Goal: Information Seeking & Learning: Learn about a topic

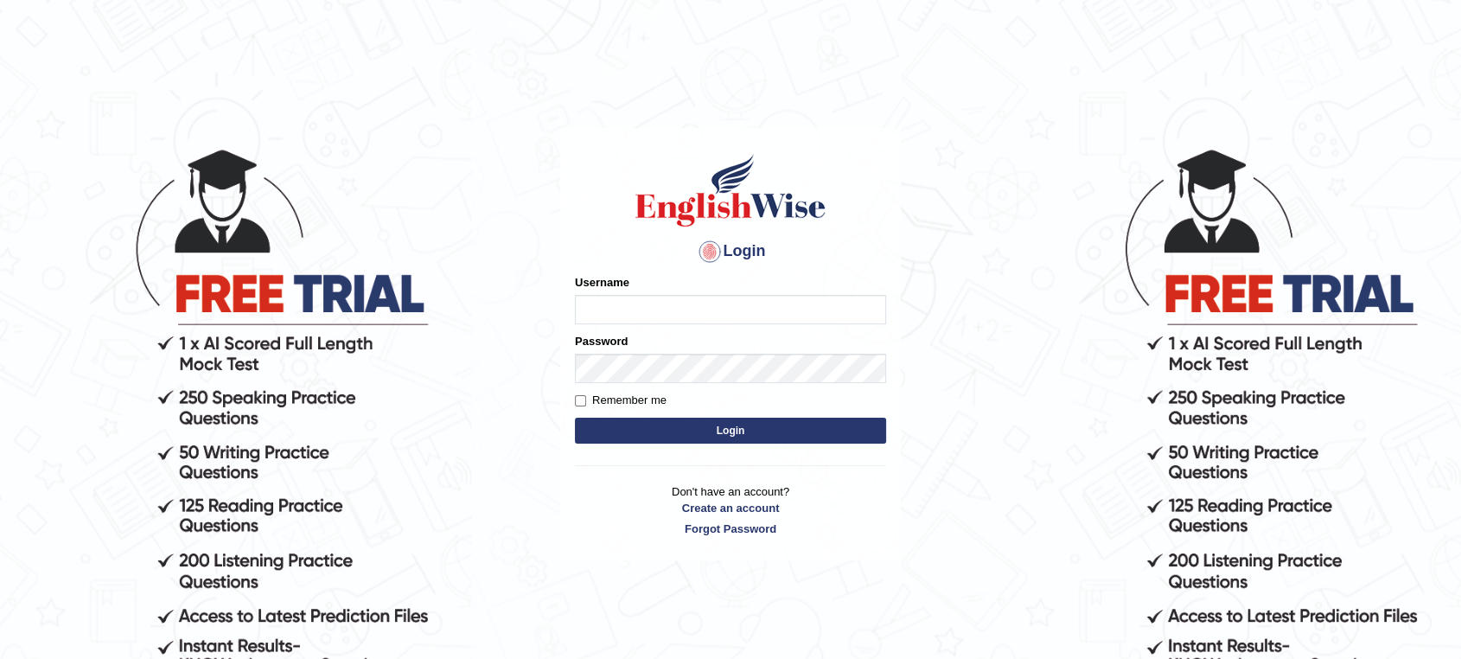
type input "EwOnline"
click at [575, 418] on button "Login" at bounding box center [730, 431] width 311 height 26
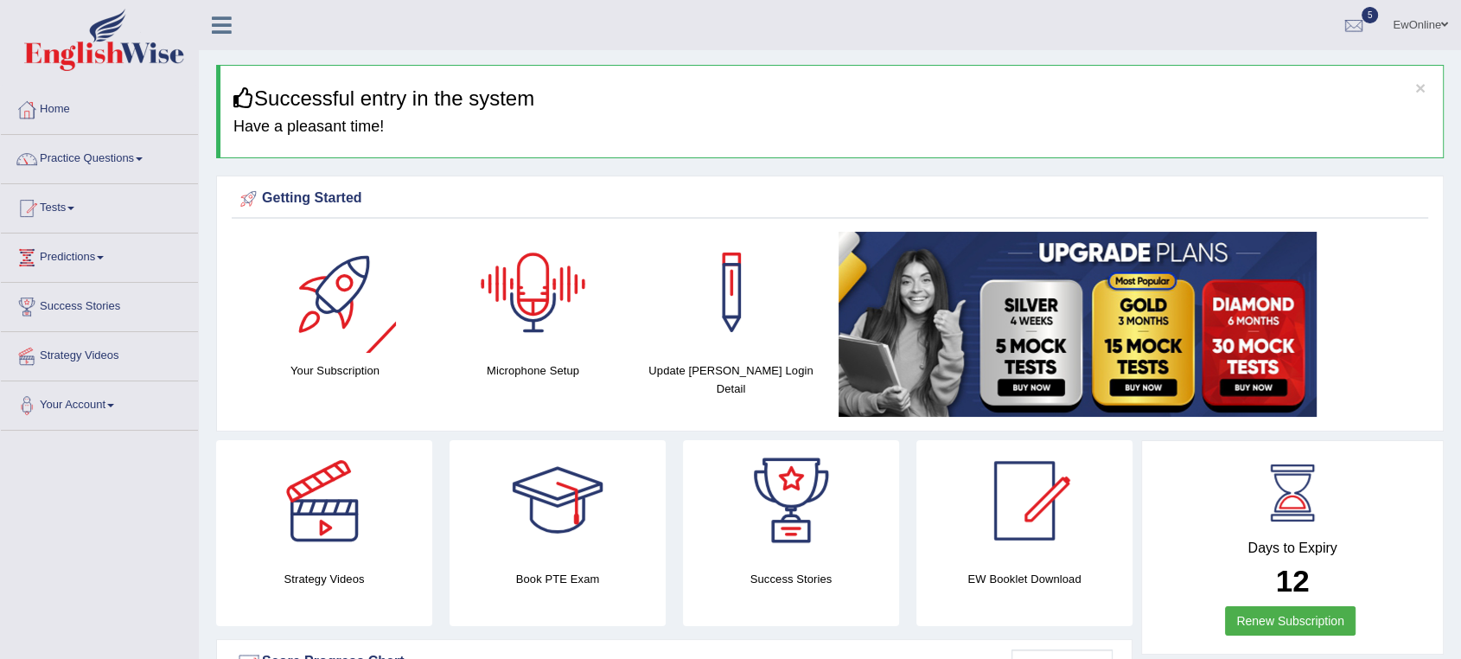
click at [520, 295] on div at bounding box center [533, 292] width 121 height 121
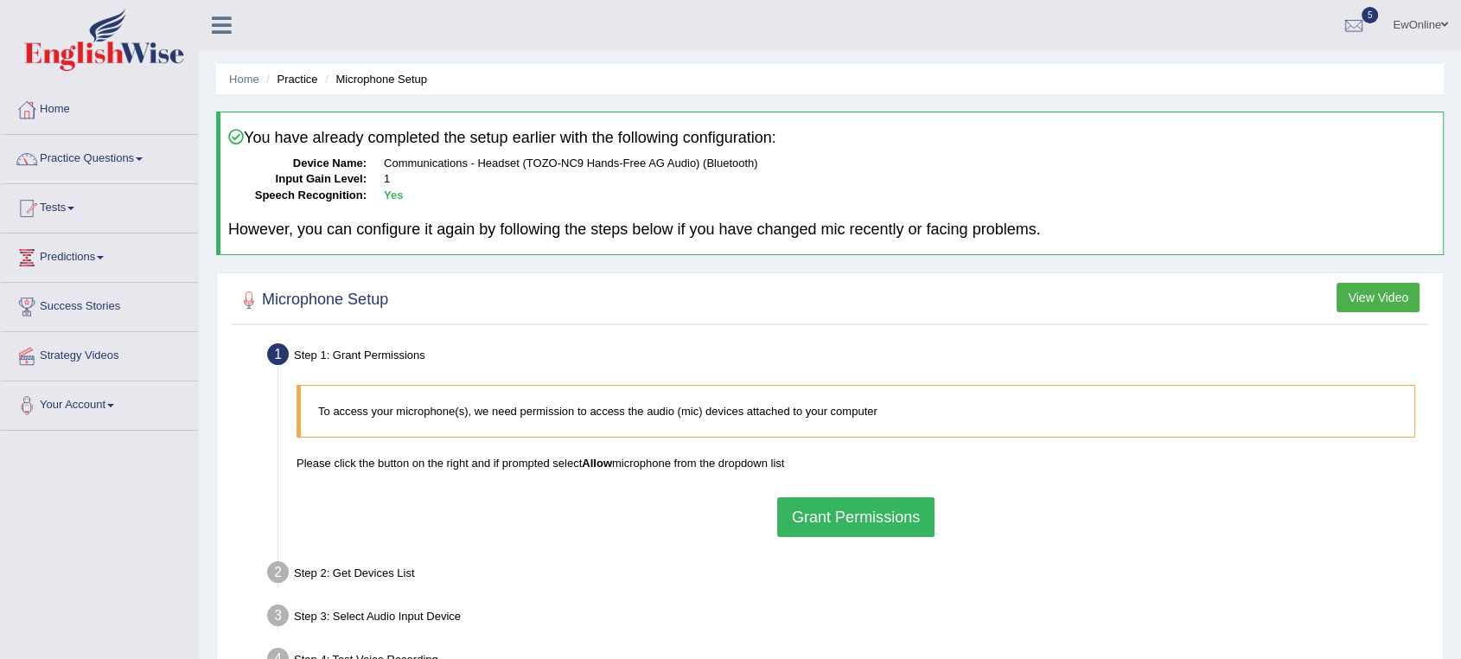
click at [859, 517] on button "Grant Permissions" at bounding box center [855, 517] width 157 height 40
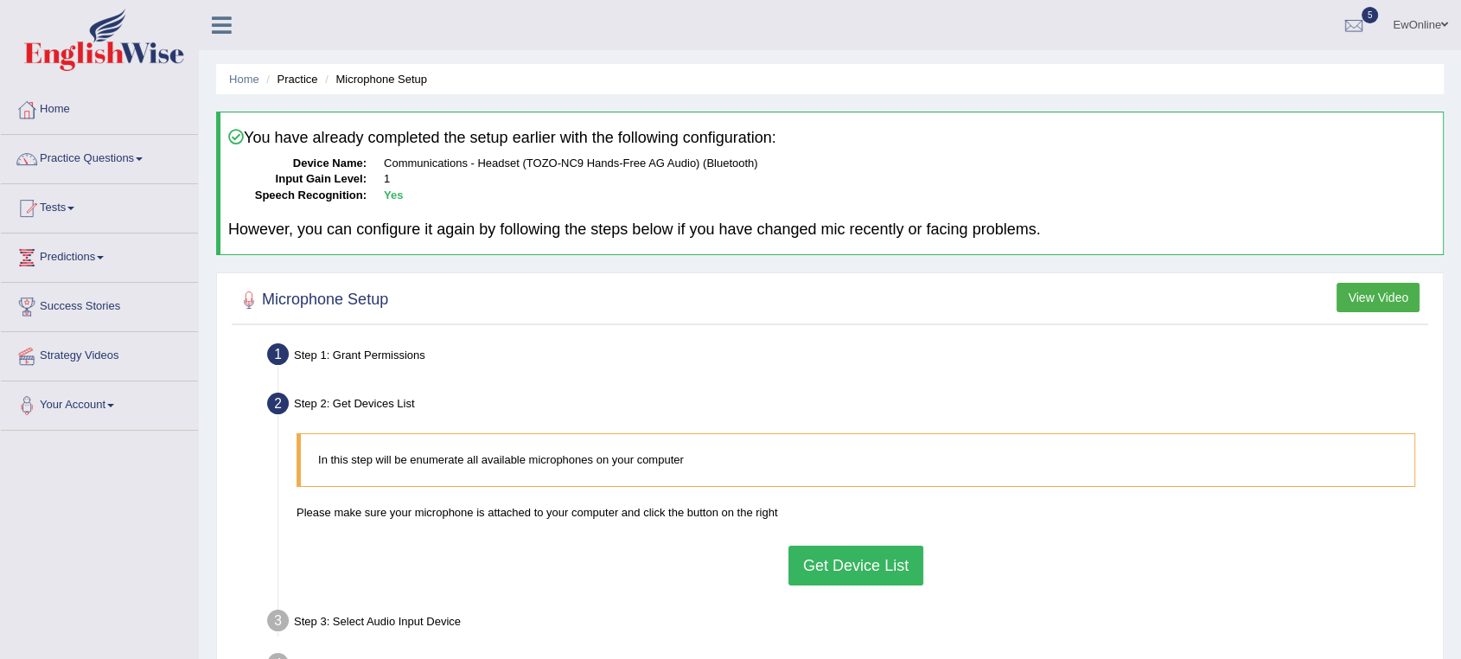
click at [865, 568] on button "Get Device List" at bounding box center [856, 566] width 135 height 40
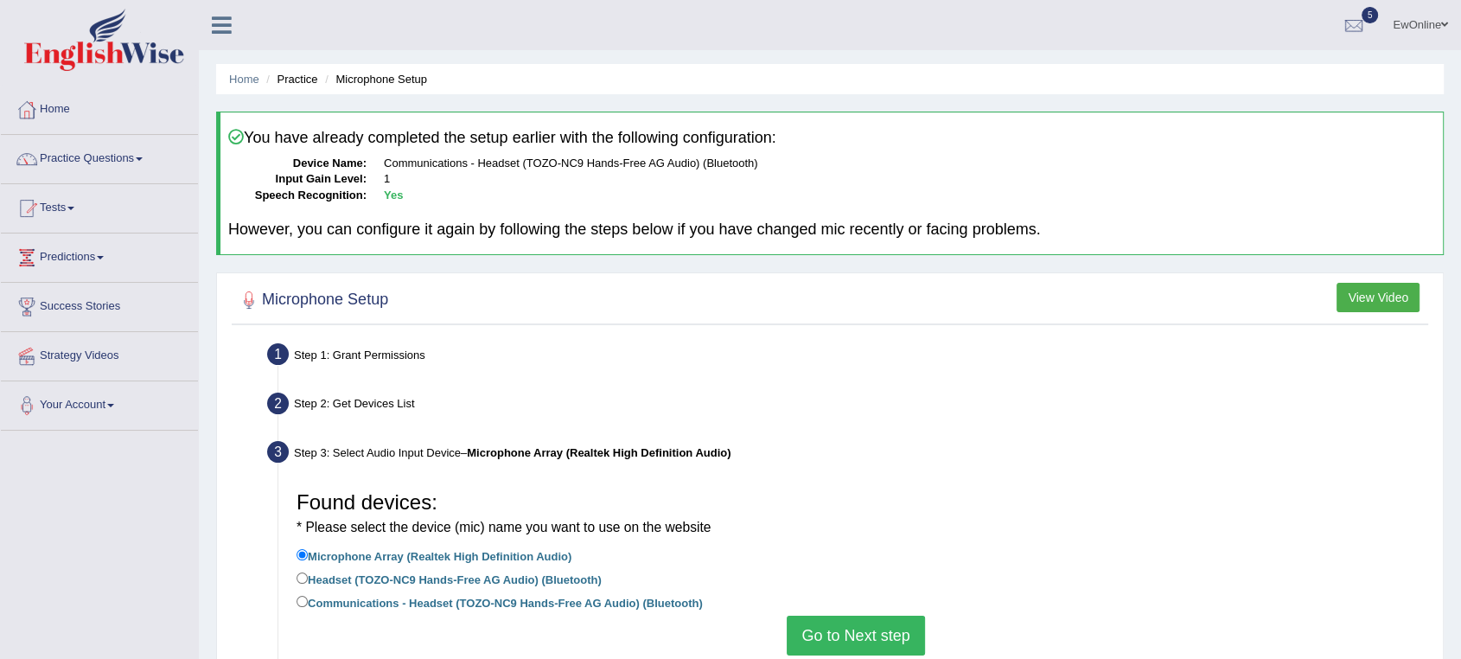
scroll to position [96, 0]
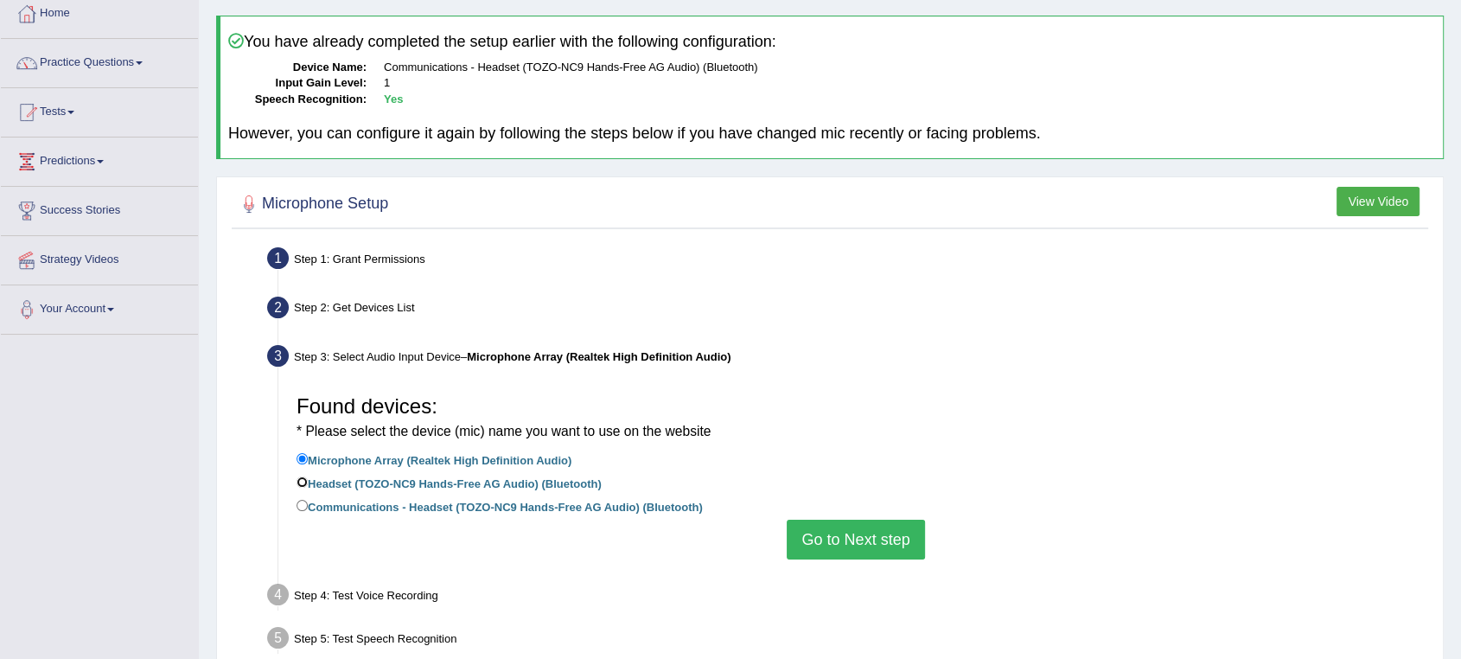
click at [304, 482] on input "Headset (TOZO-NC9 Hands-Free AG Audio) (Bluetooth)" at bounding box center [302, 481] width 11 height 11
radio input "true"
click at [853, 534] on button "Go to Next step" at bounding box center [855, 540] width 137 height 40
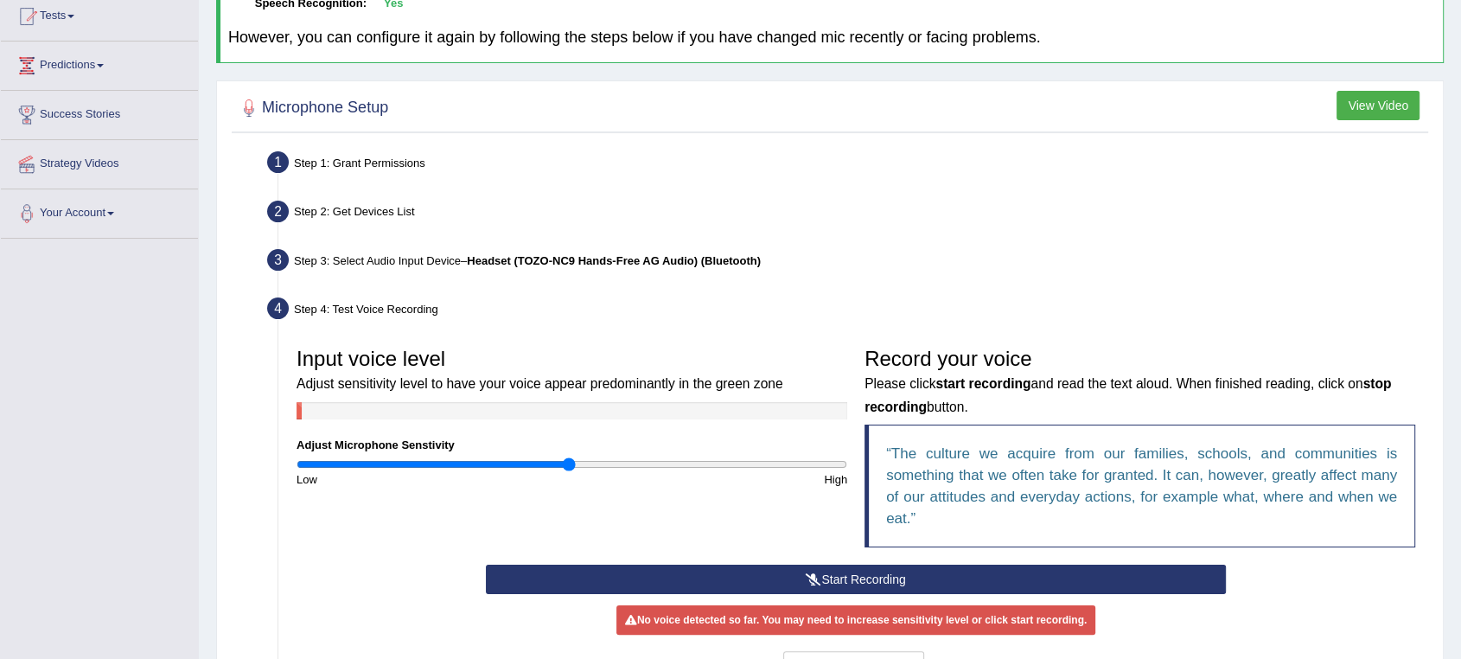
scroll to position [288, 0]
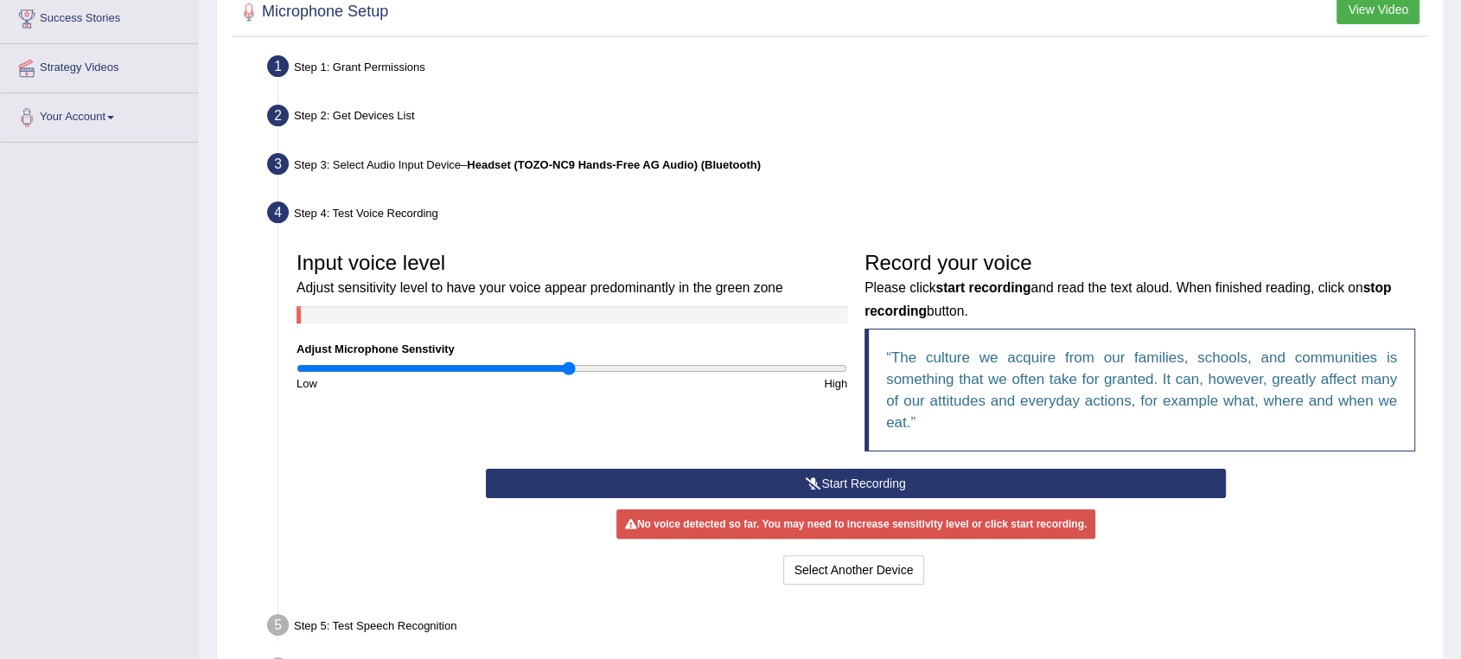
click at [862, 479] on button "Start Recording" at bounding box center [856, 483] width 740 height 29
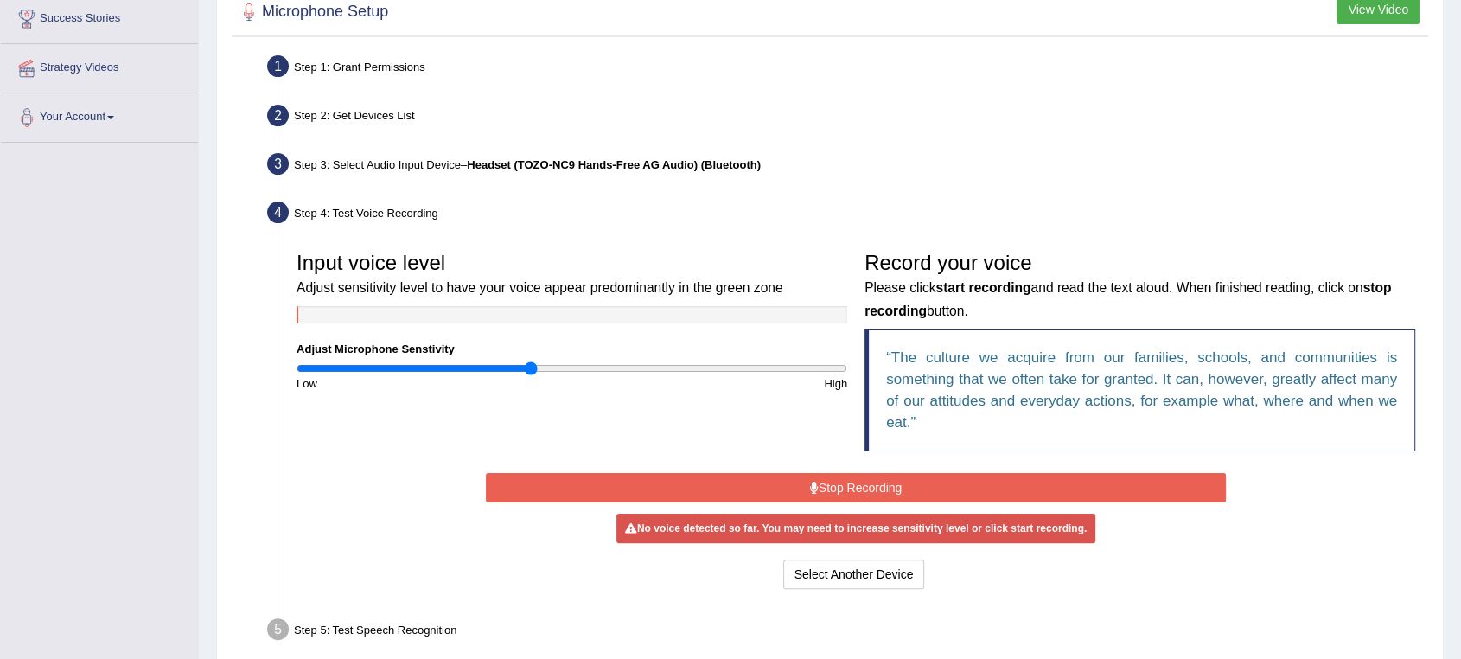
drag, startPoint x: 566, startPoint y: 368, endPoint x: 532, endPoint y: 370, distance: 34.6
type input "0.86"
click at [532, 370] on input "range" at bounding box center [572, 368] width 551 height 14
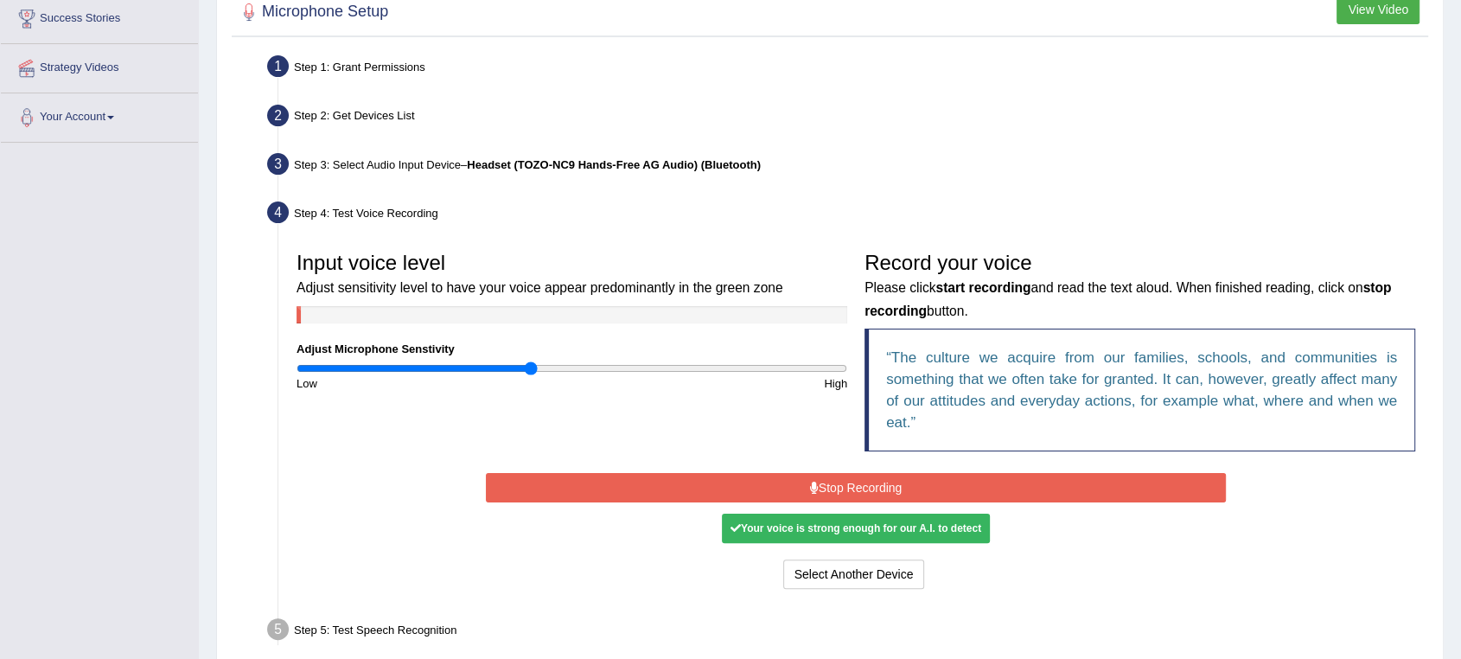
click at [868, 490] on button "Stop Recording" at bounding box center [856, 487] width 740 height 29
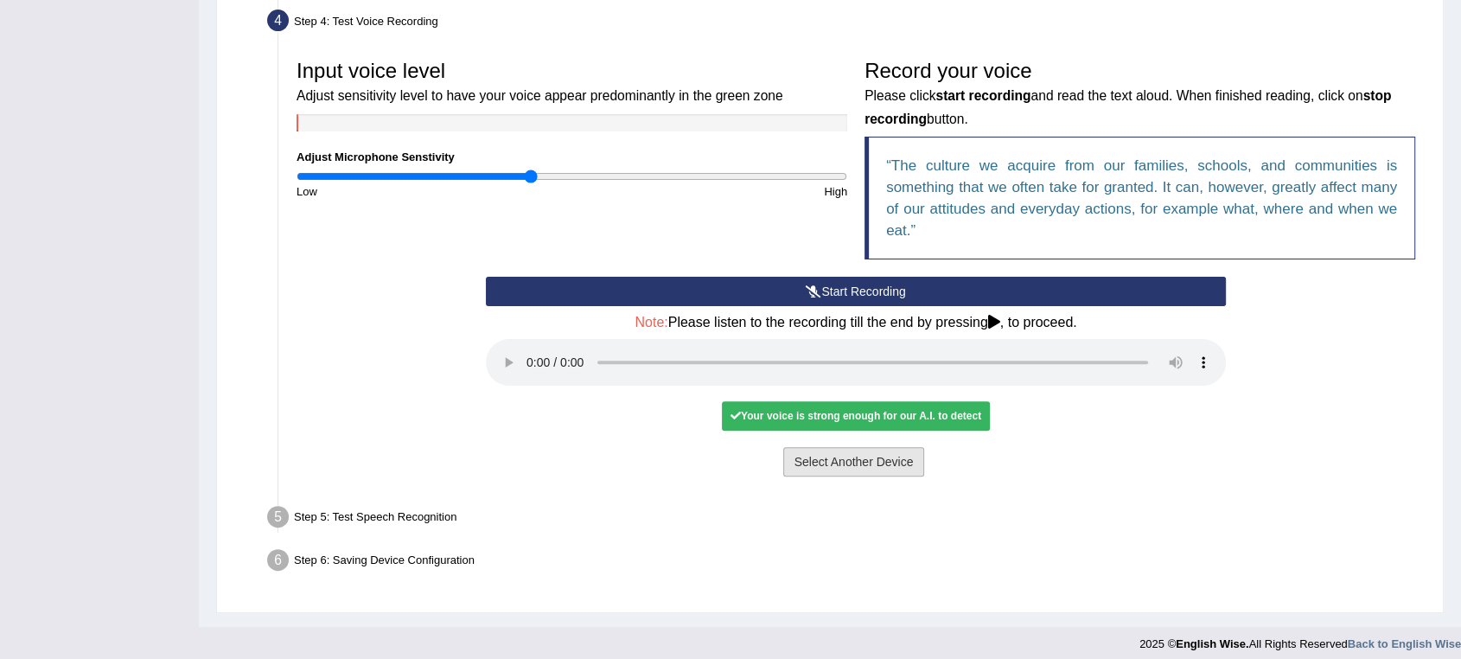
click at [820, 465] on button "Select Another Device" at bounding box center [854, 461] width 142 height 29
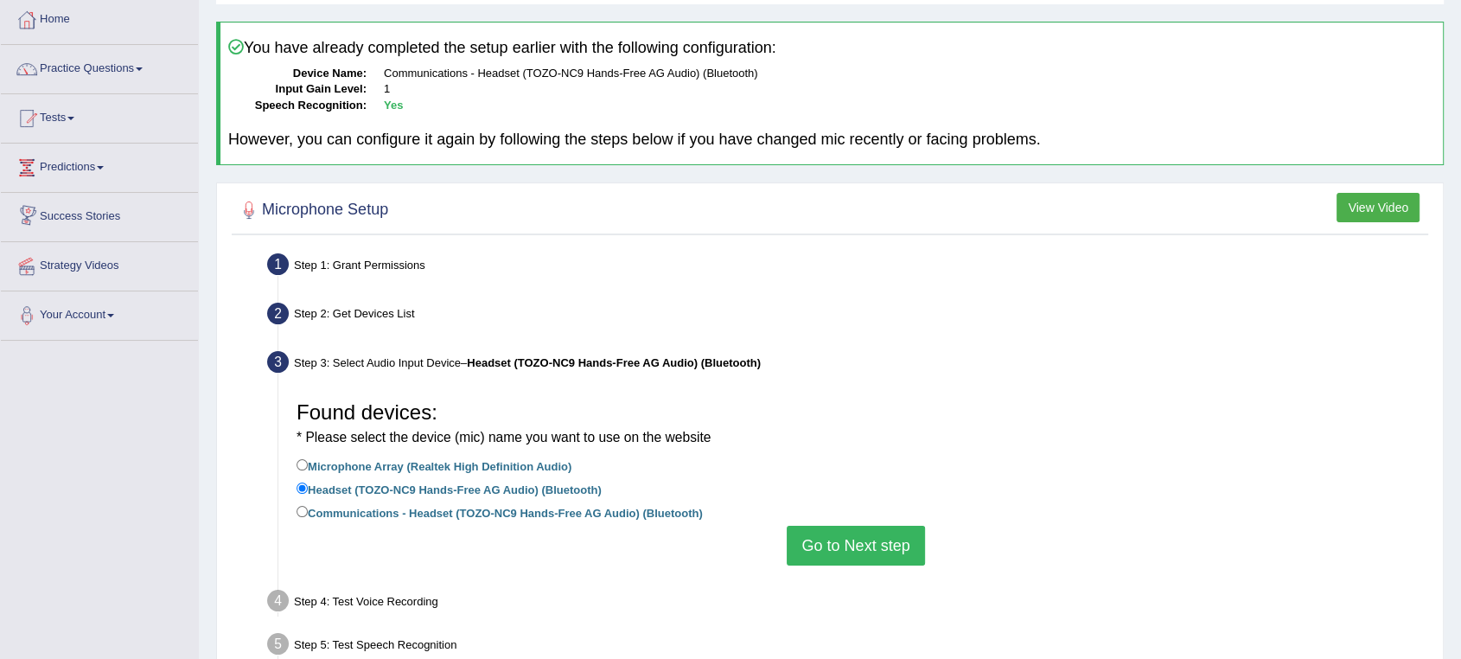
scroll to position [192, 0]
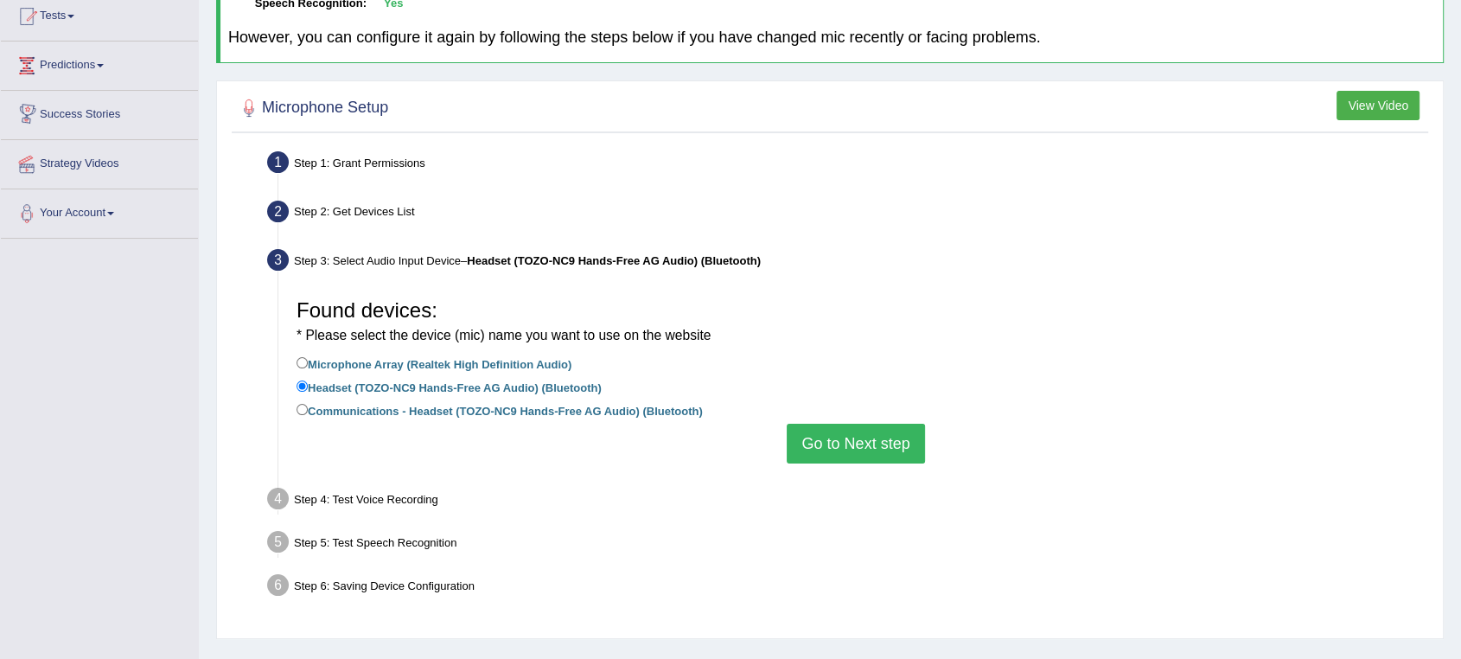
click at [837, 444] on button "Go to Next step" at bounding box center [855, 444] width 137 height 40
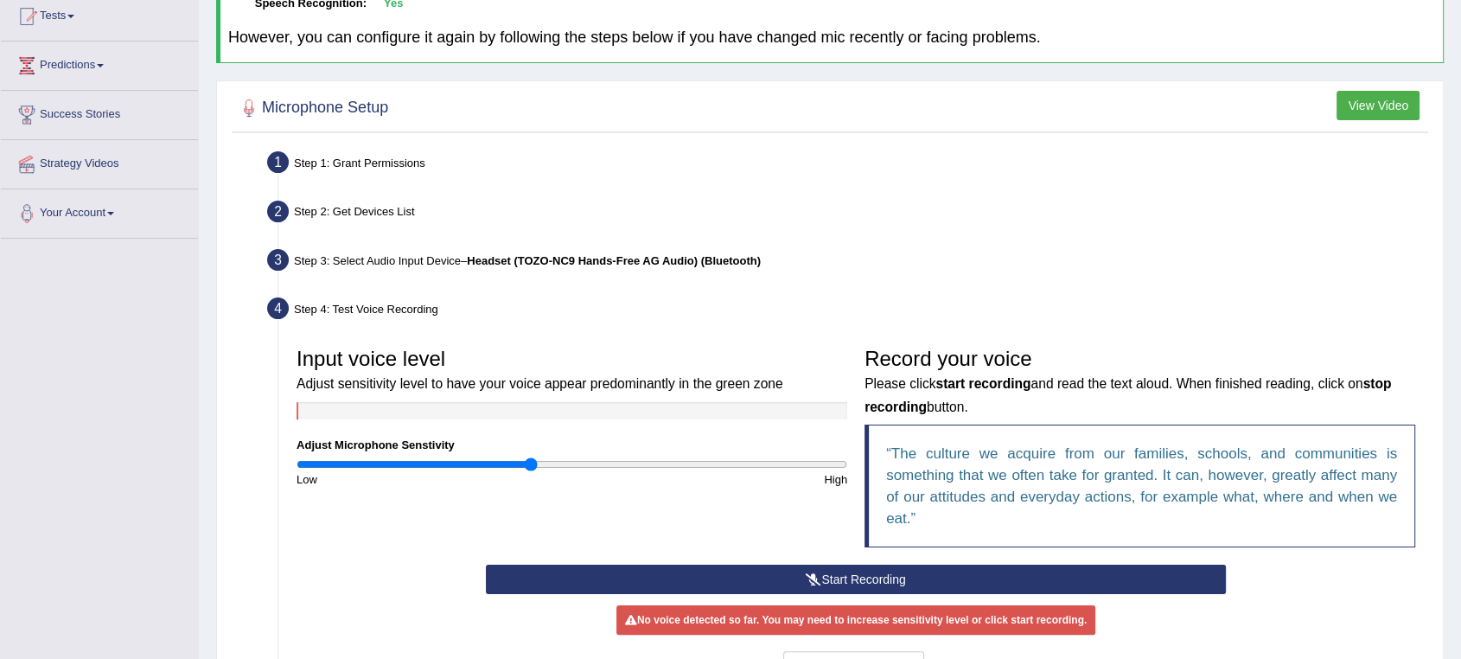
click at [868, 576] on button "Start Recording" at bounding box center [856, 579] width 740 height 29
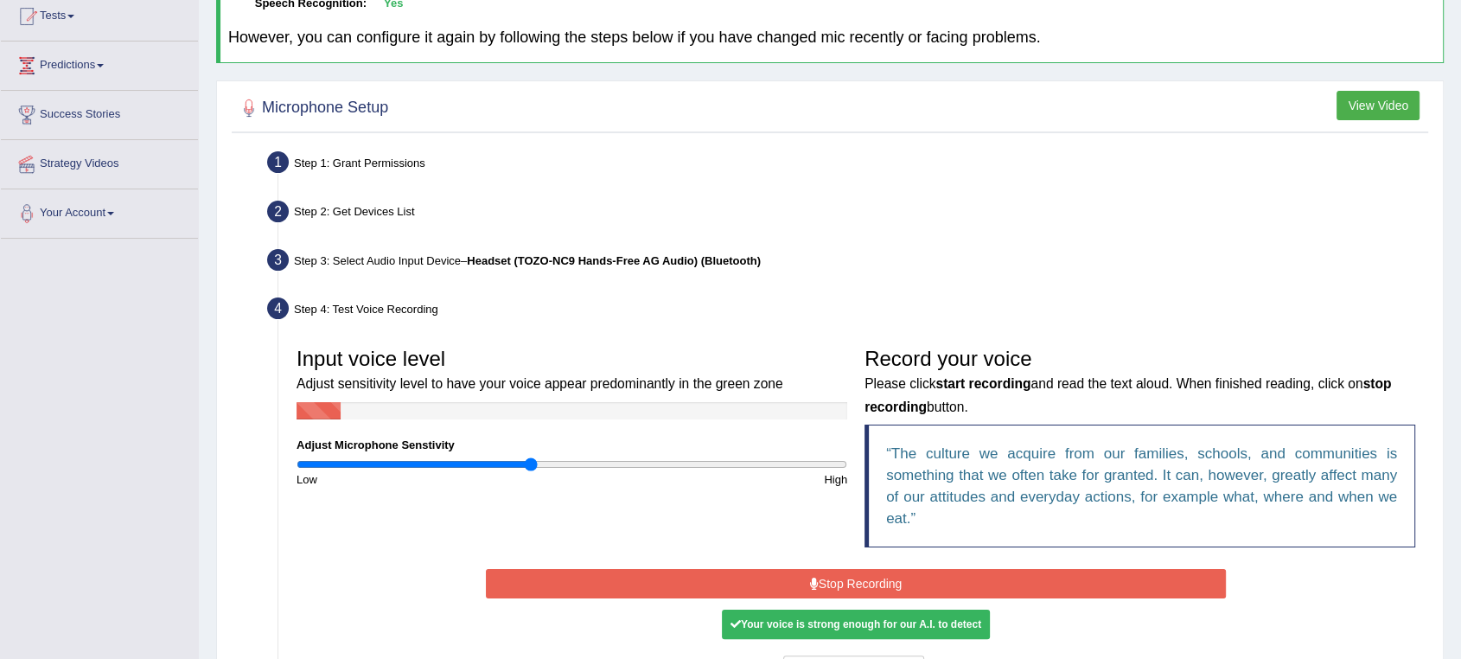
click at [876, 582] on button "Stop Recording" at bounding box center [856, 583] width 740 height 29
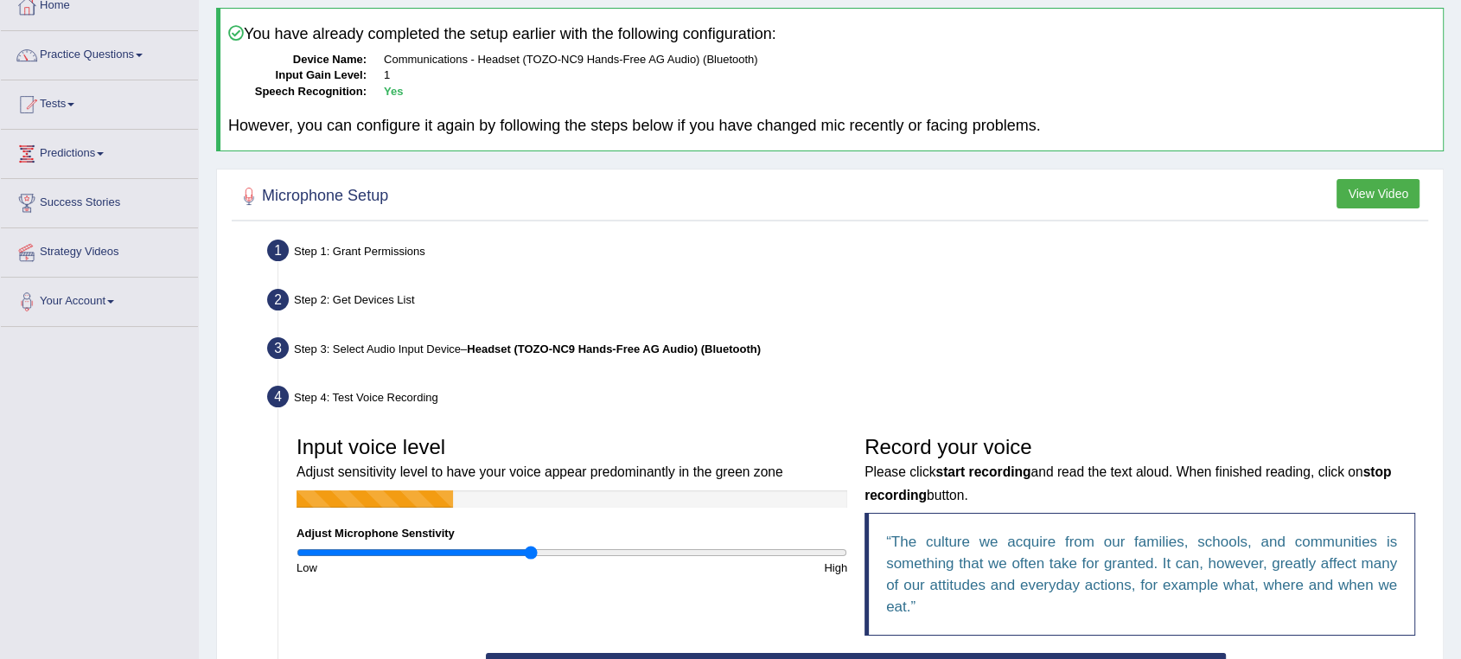
scroll to position [0, 0]
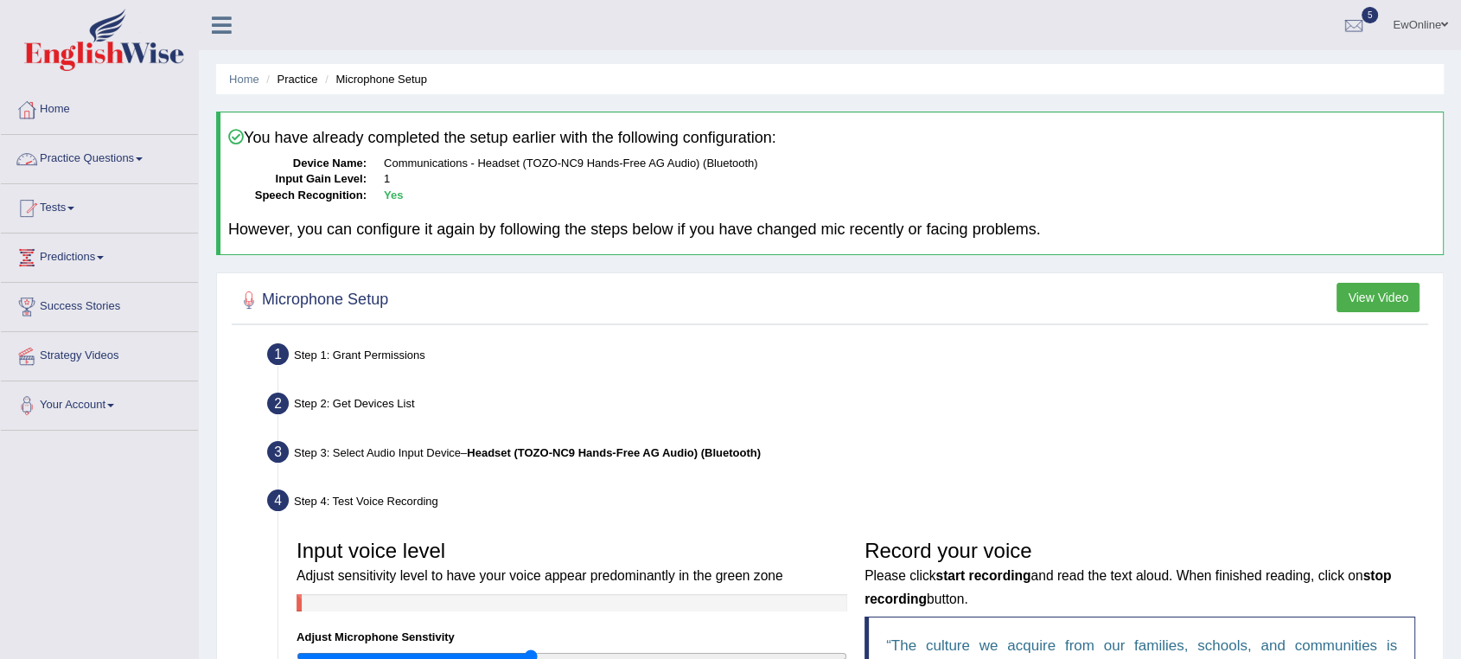
click at [82, 159] on link "Practice Questions" at bounding box center [99, 156] width 197 height 43
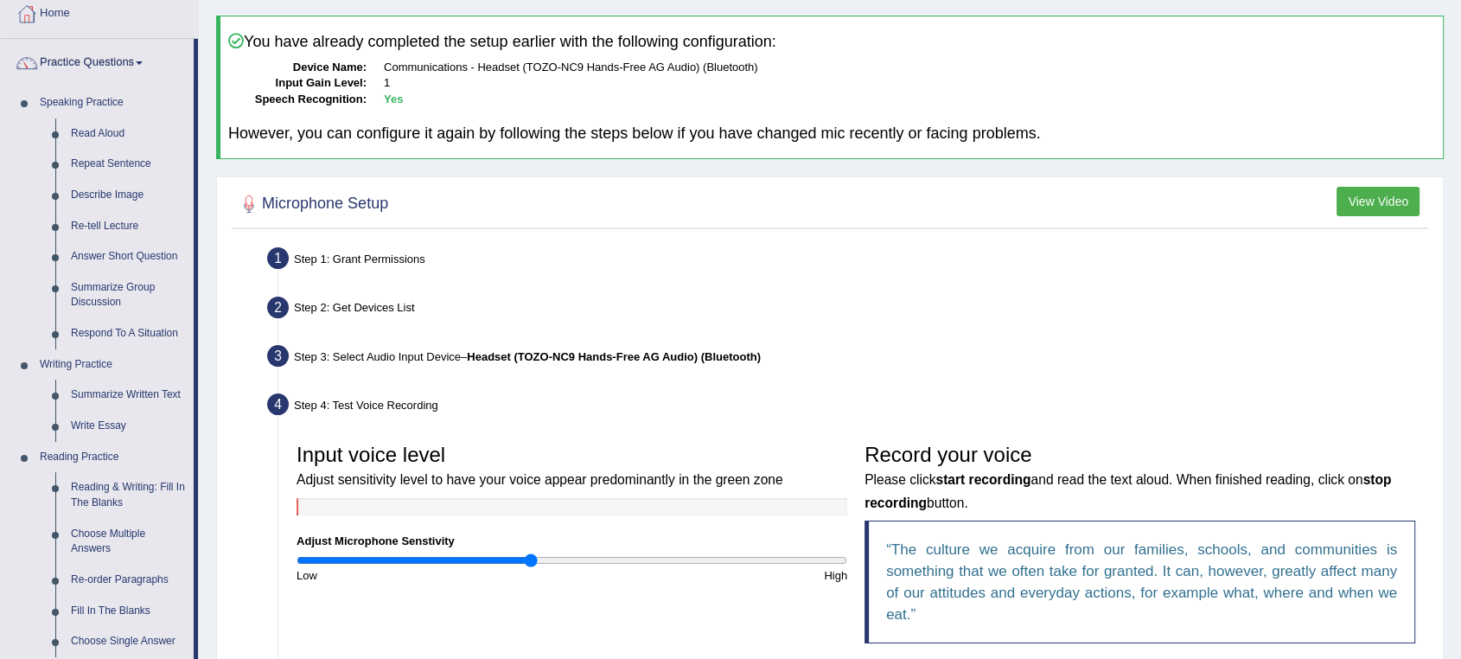
scroll to position [192, 0]
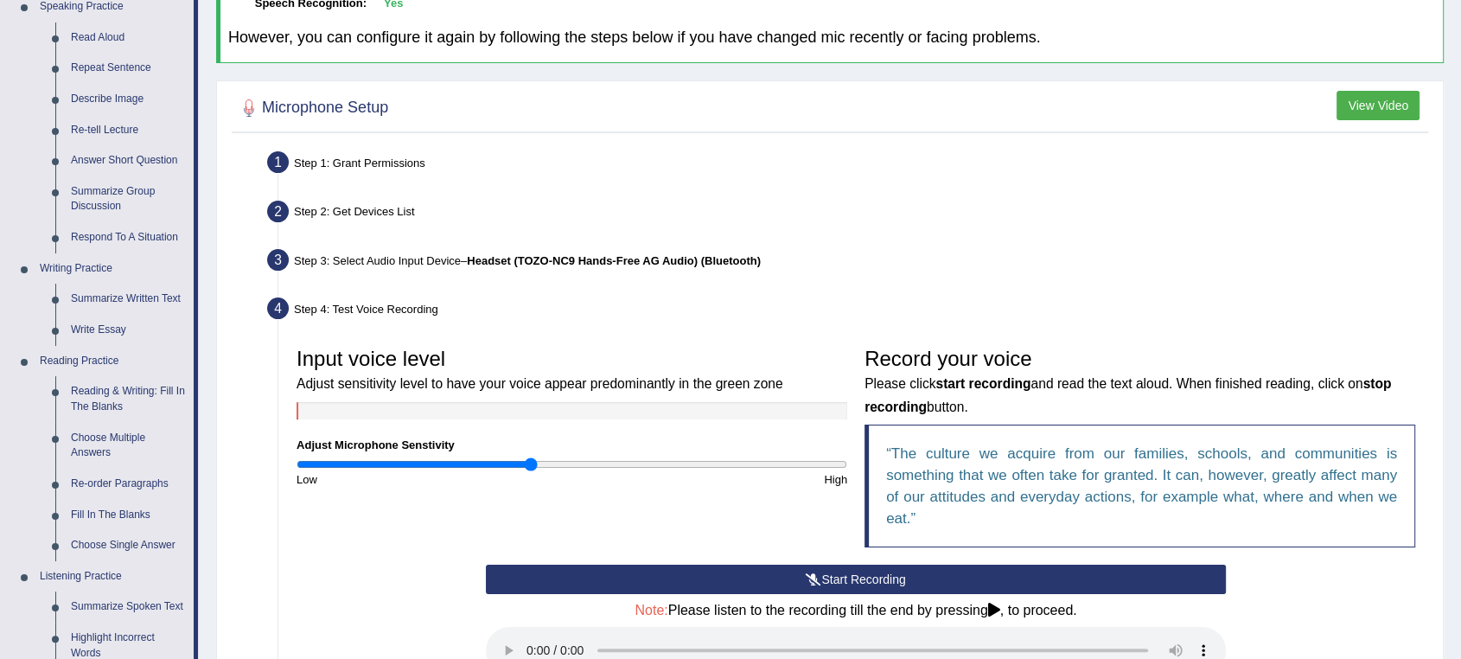
click at [869, 572] on button "Start Recording" at bounding box center [856, 579] width 740 height 29
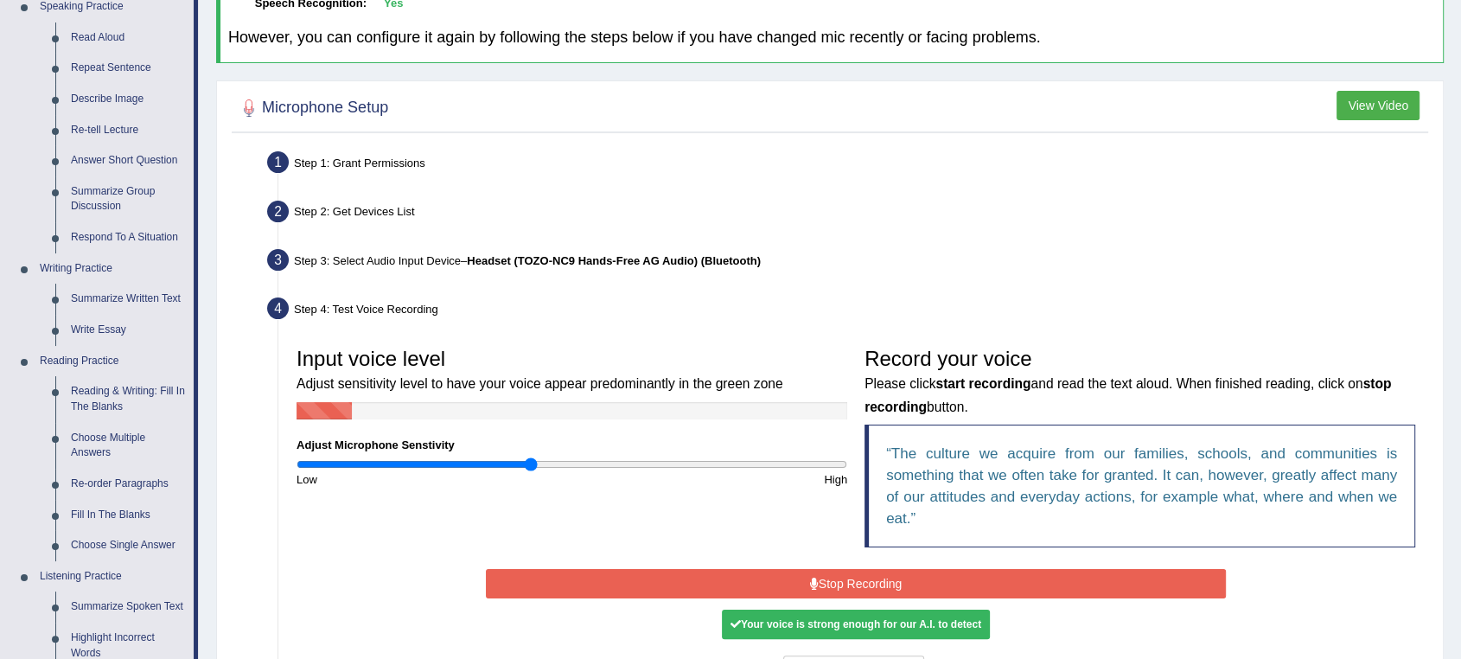
click at [843, 577] on button "Stop Recording" at bounding box center [856, 583] width 740 height 29
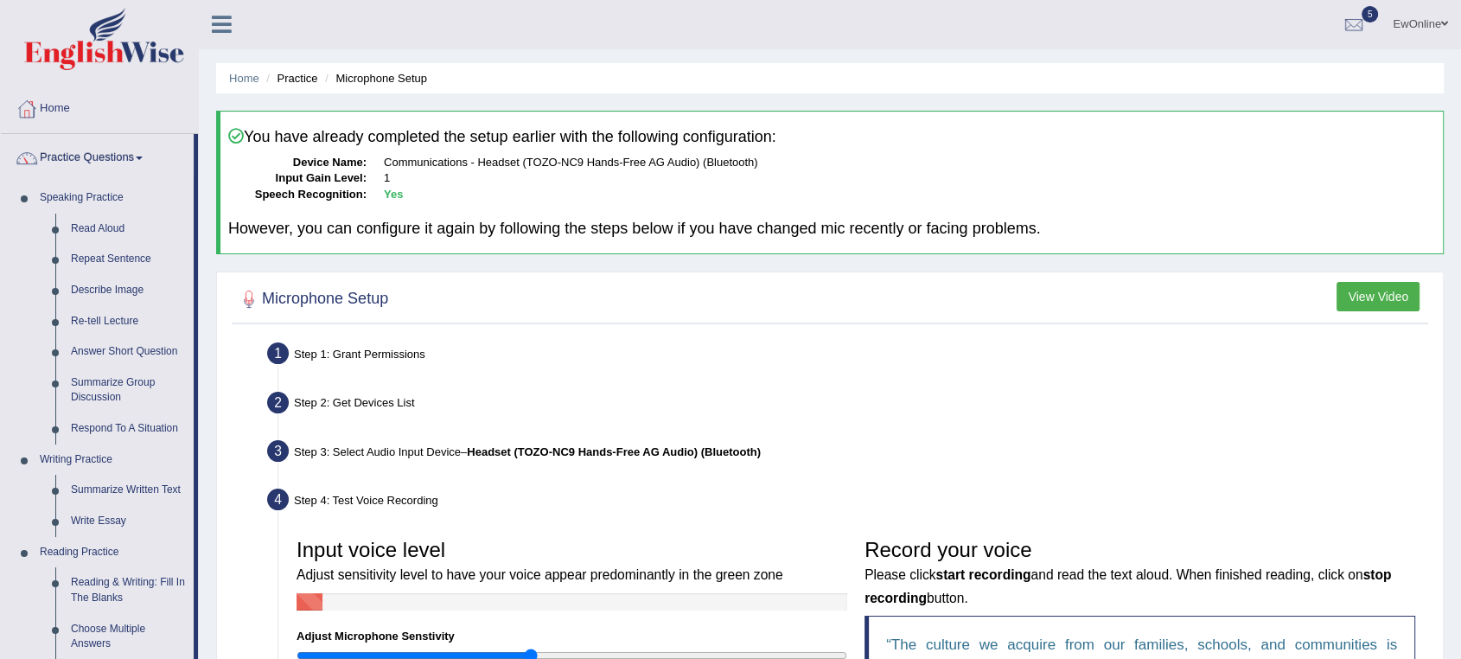
scroll to position [0, 0]
click at [93, 225] on link "Read Aloud" at bounding box center [128, 229] width 131 height 31
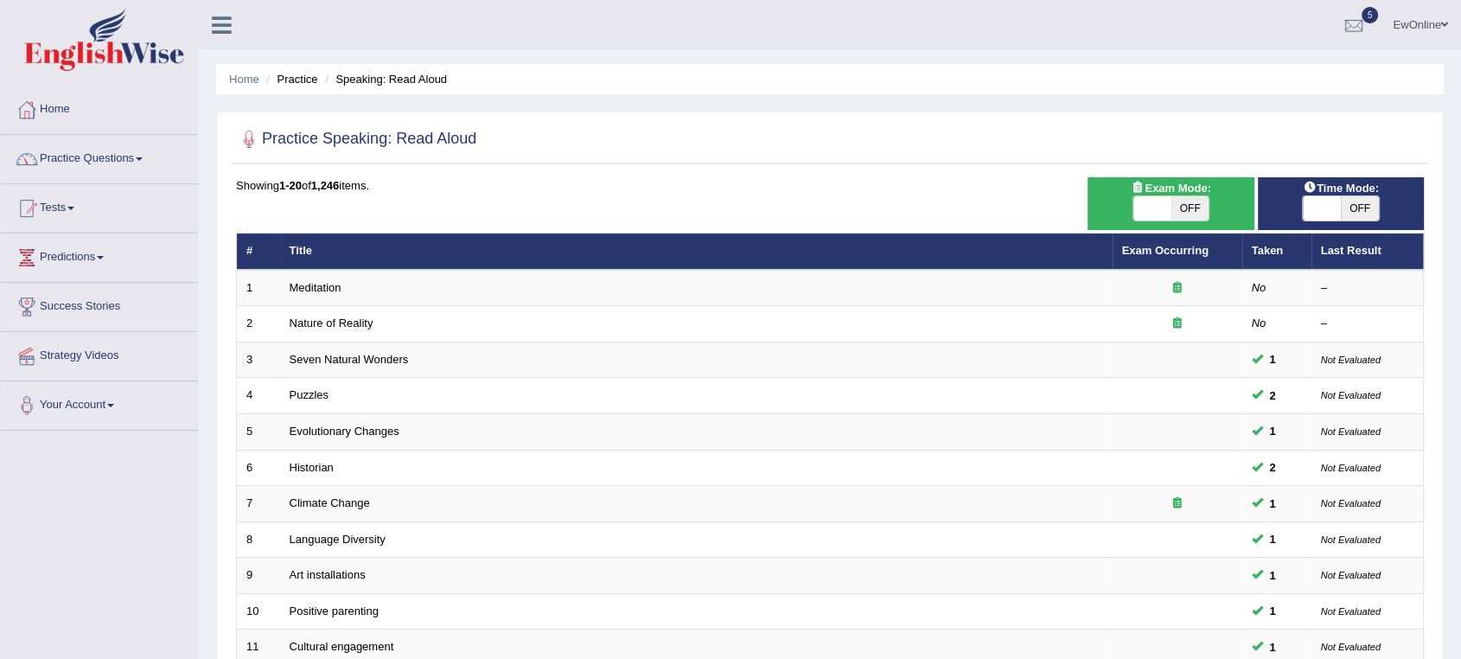
click at [1356, 208] on span "OFF" at bounding box center [1360, 208] width 38 height 24
checkbox input "true"
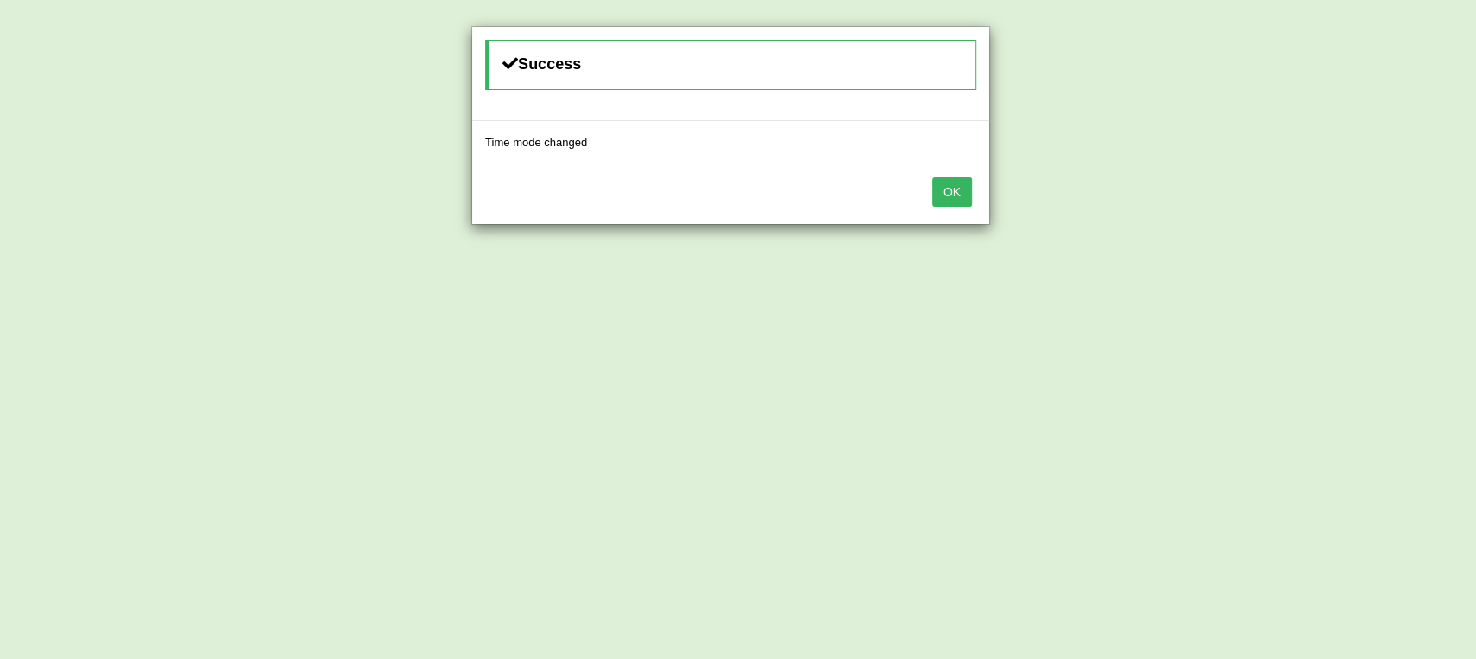
click at [949, 203] on button "OK" at bounding box center [952, 191] width 40 height 29
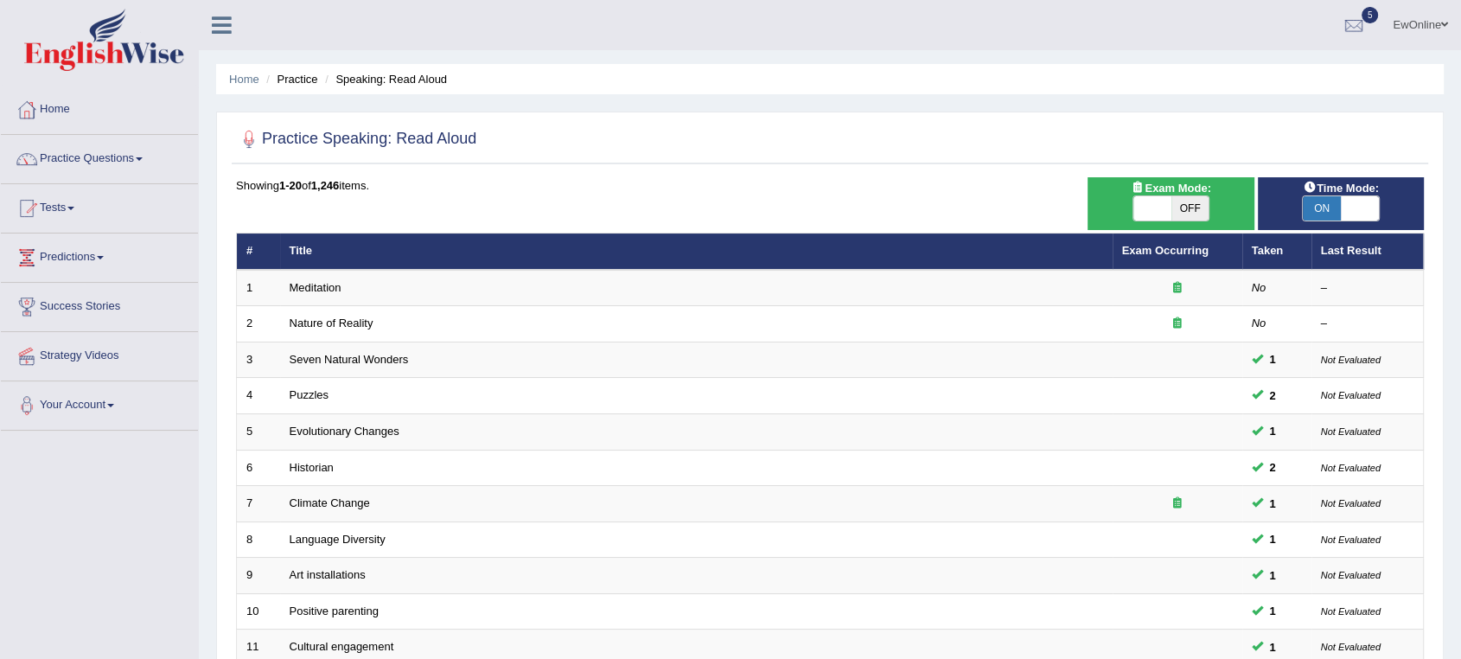
click at [1186, 212] on span "OFF" at bounding box center [1191, 208] width 38 height 24
checkbox input "true"
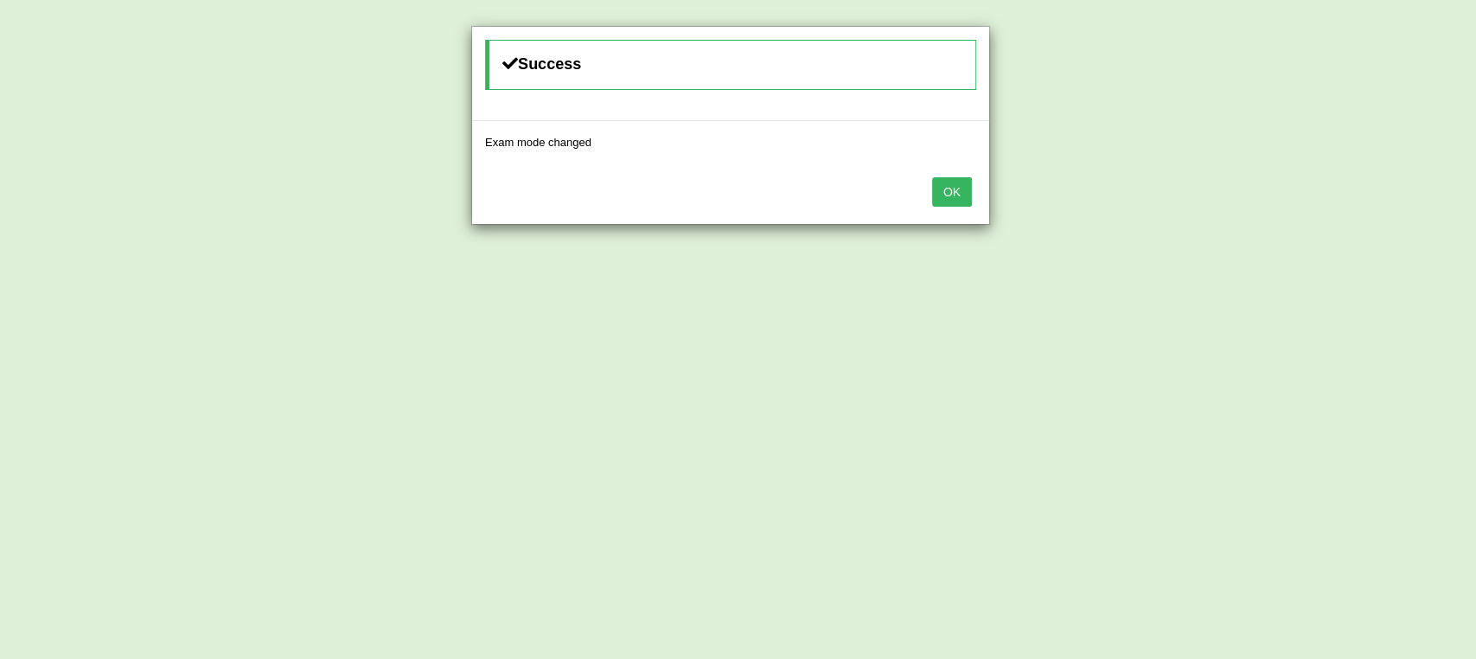
click at [959, 197] on button "OK" at bounding box center [952, 191] width 40 height 29
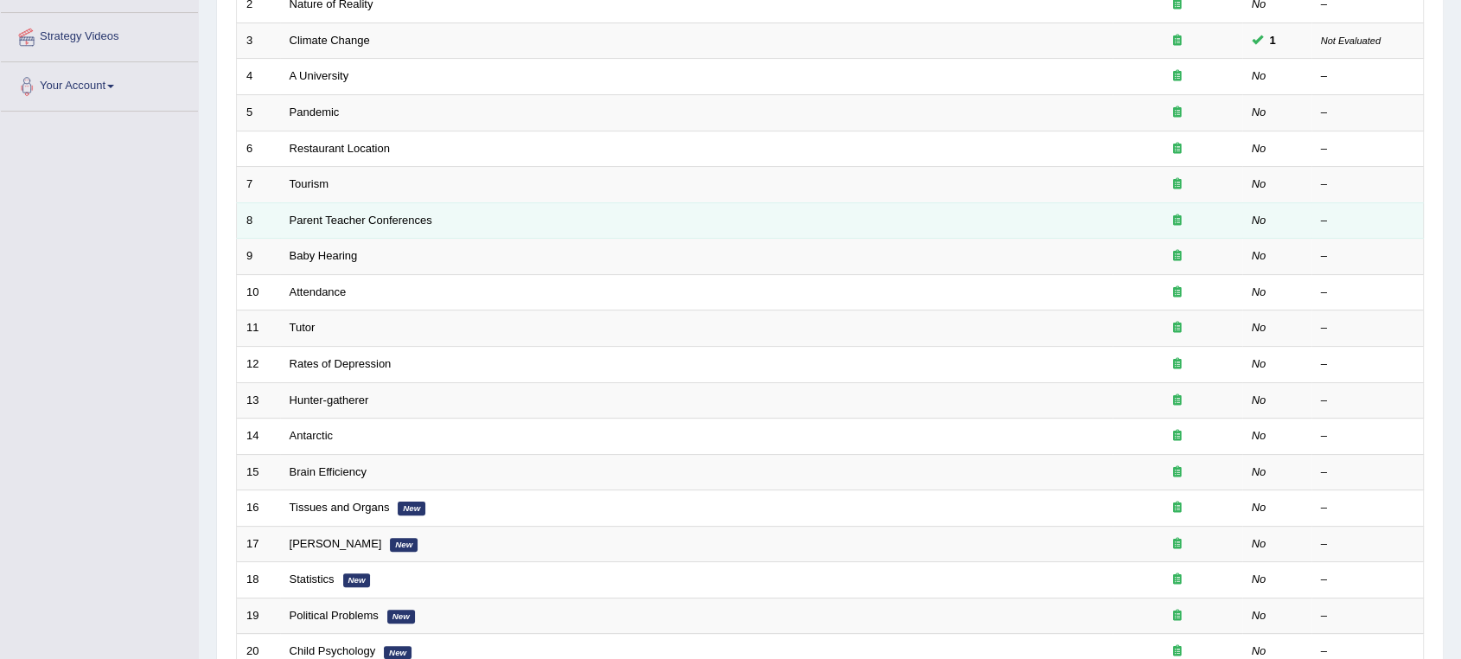
scroll to position [3, 0]
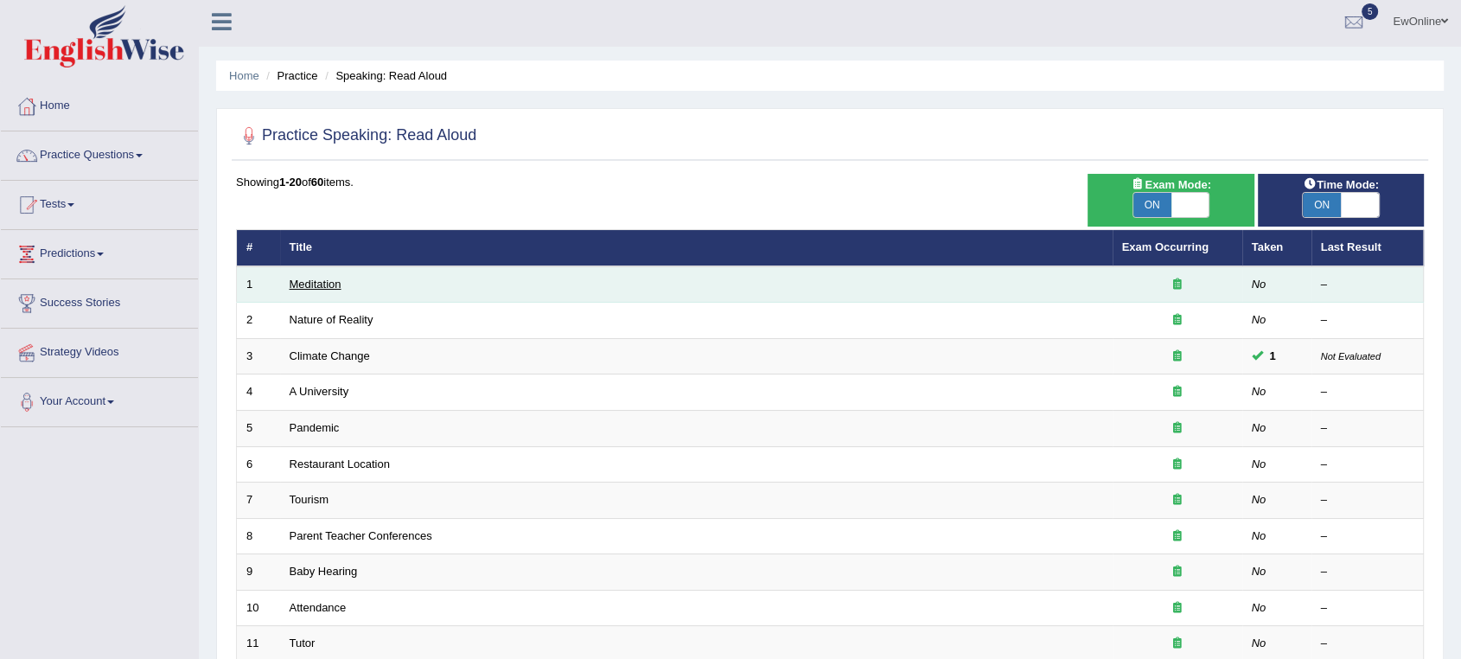
click at [320, 284] on link "Meditation" at bounding box center [316, 284] width 52 height 13
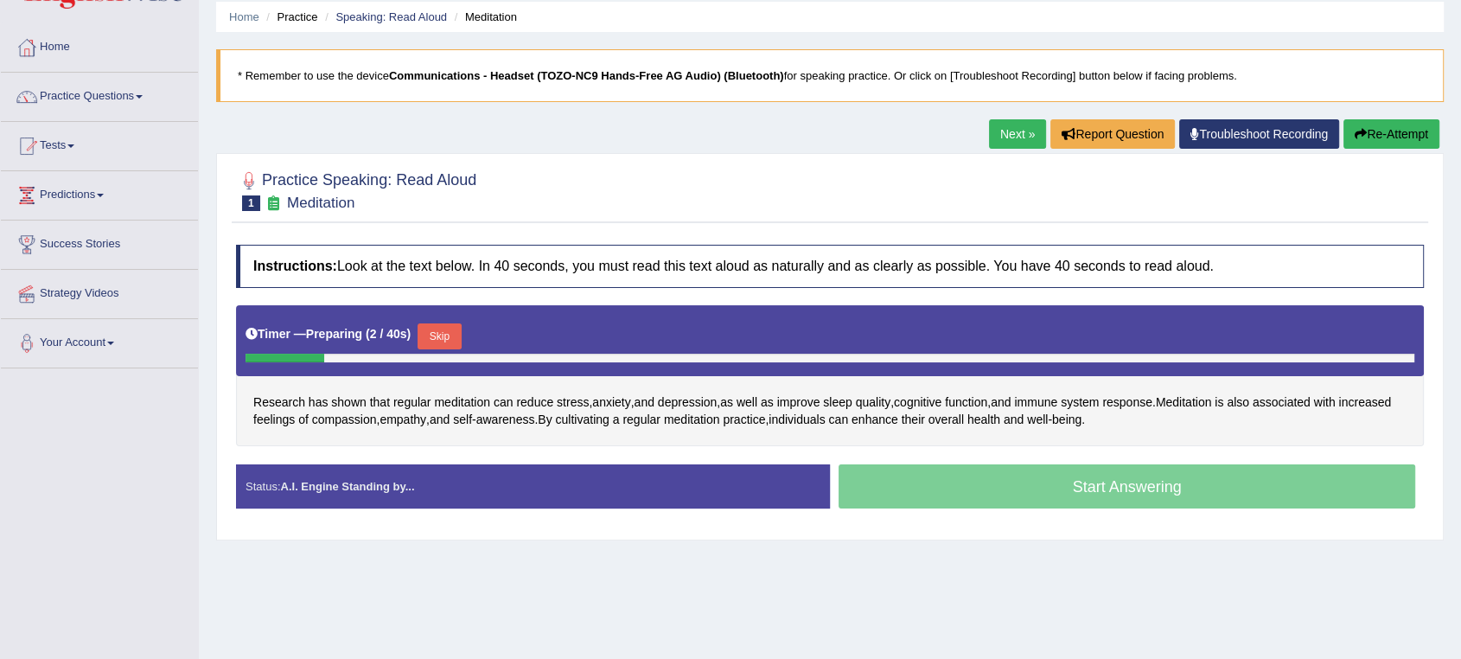
scroll to position [96, 0]
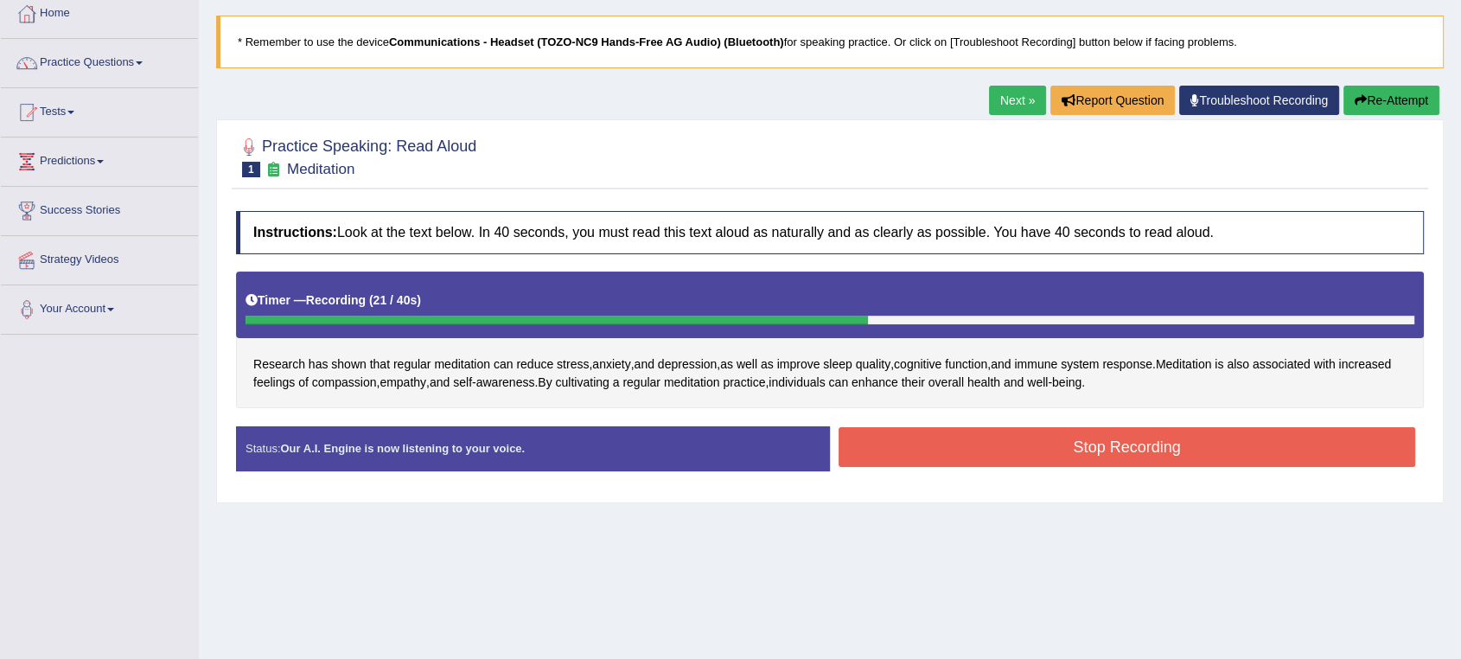
click at [1102, 446] on button "Stop Recording" at bounding box center [1127, 447] width 577 height 40
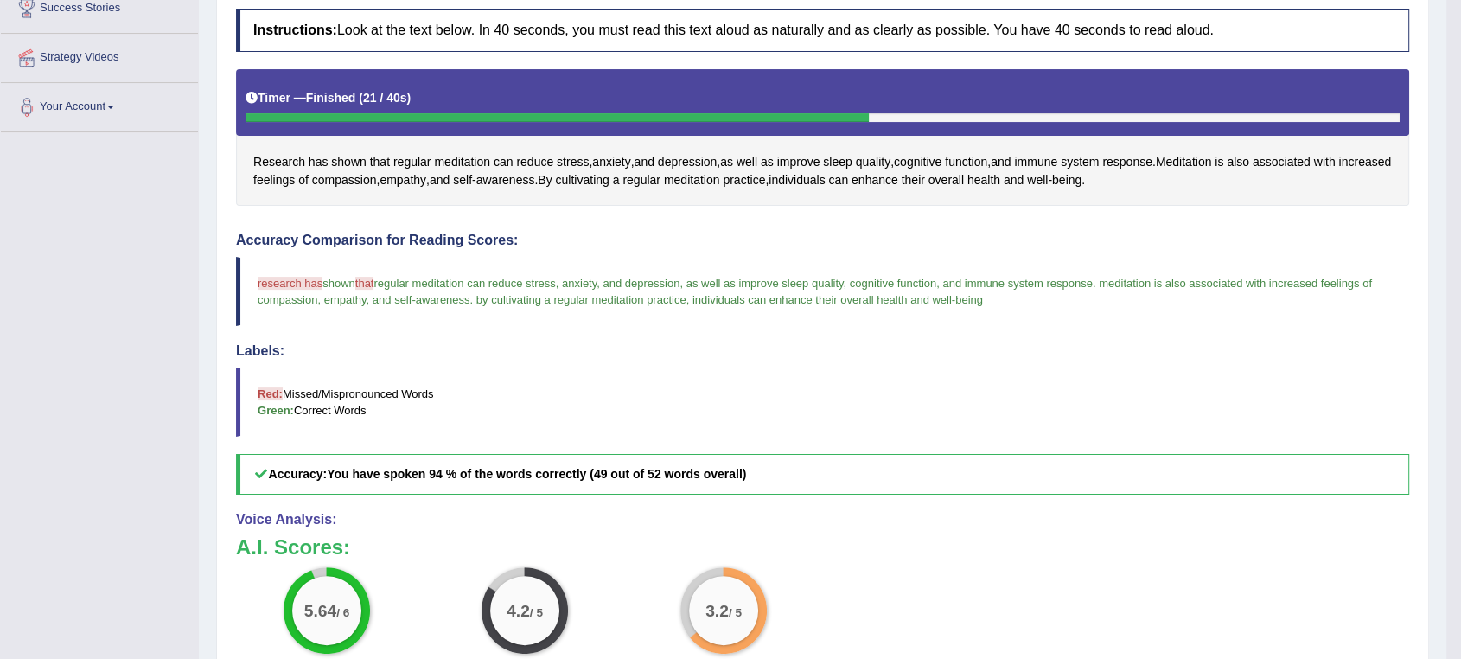
scroll to position [138, 0]
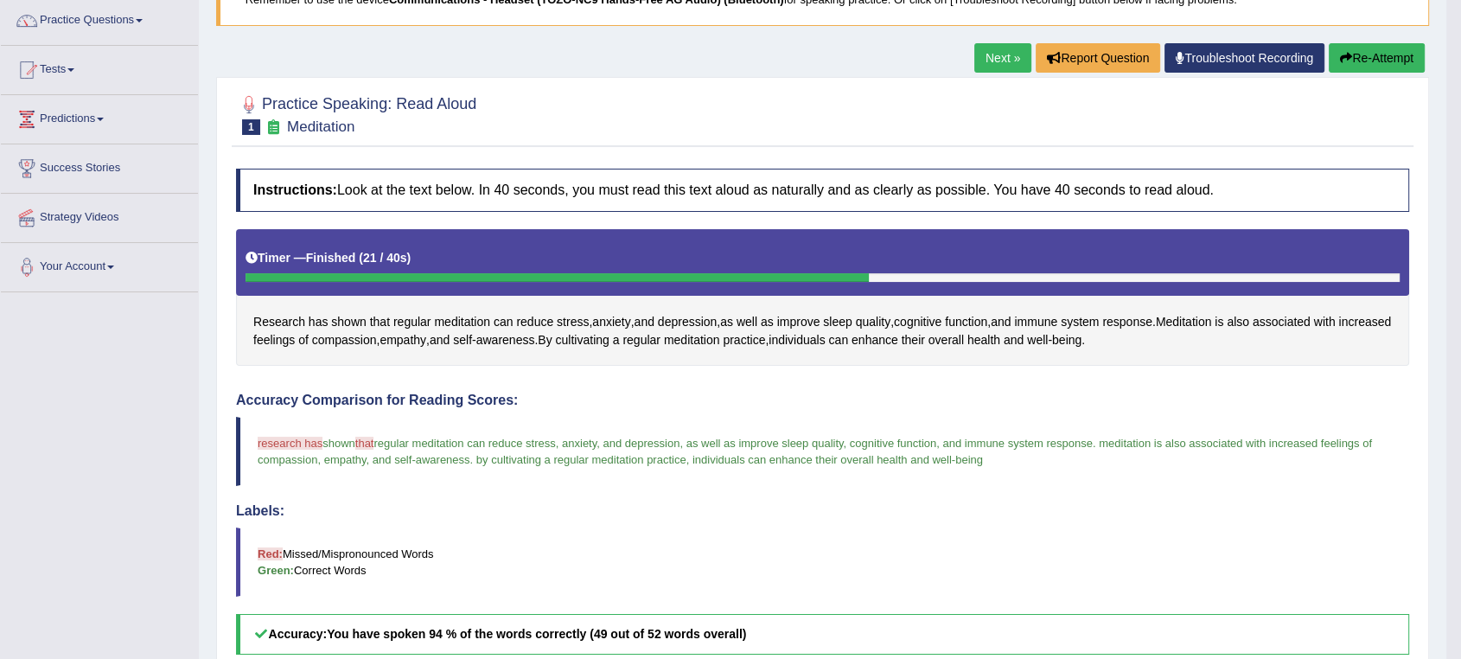
click at [991, 52] on link "Next »" at bounding box center [1002, 57] width 57 height 29
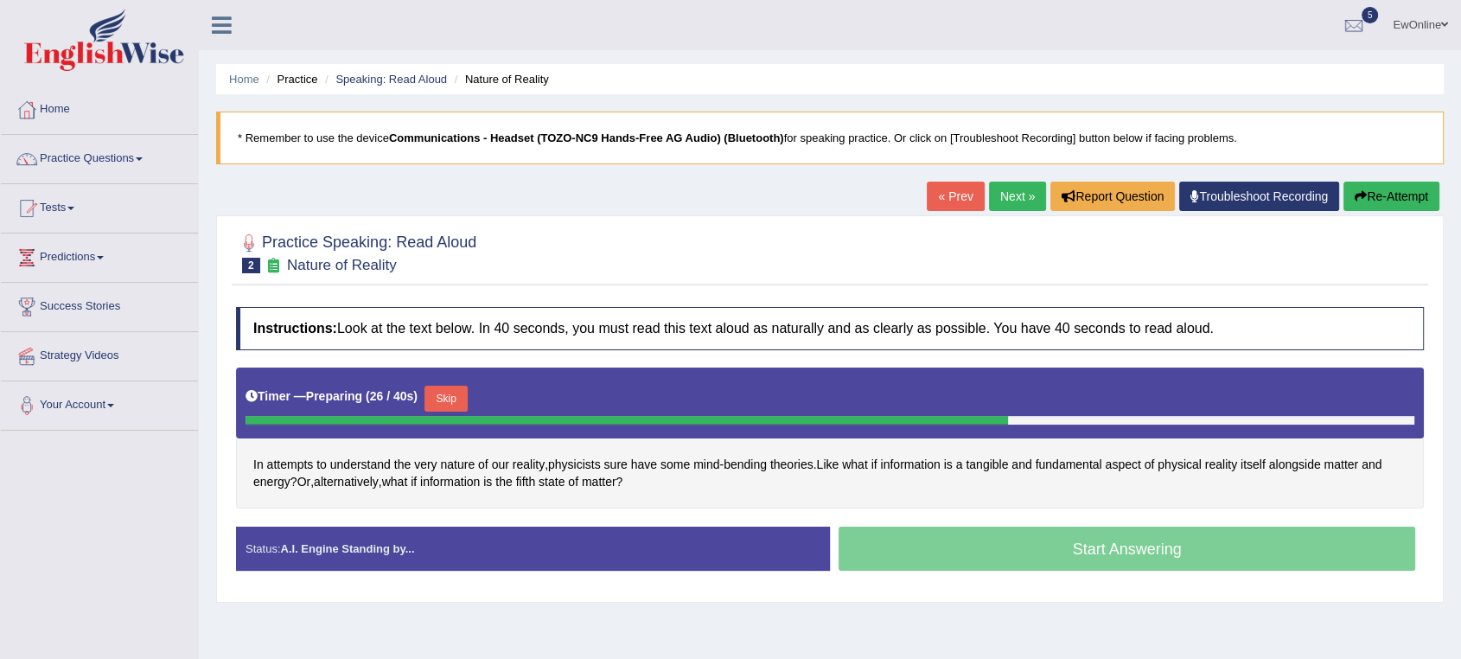
click at [457, 403] on button "Skip" at bounding box center [446, 399] width 43 height 26
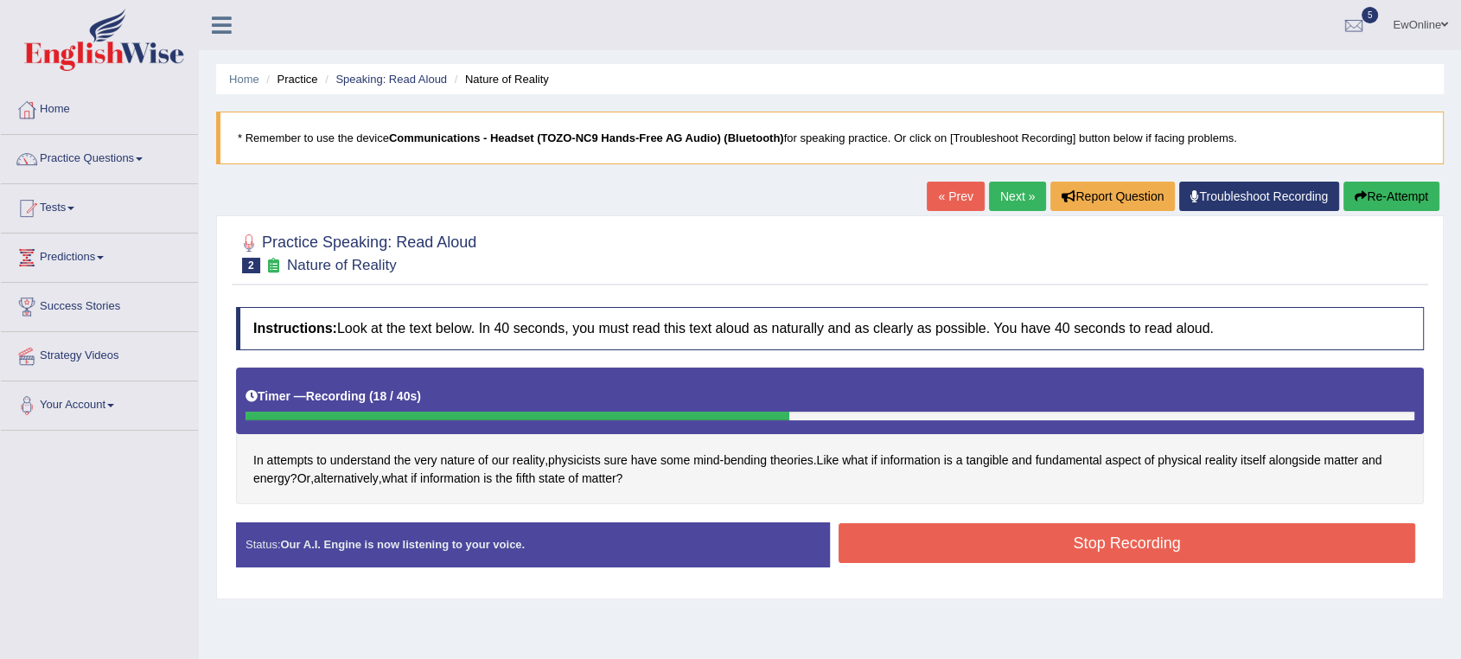
click at [1064, 550] on button "Stop Recording" at bounding box center [1127, 543] width 577 height 40
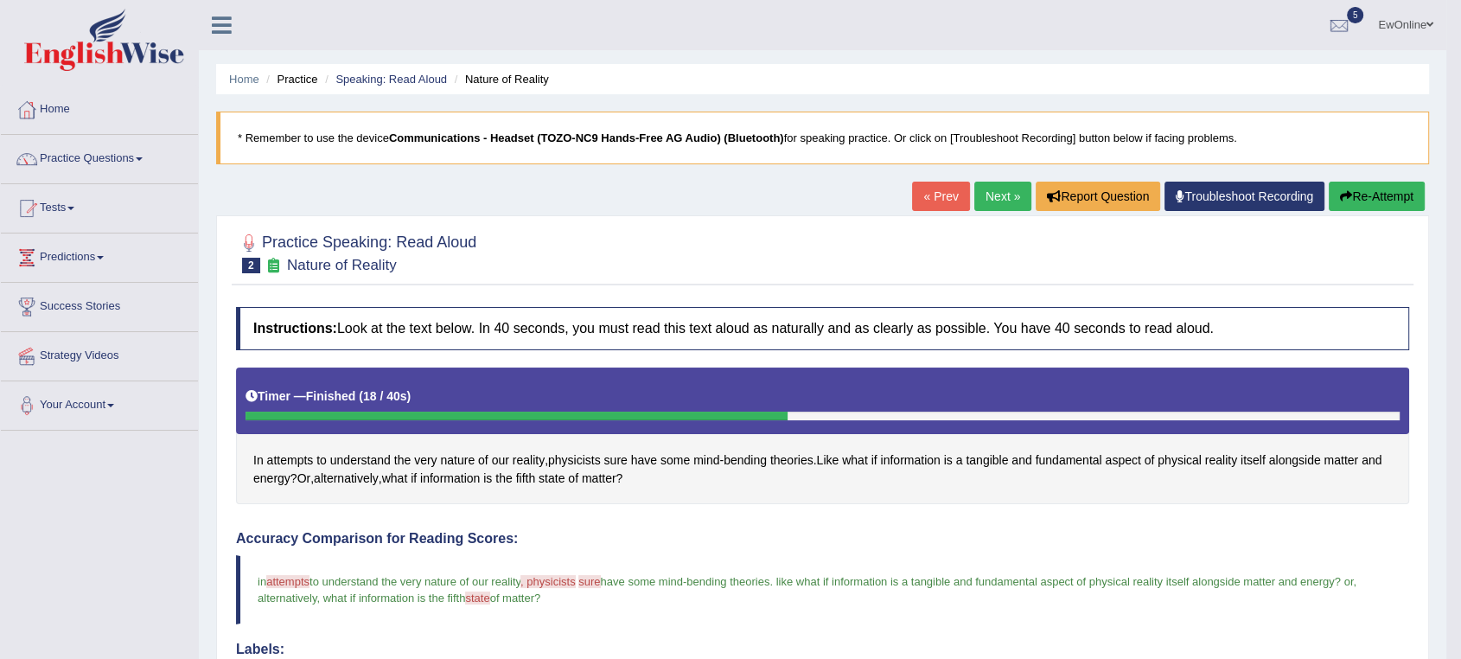
click at [998, 201] on link "Next »" at bounding box center [1002, 196] width 57 height 29
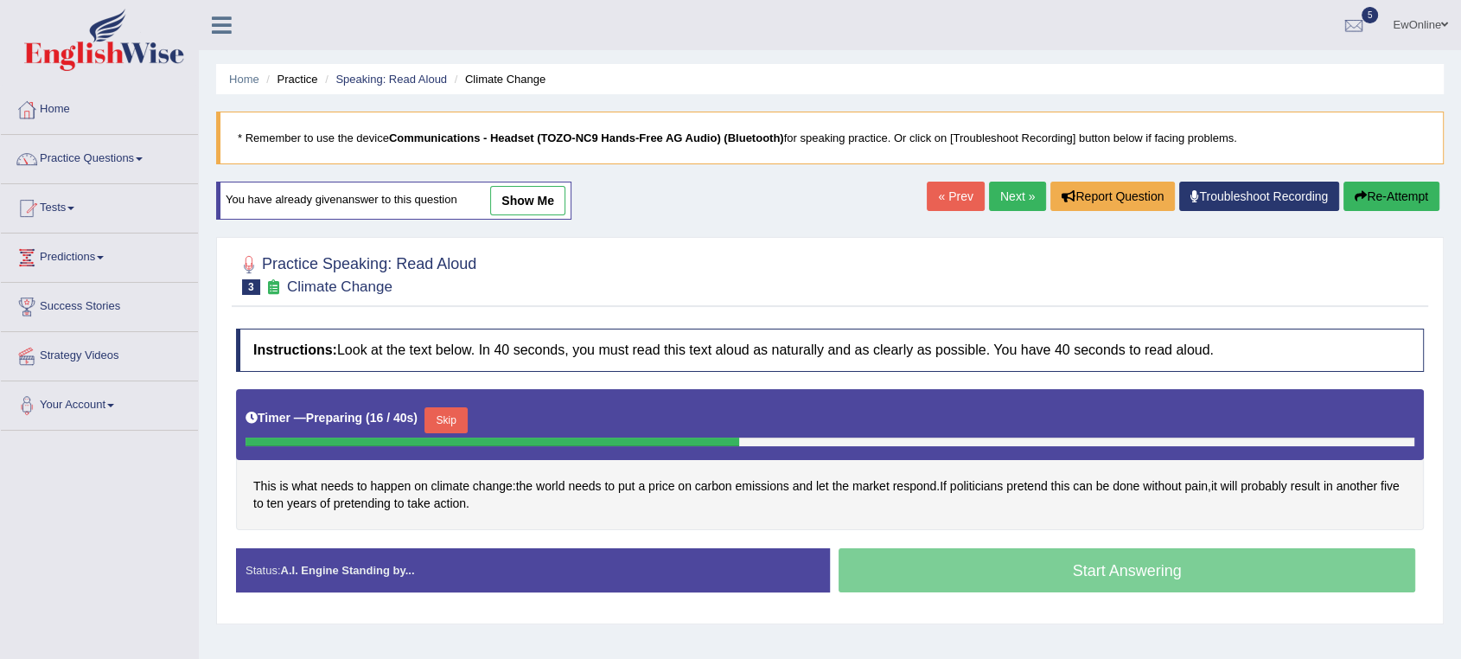
click at [456, 417] on button "Skip" at bounding box center [446, 420] width 43 height 26
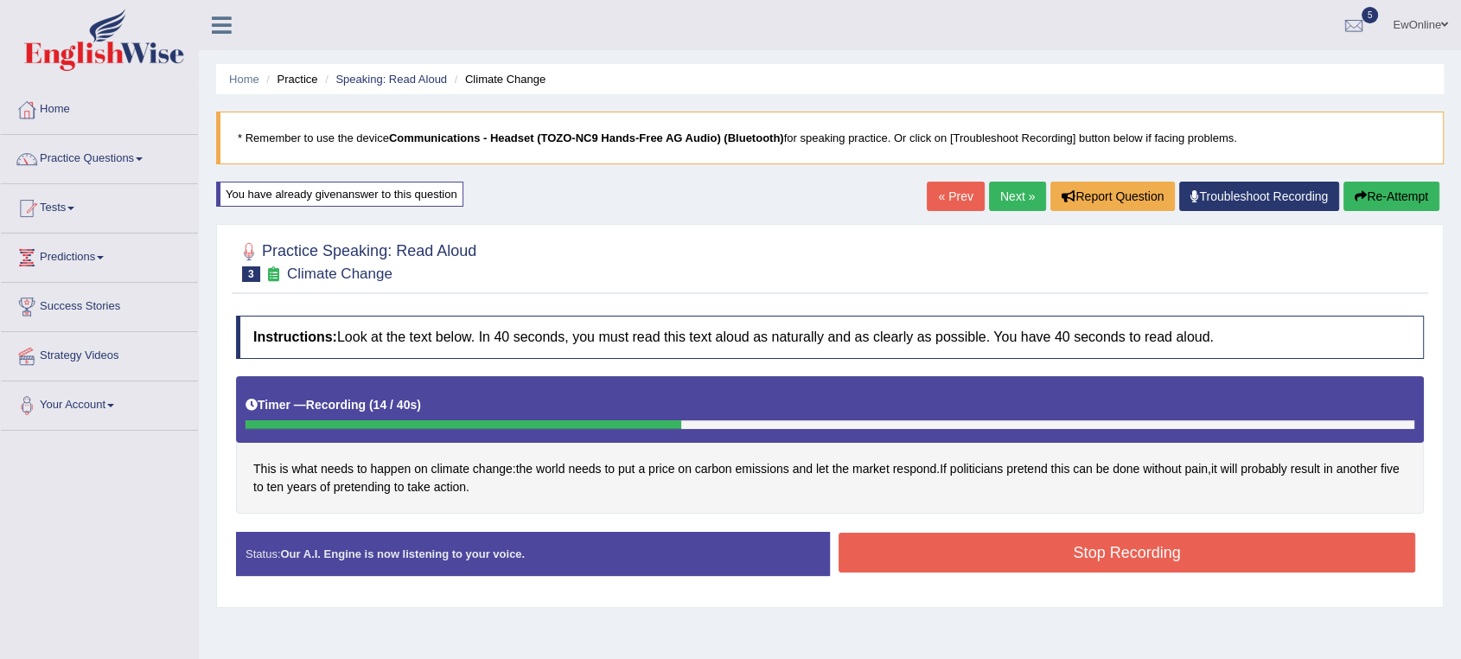
click at [1111, 561] on button "Stop Recording" at bounding box center [1127, 553] width 577 height 40
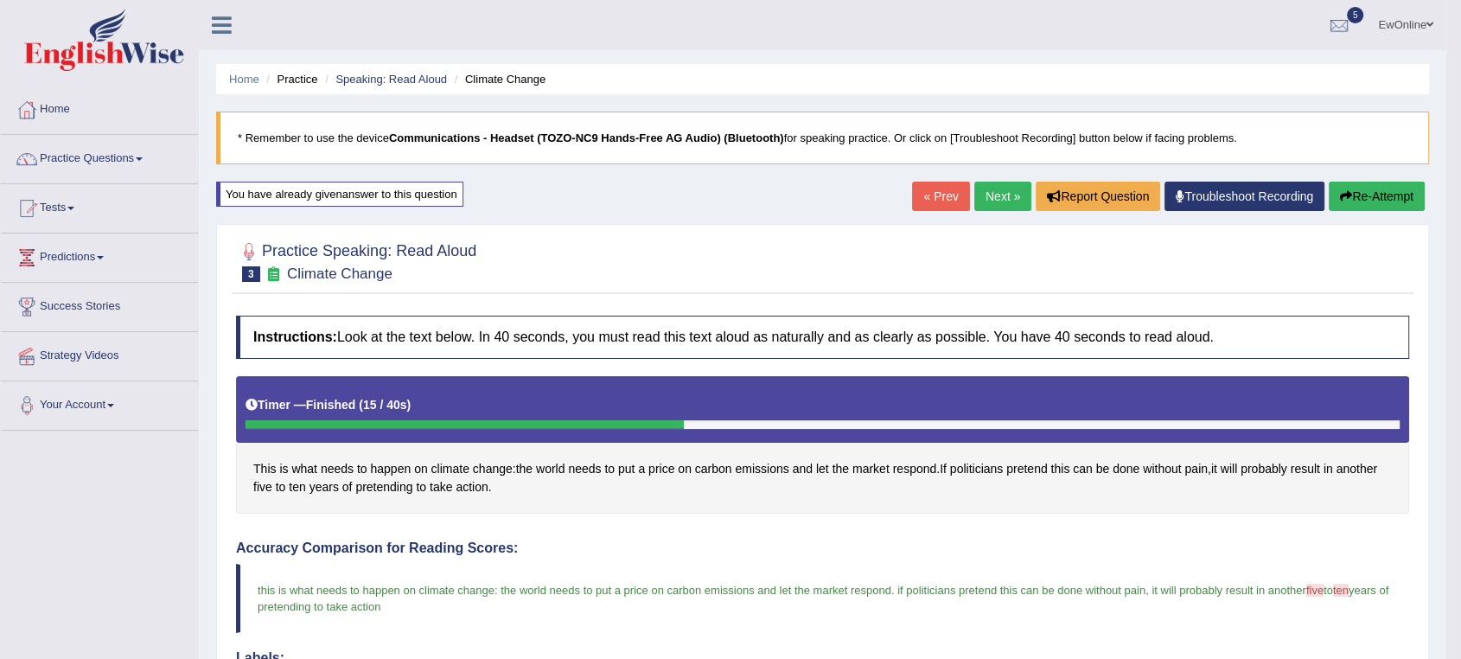
click at [993, 198] on link "Next »" at bounding box center [1002, 196] width 57 height 29
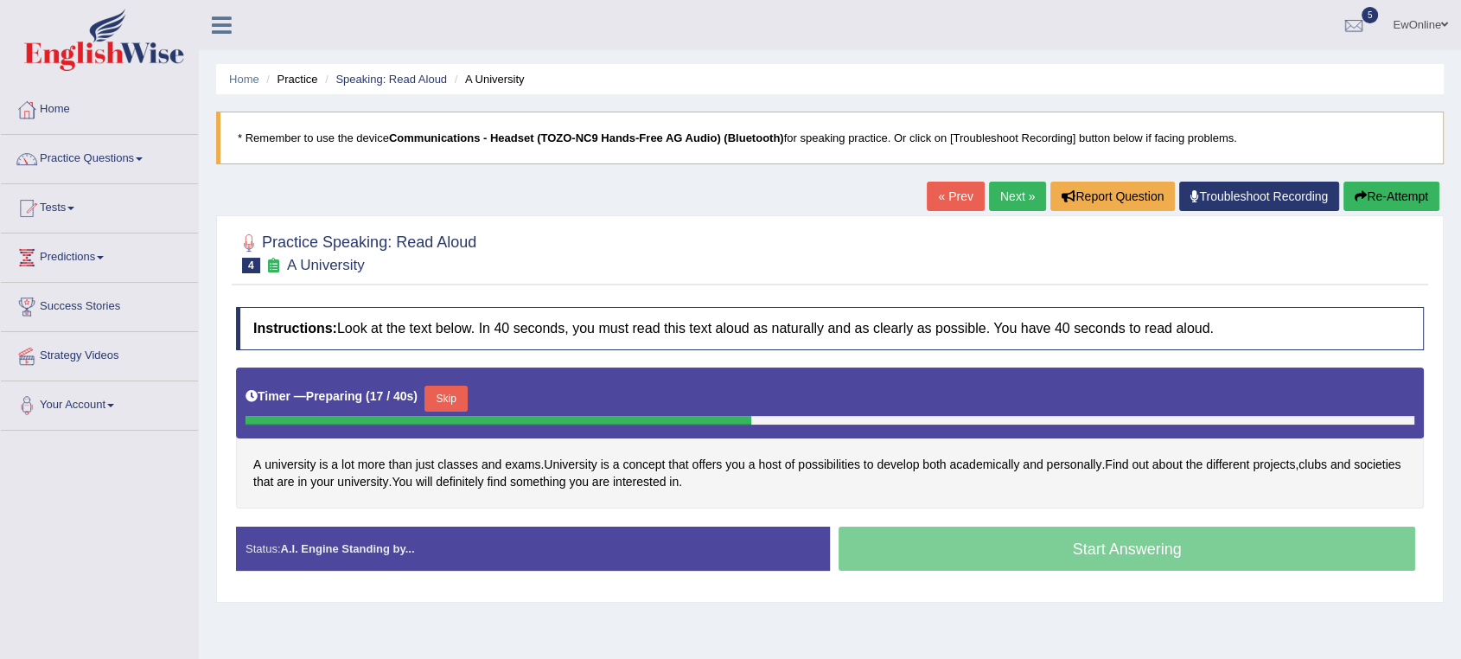
click at [463, 401] on button "Skip" at bounding box center [446, 399] width 43 height 26
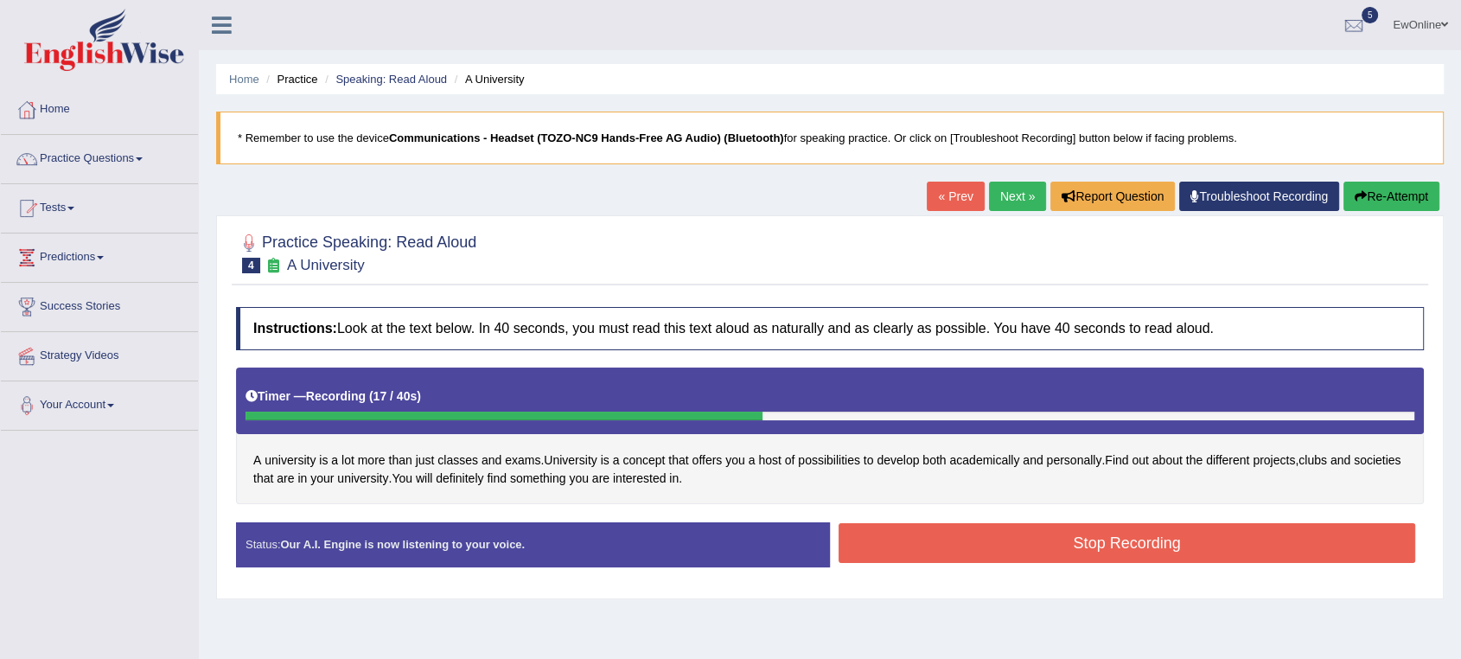
click at [1066, 538] on button "Stop Recording" at bounding box center [1127, 543] width 577 height 40
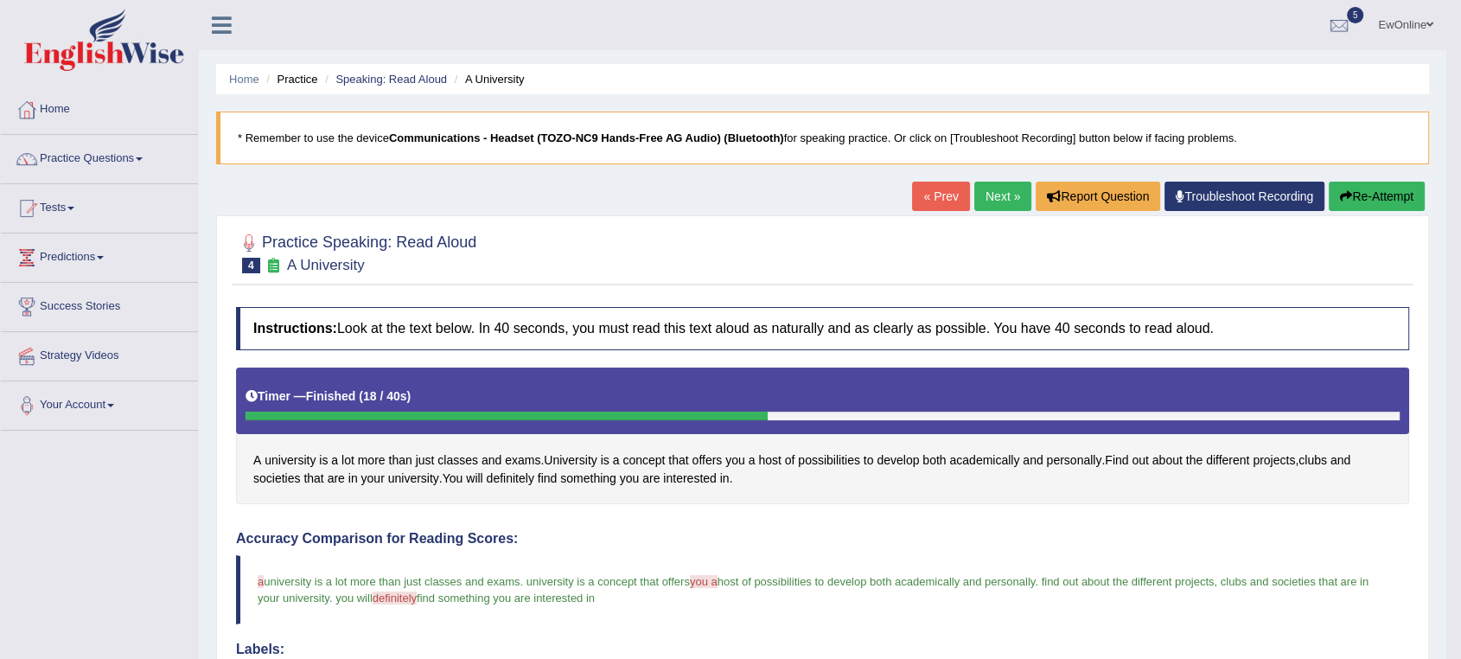
click at [988, 204] on link "Next »" at bounding box center [1002, 196] width 57 height 29
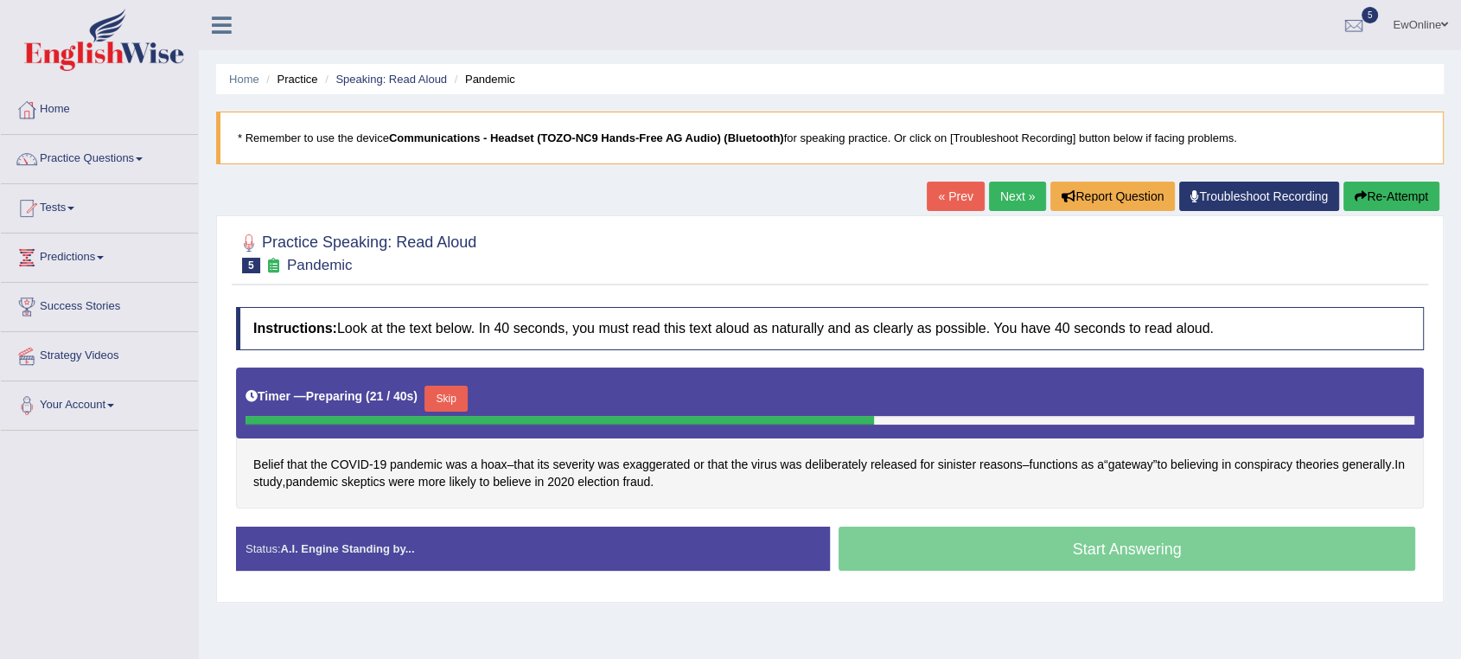
click at [457, 396] on button "Skip" at bounding box center [446, 399] width 43 height 26
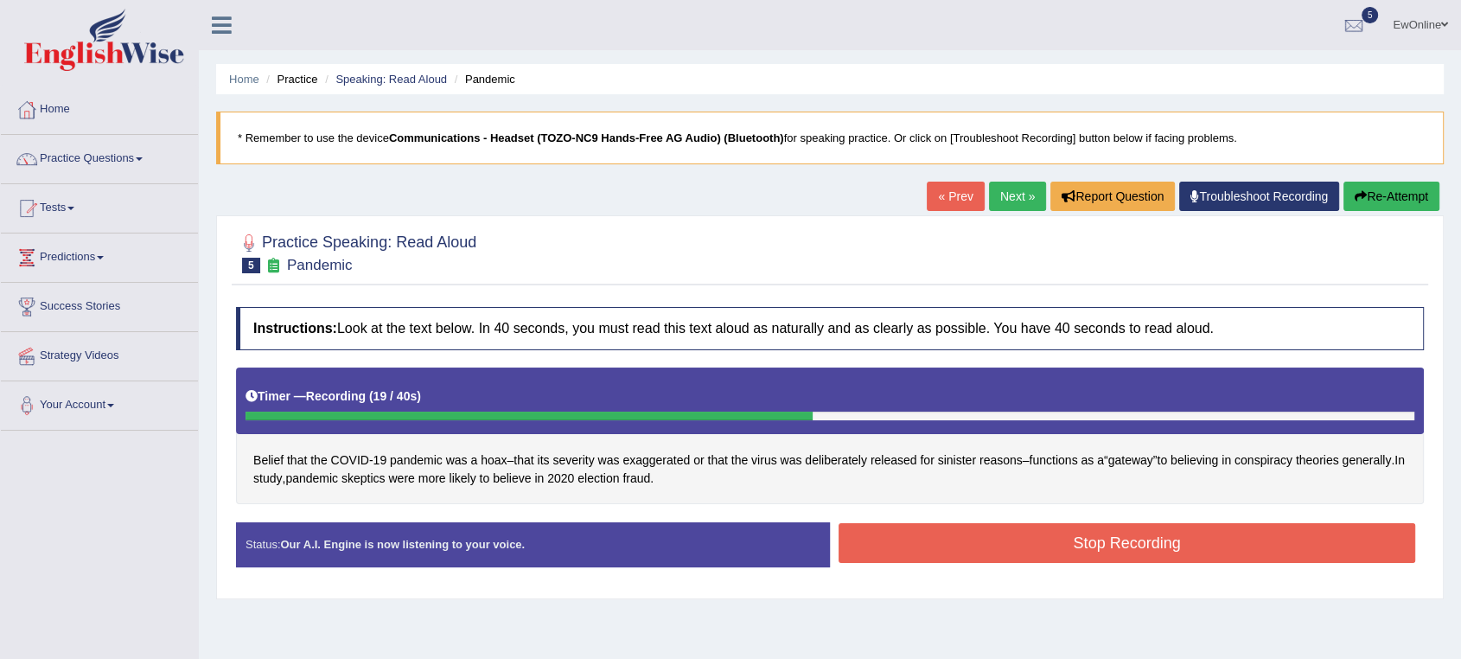
click at [1150, 547] on button "Stop Recording" at bounding box center [1127, 543] width 577 height 40
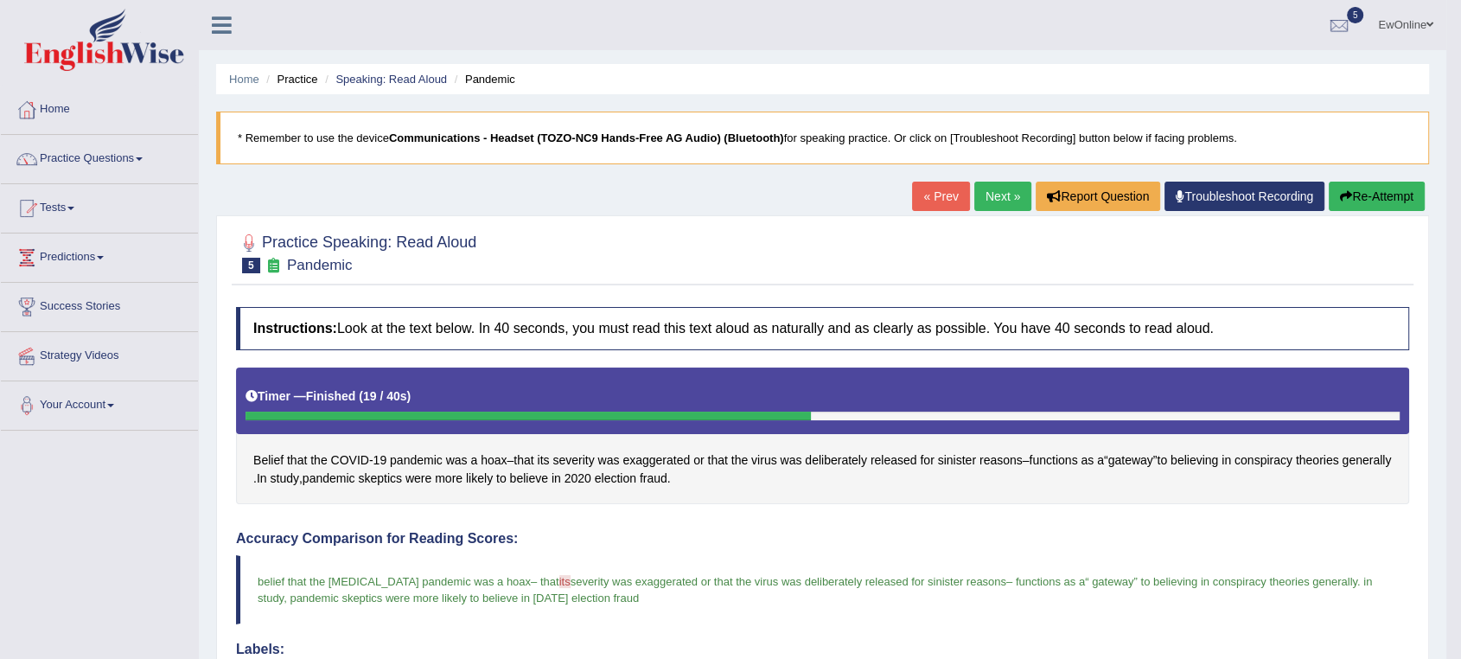
click at [989, 191] on link "Next »" at bounding box center [1002, 196] width 57 height 29
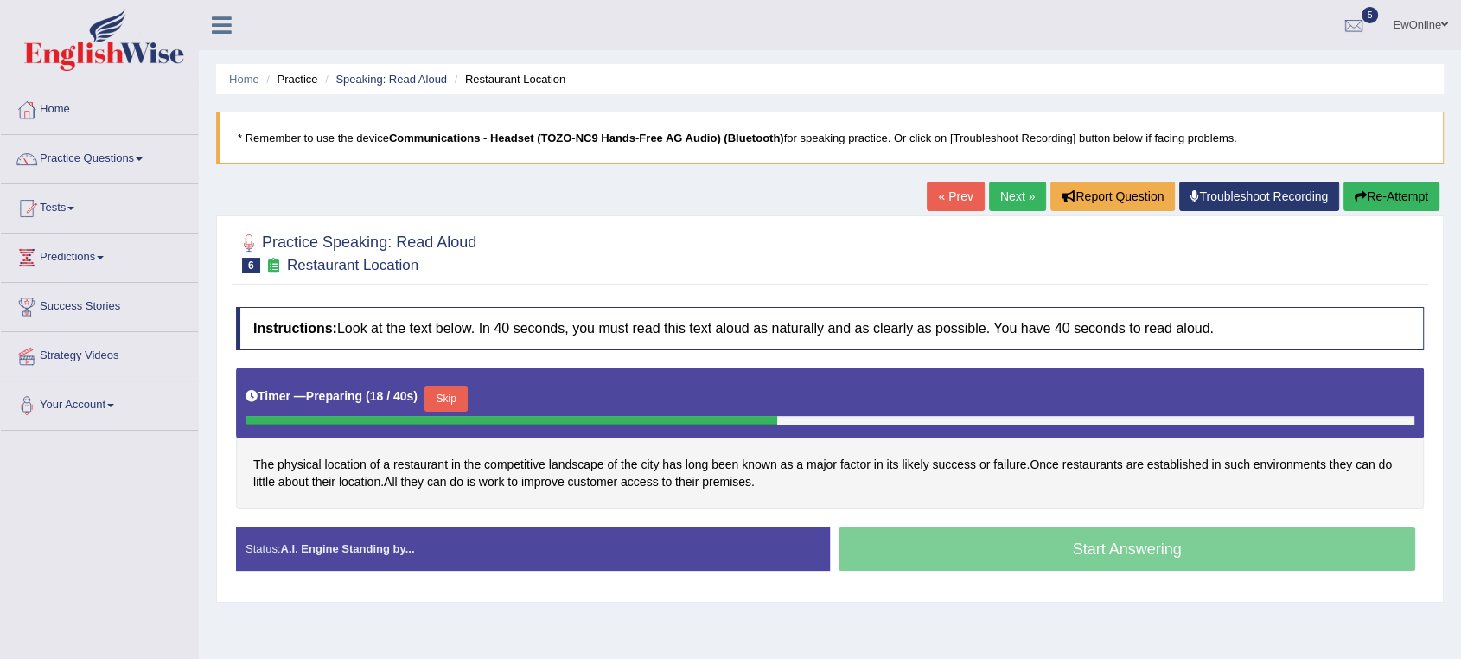
click at [457, 399] on button "Skip" at bounding box center [446, 399] width 43 height 26
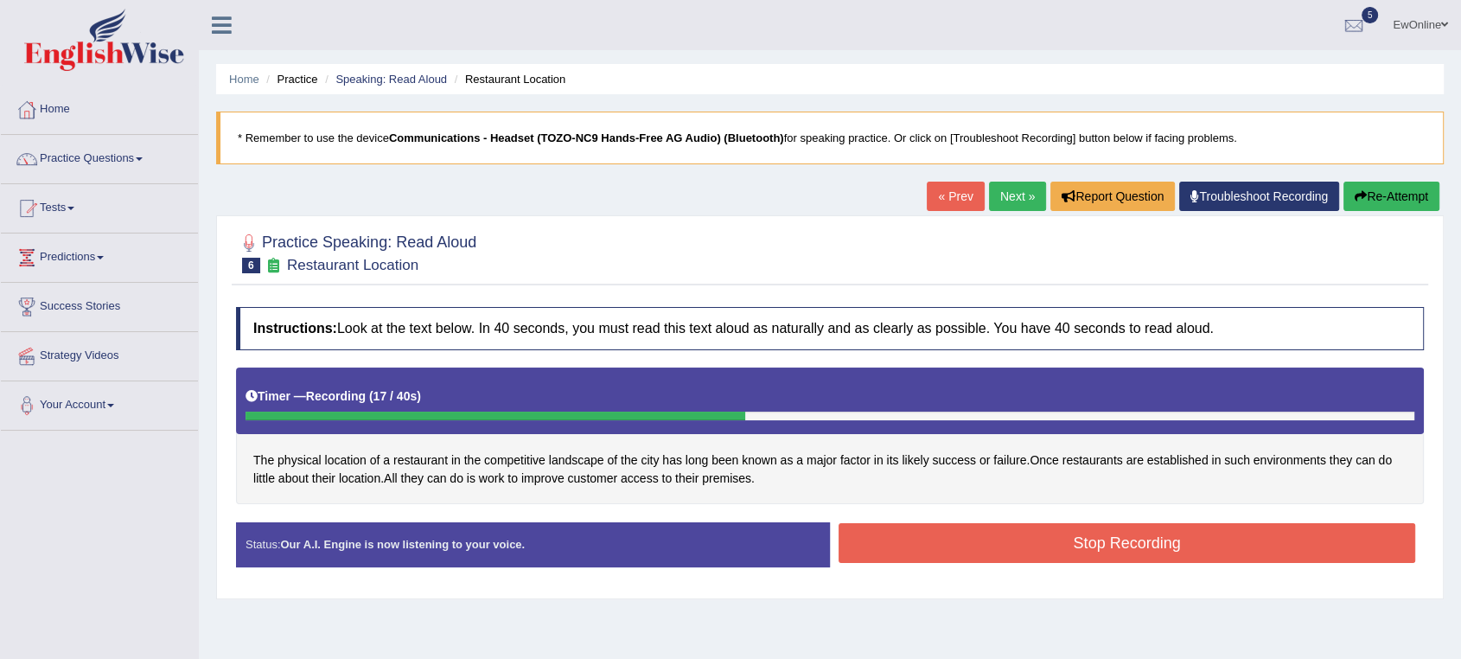
click at [1073, 544] on button "Stop Recording" at bounding box center [1127, 543] width 577 height 40
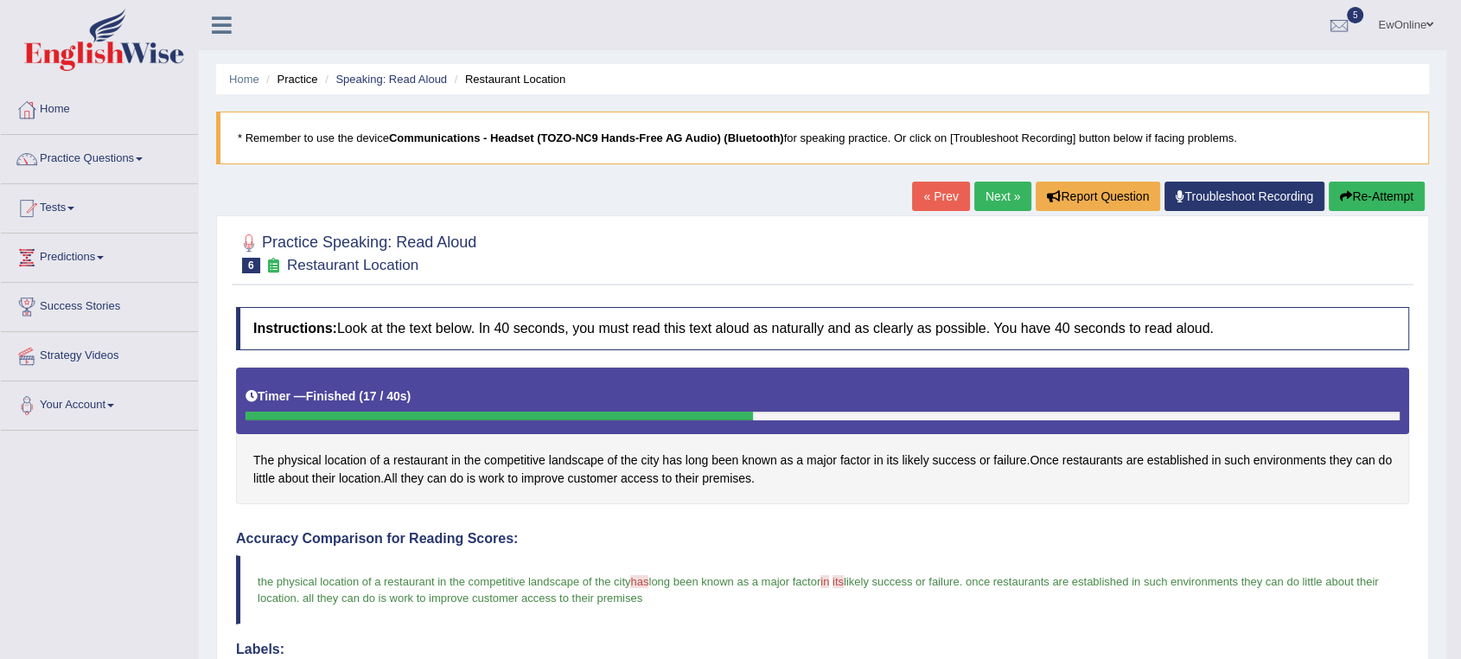
click at [988, 195] on link "Next »" at bounding box center [1002, 196] width 57 height 29
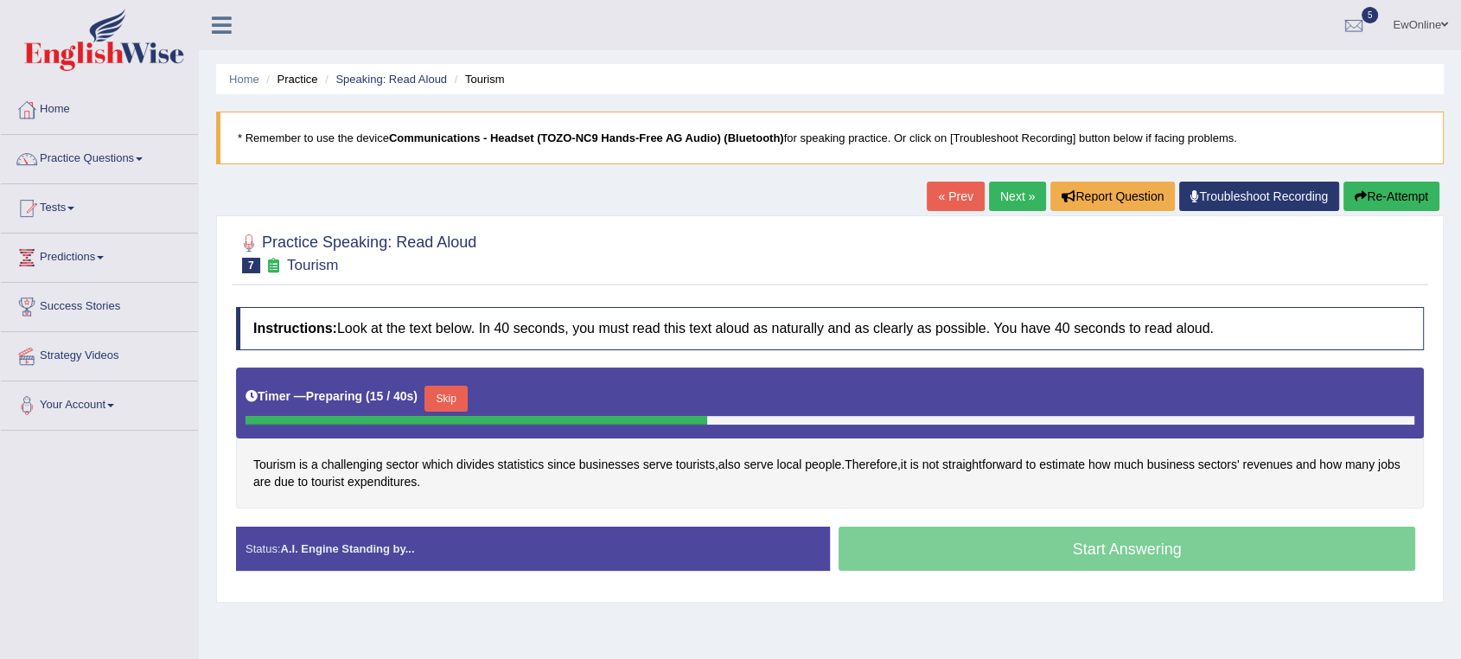
click at [453, 401] on button "Skip" at bounding box center [446, 399] width 43 height 26
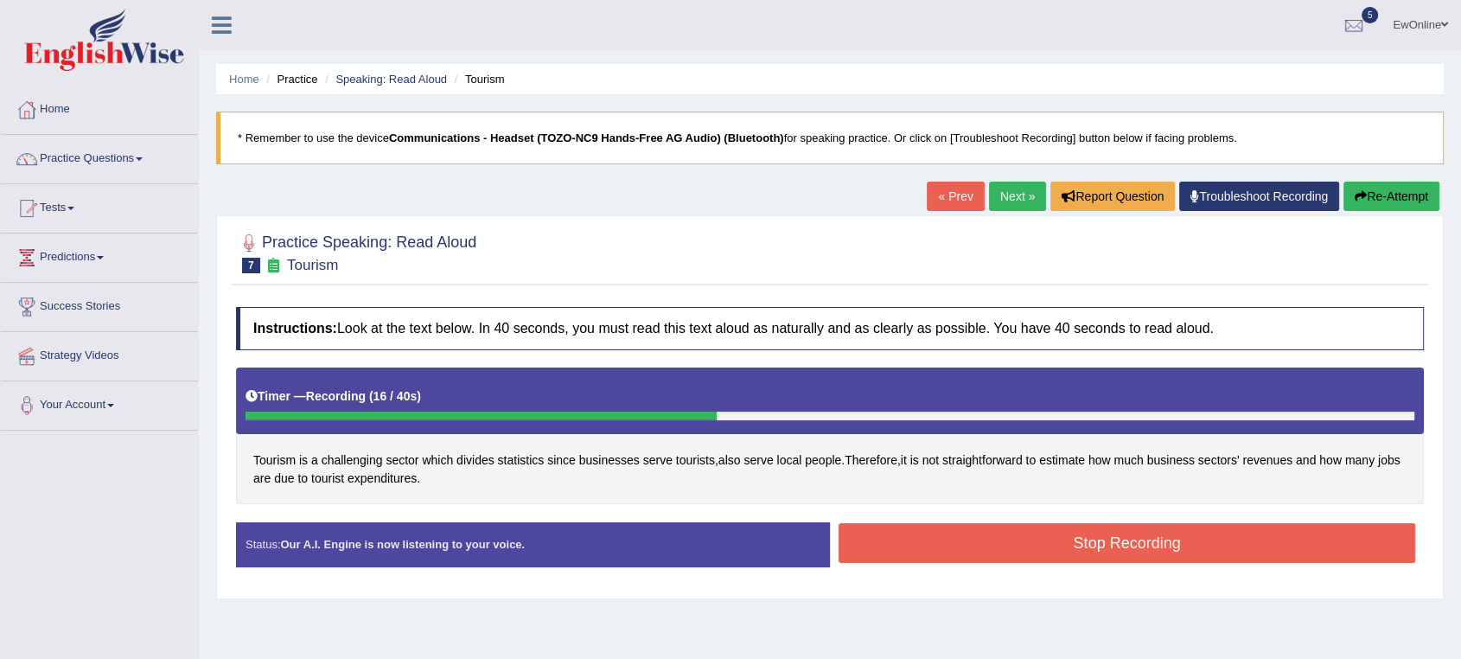
click at [1075, 548] on button "Stop Recording" at bounding box center [1127, 543] width 577 height 40
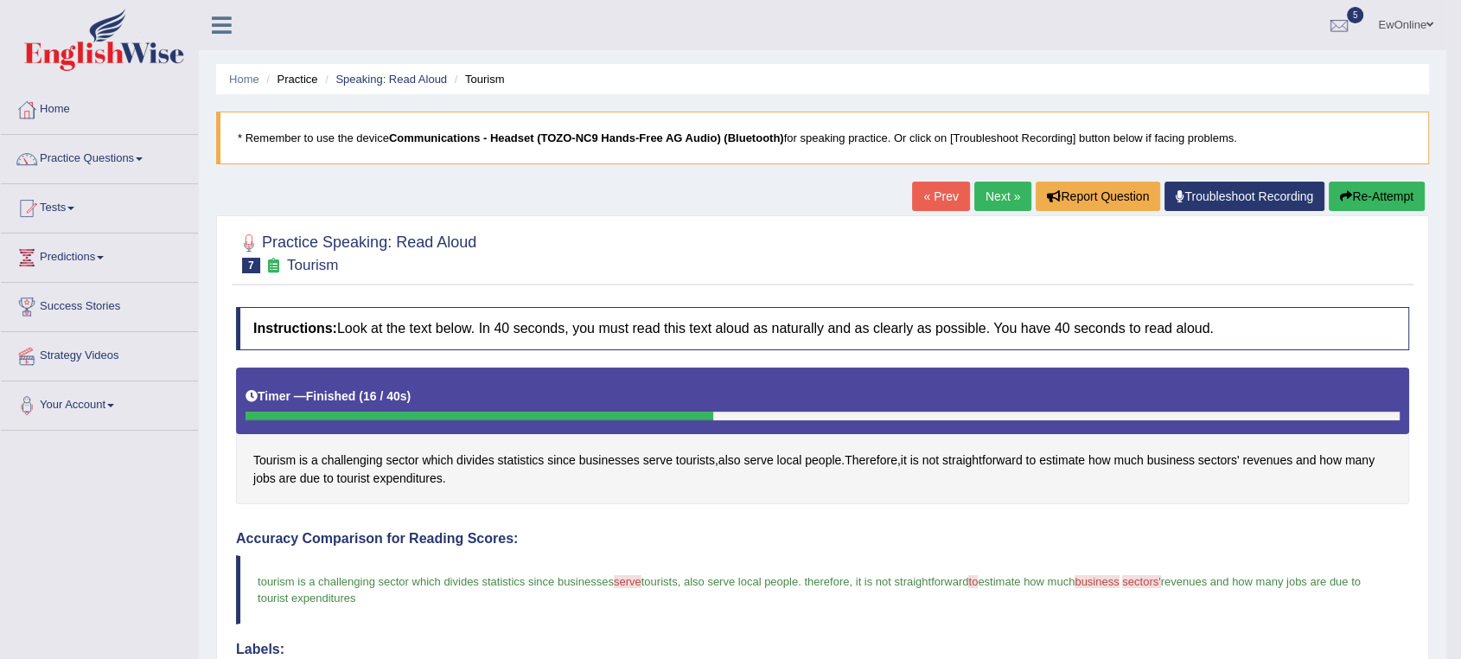
click at [990, 196] on link "Next »" at bounding box center [1002, 196] width 57 height 29
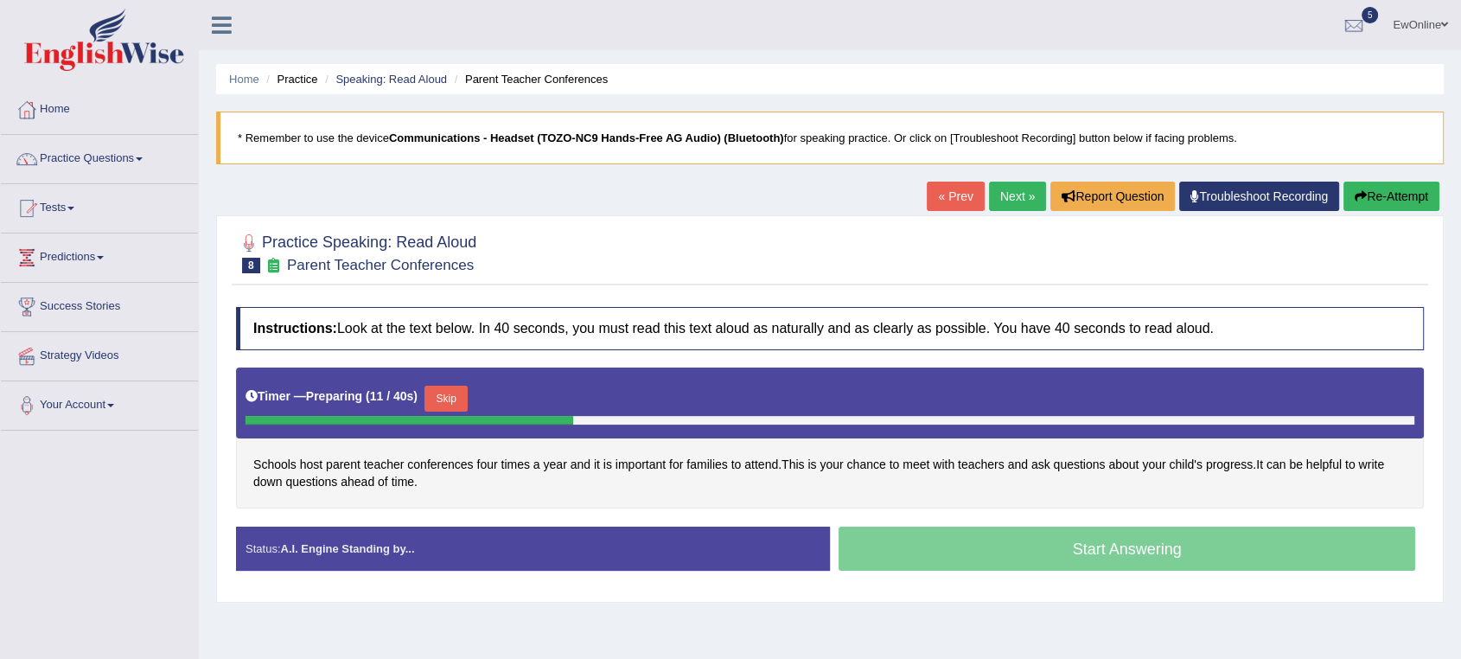
click at [449, 399] on button "Skip" at bounding box center [446, 399] width 43 height 26
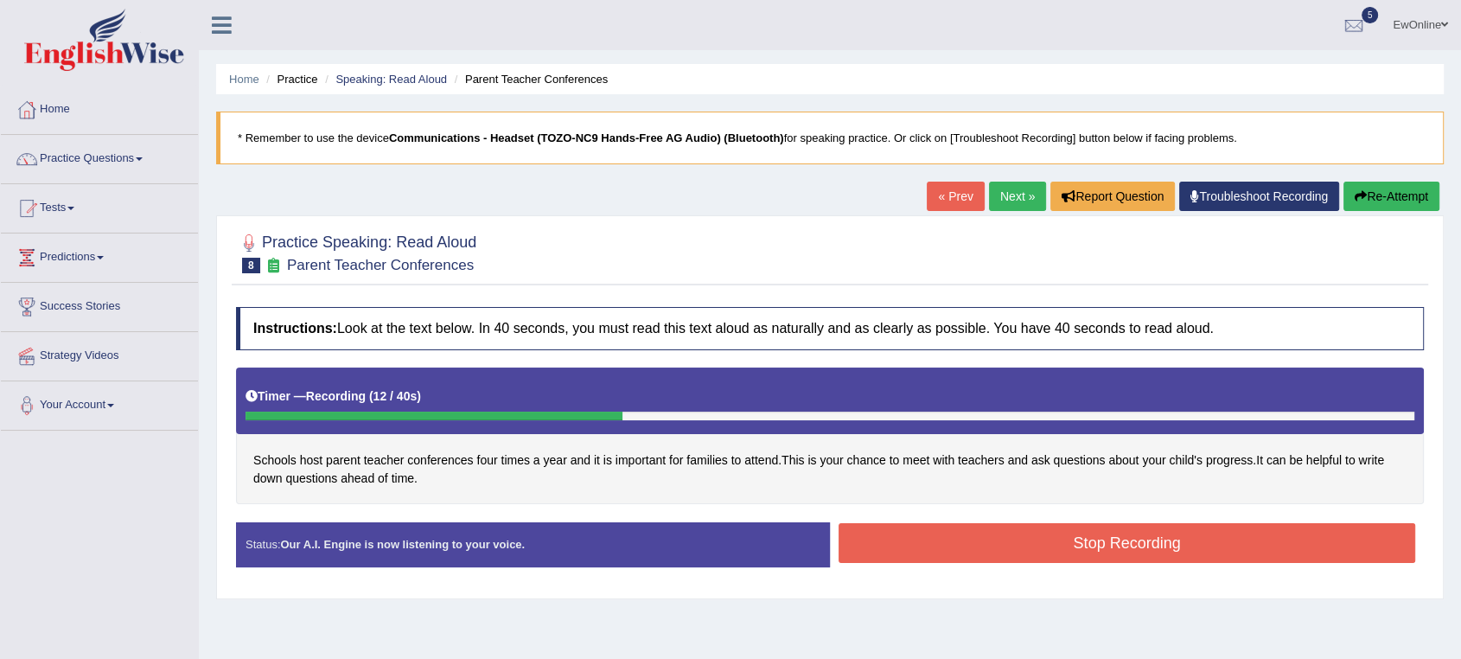
click at [1059, 541] on button "Stop Recording" at bounding box center [1127, 543] width 577 height 40
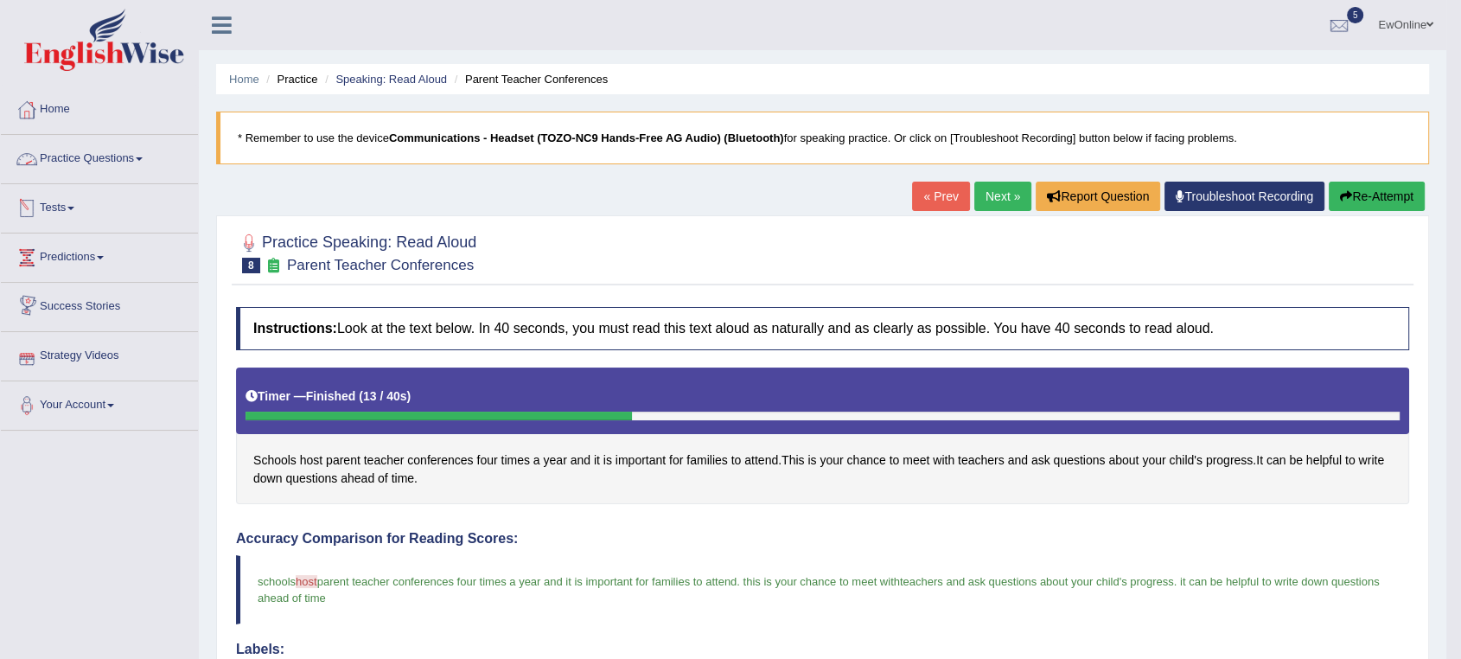
click at [91, 156] on link "Practice Questions" at bounding box center [99, 156] width 197 height 43
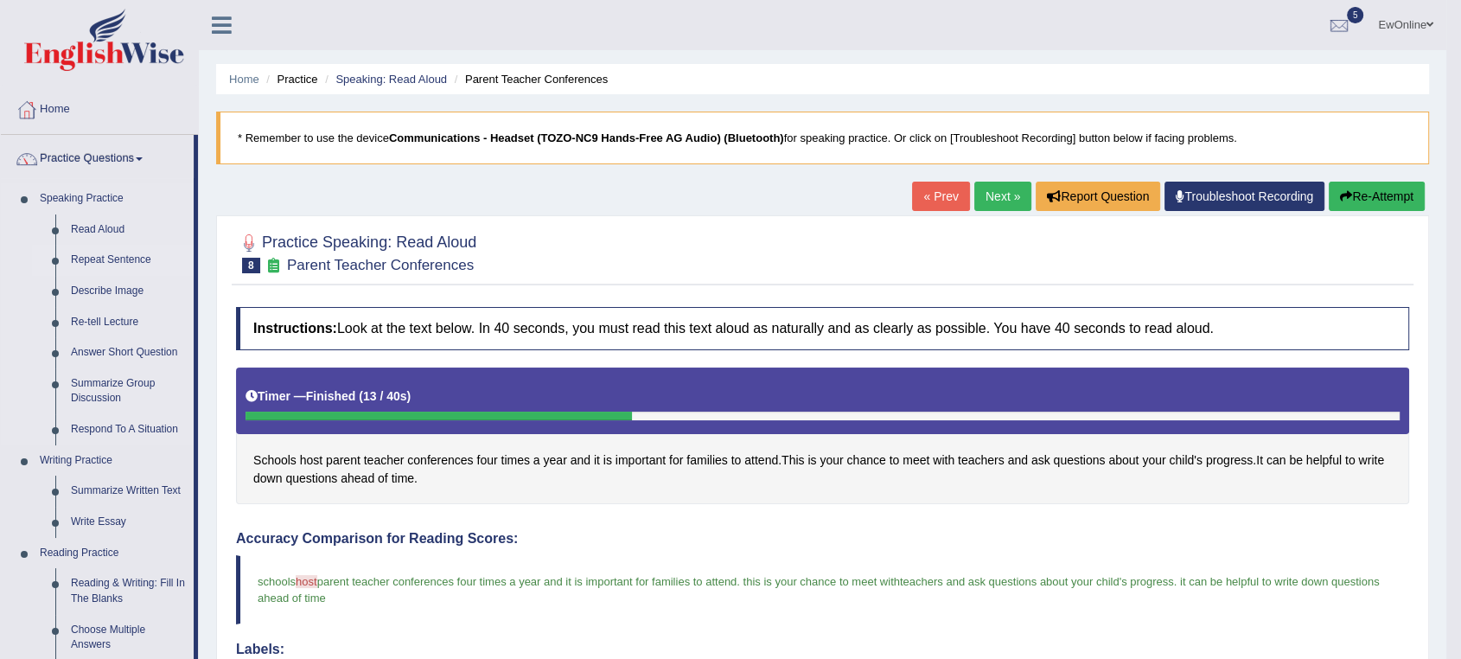
click at [105, 257] on link "Repeat Sentence" at bounding box center [128, 260] width 131 height 31
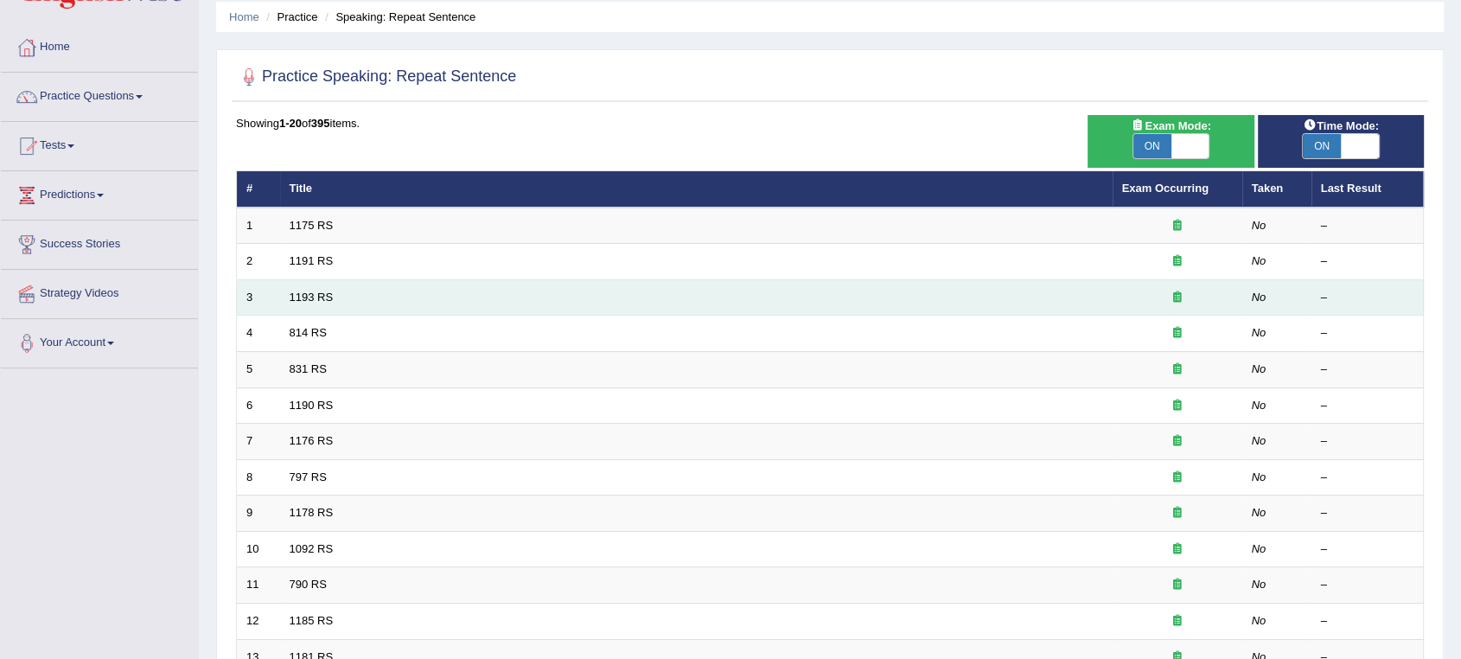
scroll to position [96, 0]
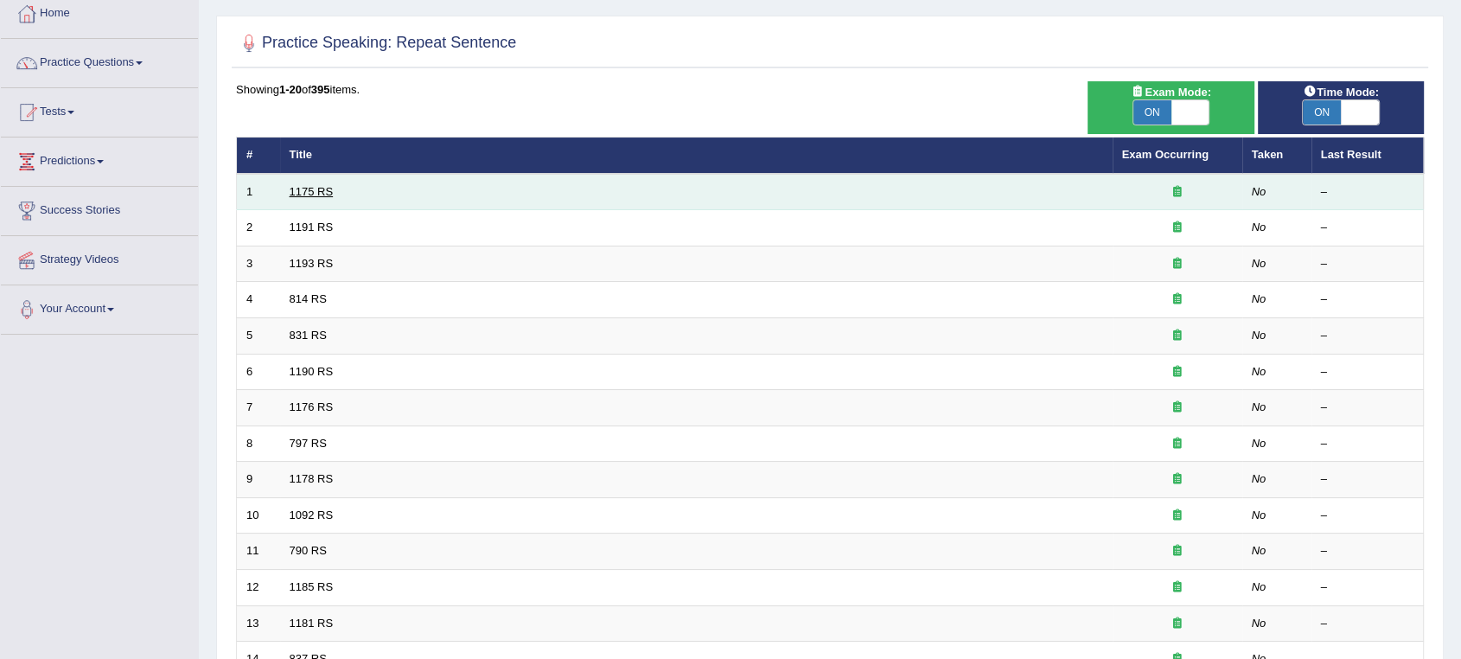
click at [321, 190] on link "1175 RS" at bounding box center [312, 191] width 44 height 13
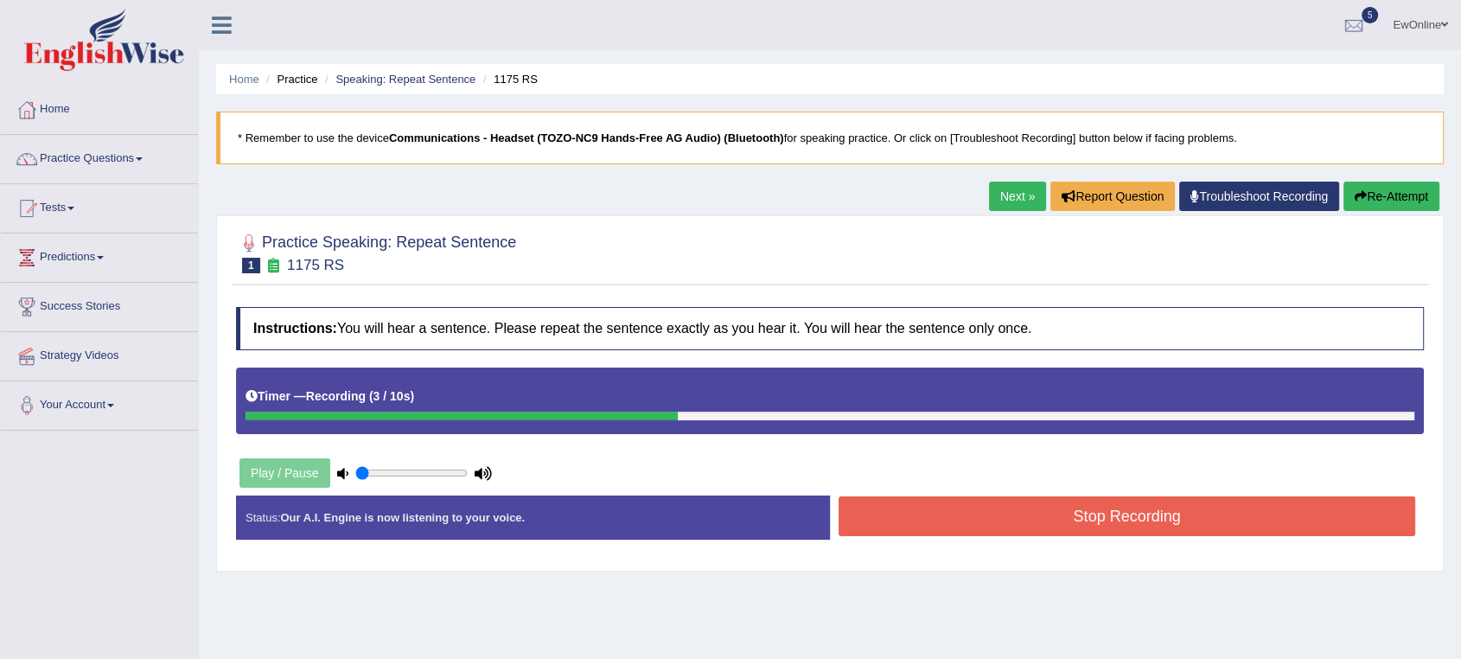
click at [1075, 525] on button "Stop Recording" at bounding box center [1127, 516] width 577 height 40
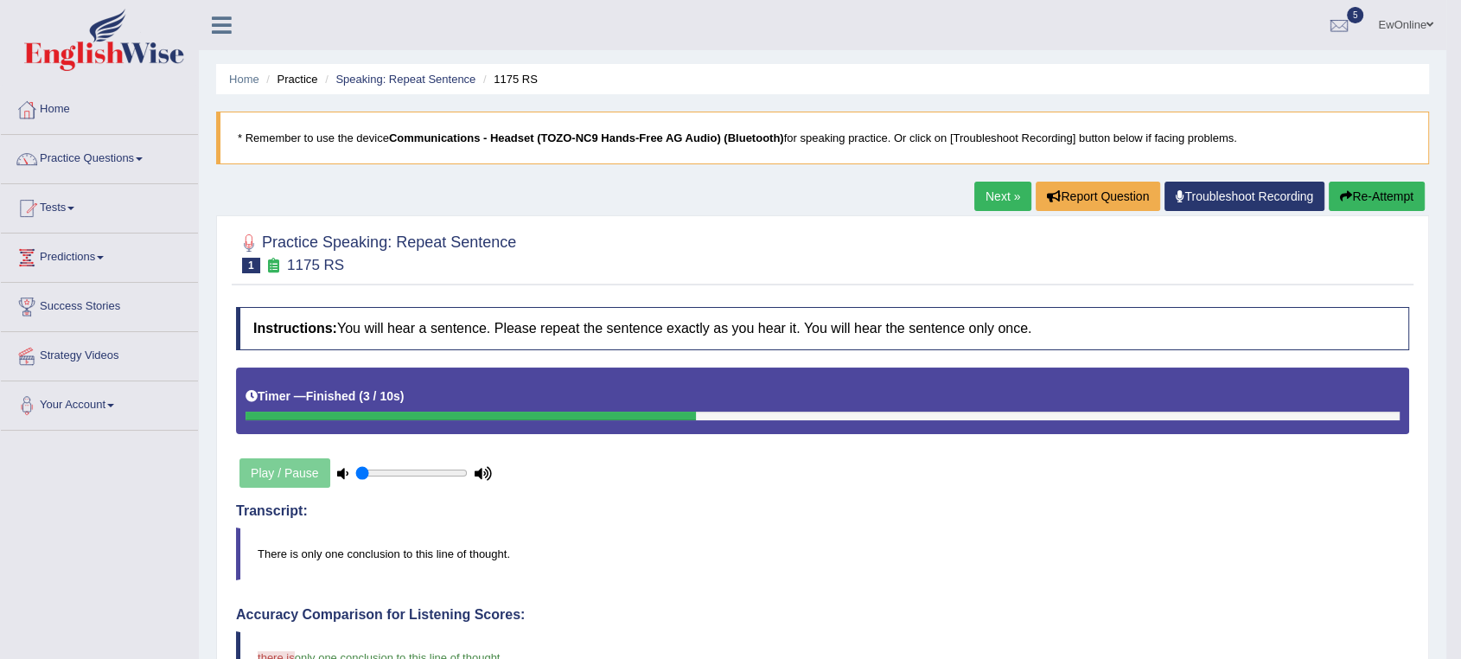
click at [983, 196] on link "Next »" at bounding box center [1002, 196] width 57 height 29
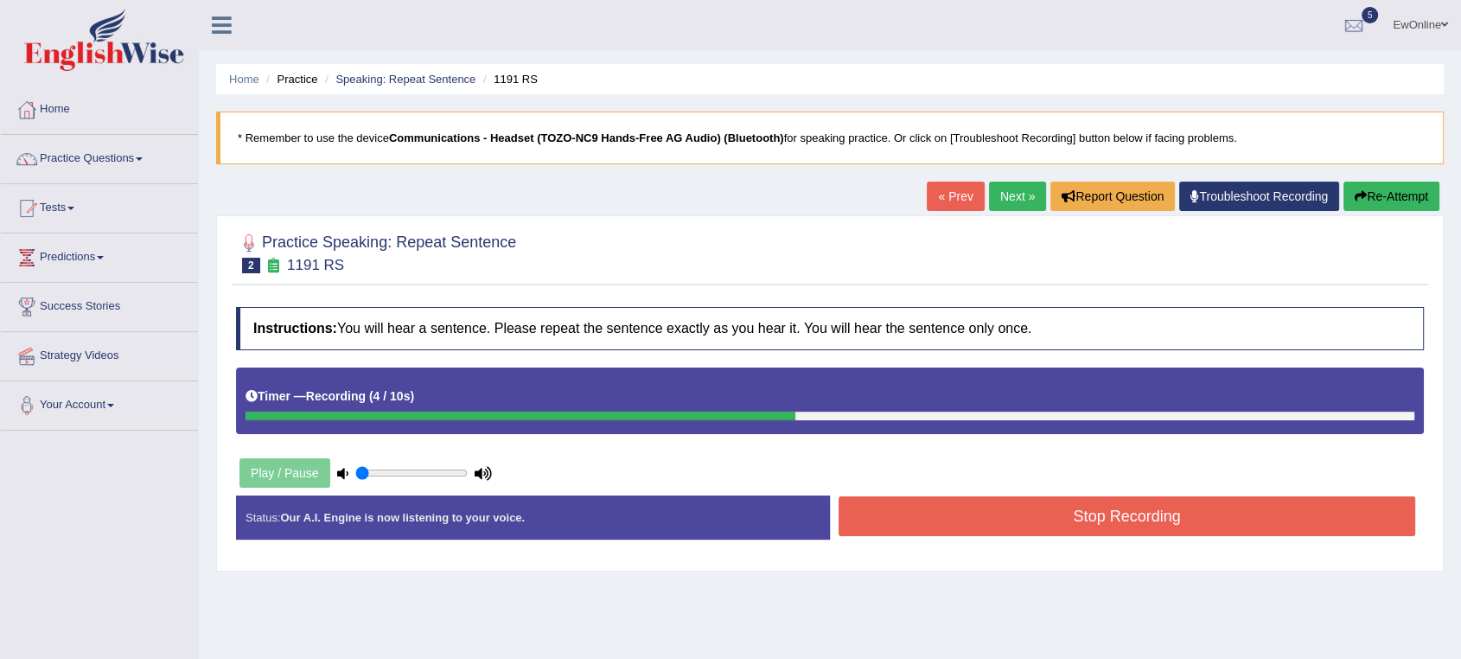
click at [1107, 522] on button "Stop Recording" at bounding box center [1127, 516] width 577 height 40
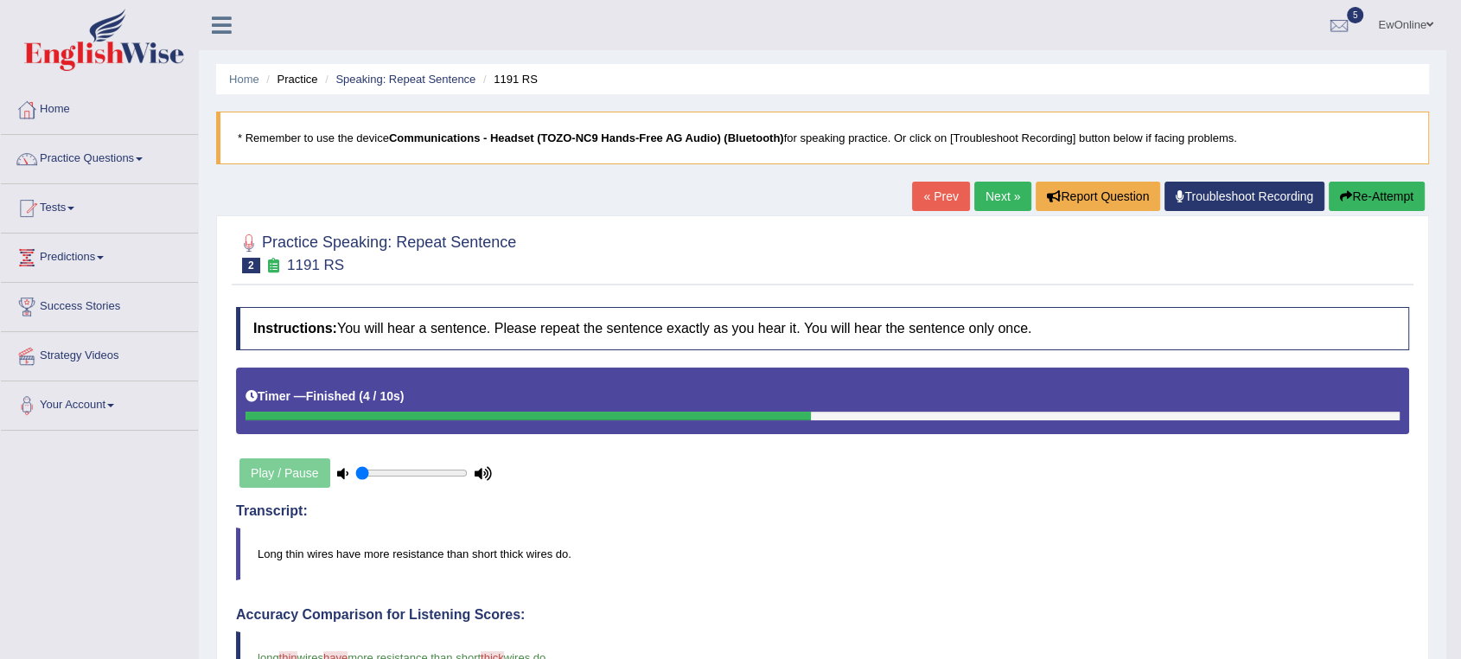
click at [986, 200] on link "Next »" at bounding box center [1002, 196] width 57 height 29
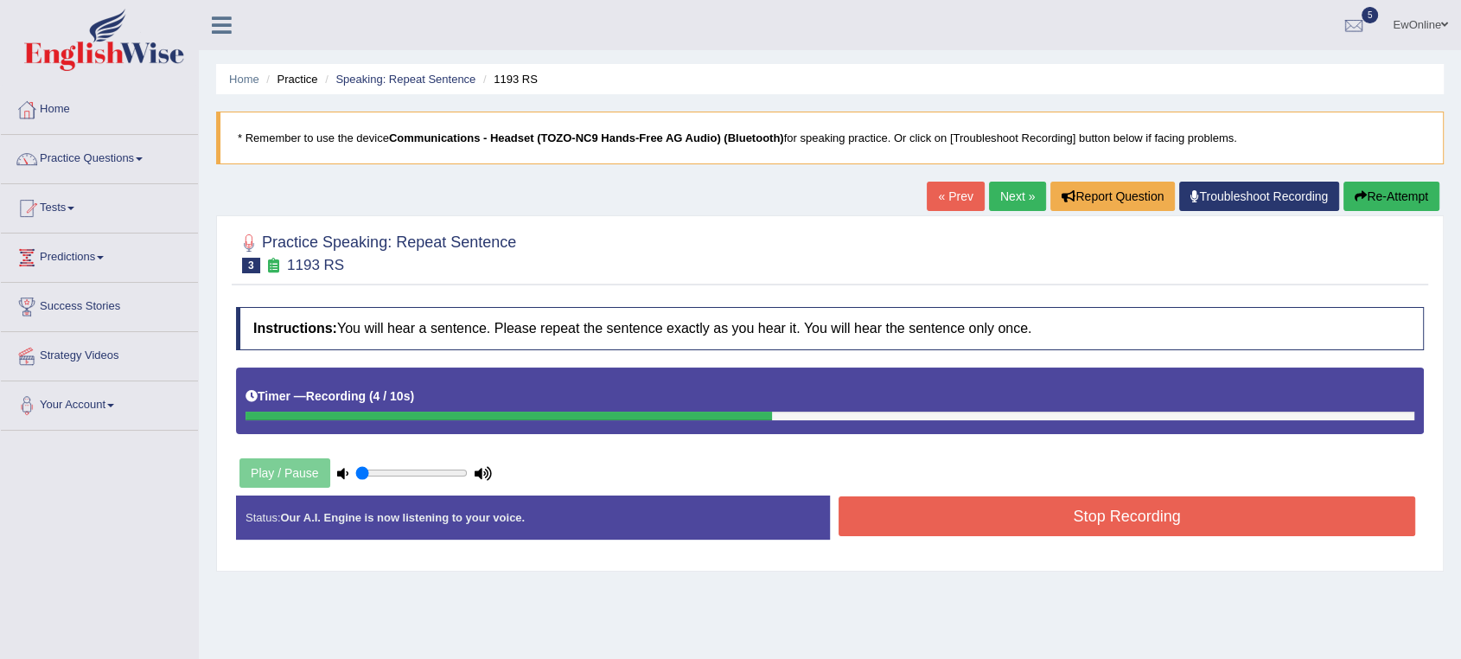
click at [1127, 530] on button "Stop Recording" at bounding box center [1127, 516] width 577 height 40
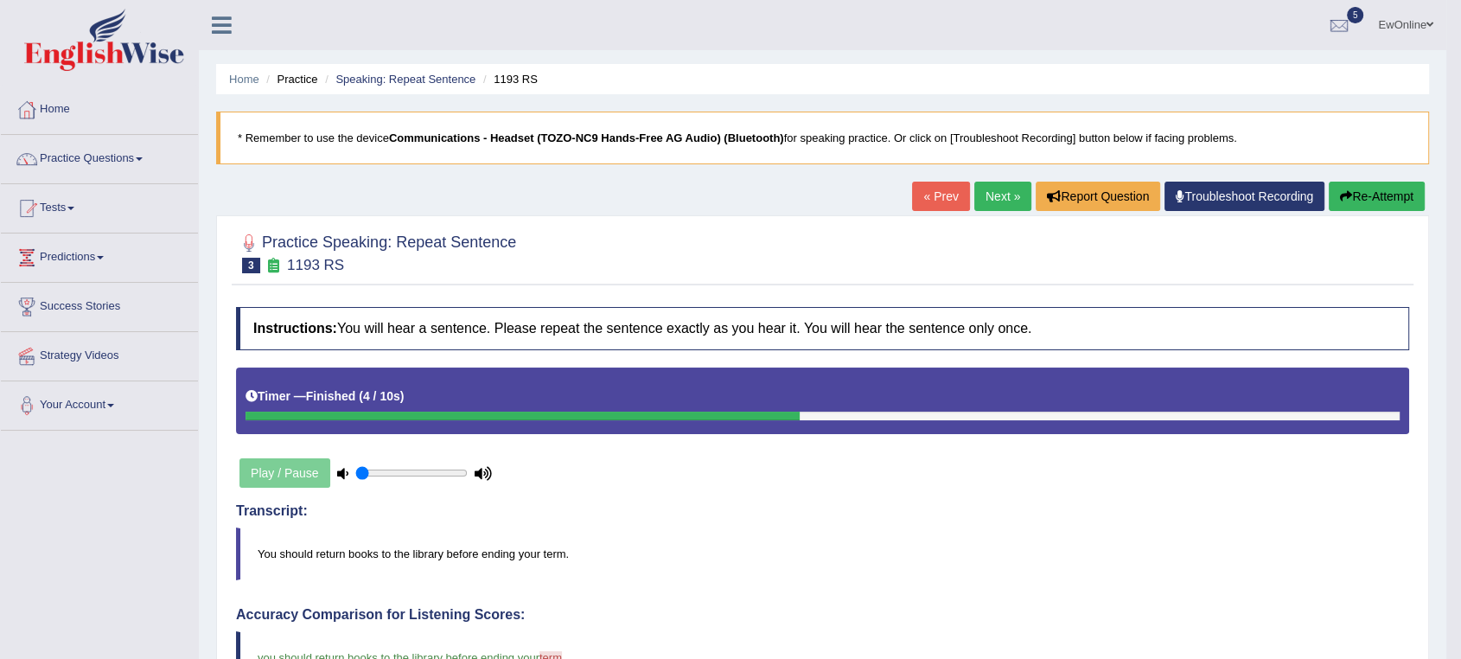
click at [993, 202] on link "Next »" at bounding box center [1002, 196] width 57 height 29
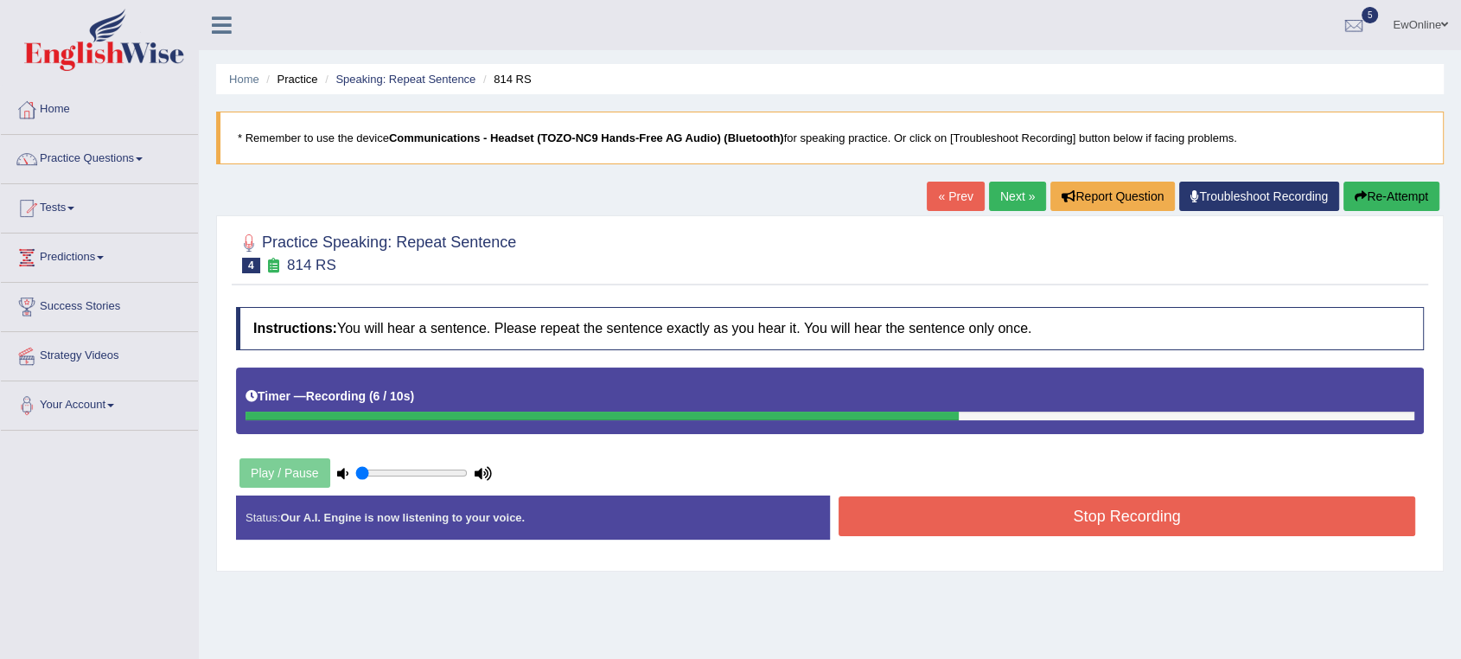
click at [1000, 525] on button "Stop Recording" at bounding box center [1127, 516] width 577 height 40
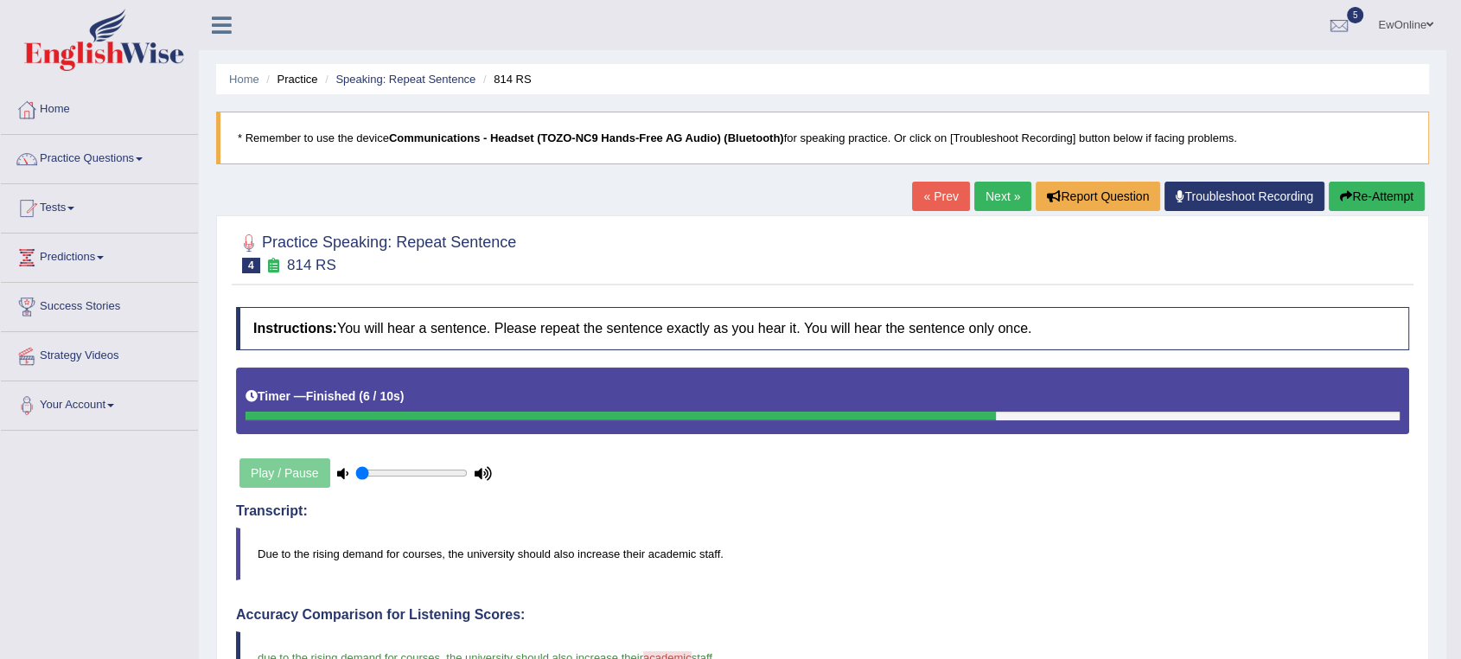
click at [996, 198] on link "Next »" at bounding box center [1002, 196] width 57 height 29
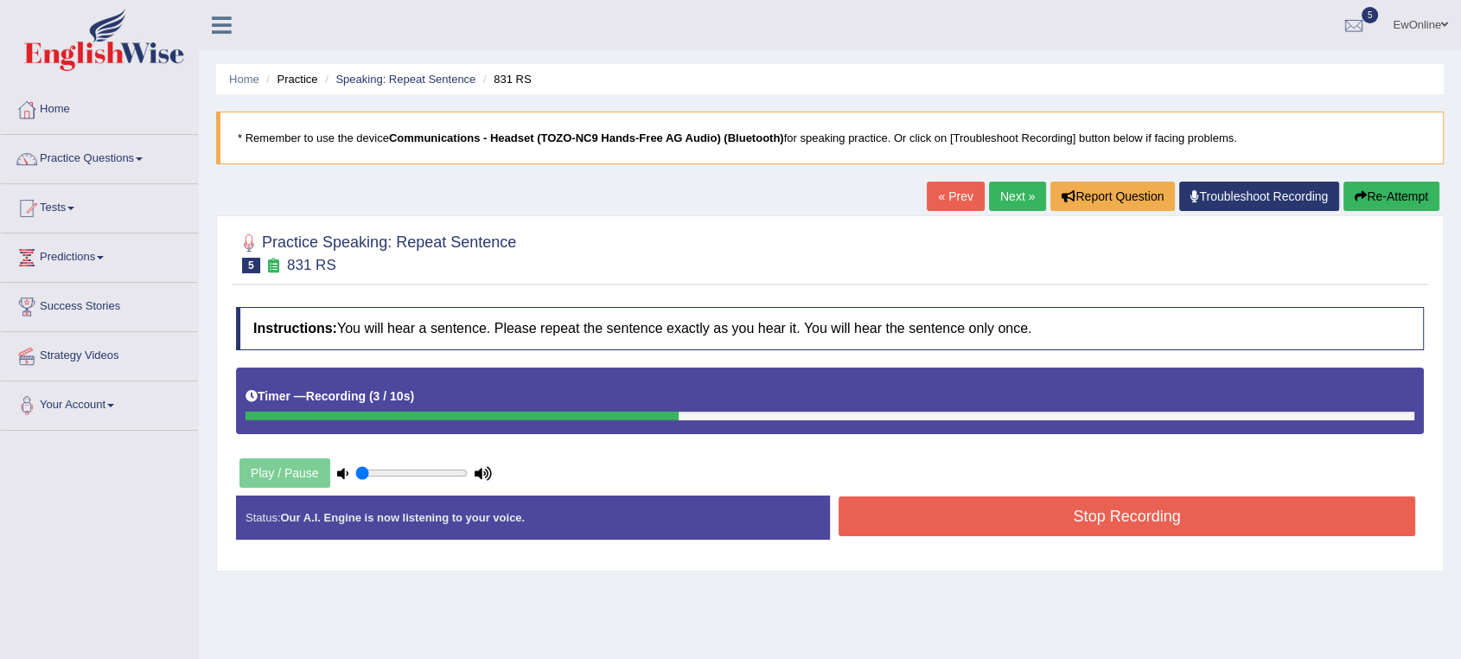
click at [1034, 521] on button "Stop Recording" at bounding box center [1127, 516] width 577 height 40
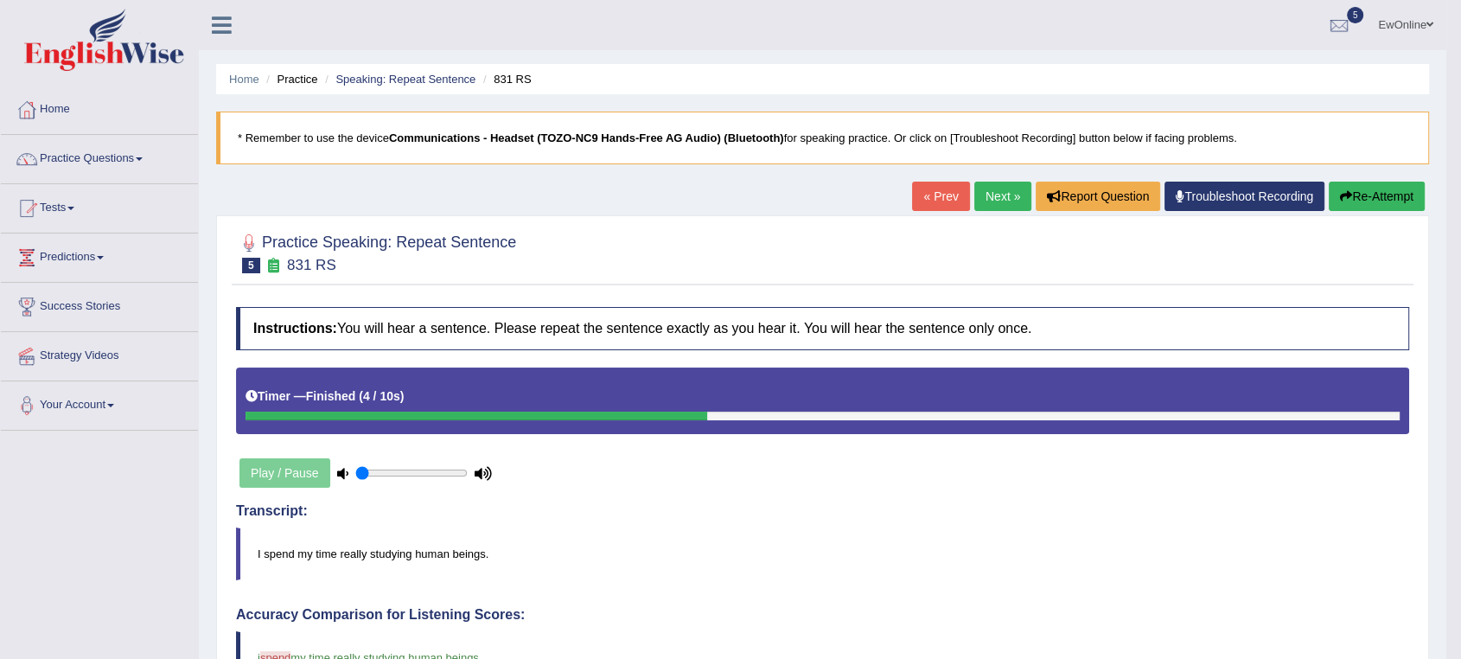
click at [996, 202] on link "Next »" at bounding box center [1002, 196] width 57 height 29
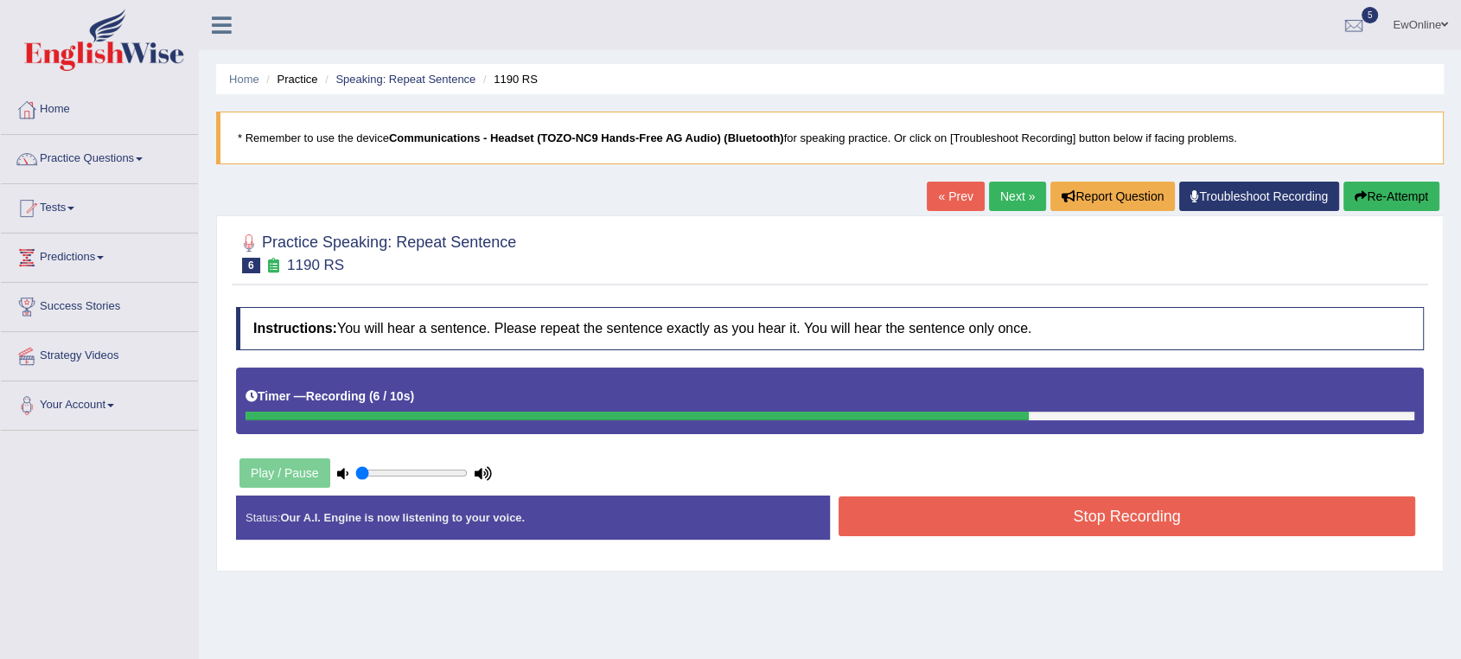
click at [1119, 522] on button "Stop Recording" at bounding box center [1127, 516] width 577 height 40
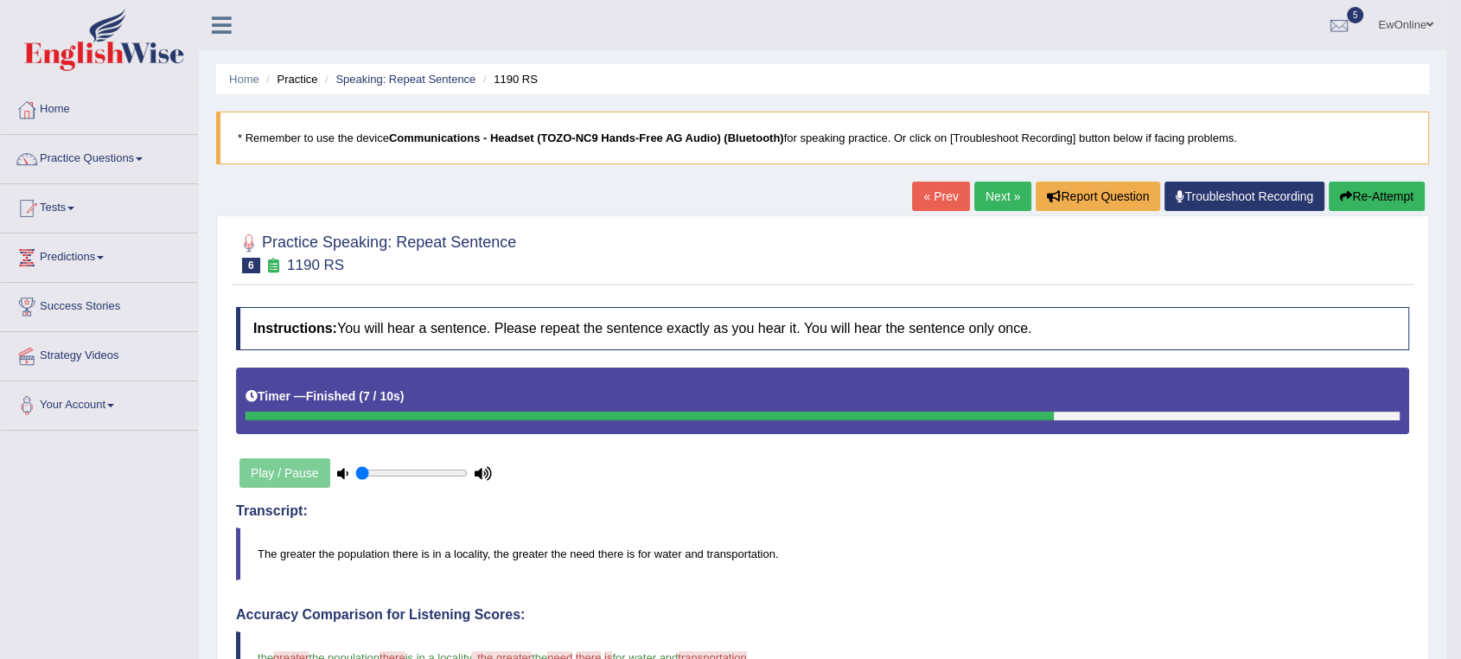
click at [993, 193] on link "Next »" at bounding box center [1002, 196] width 57 height 29
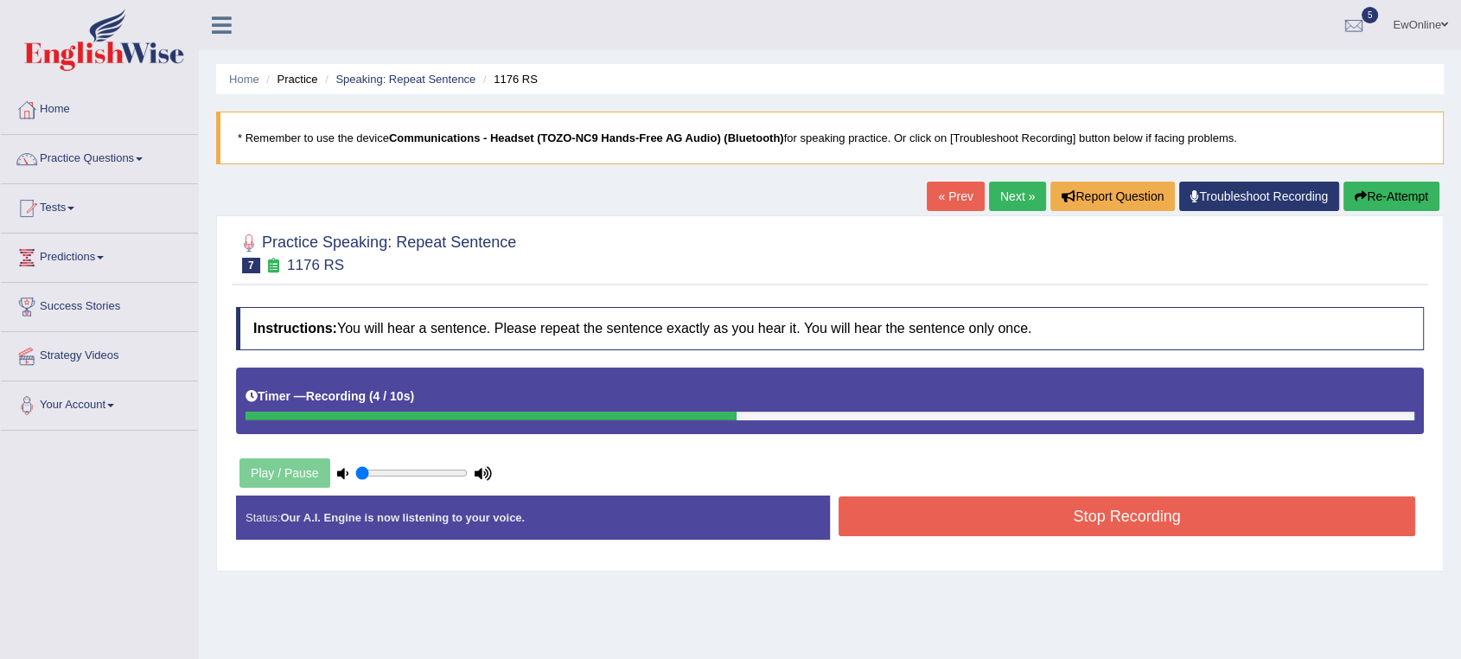
click at [1043, 518] on button "Stop Recording" at bounding box center [1127, 516] width 577 height 40
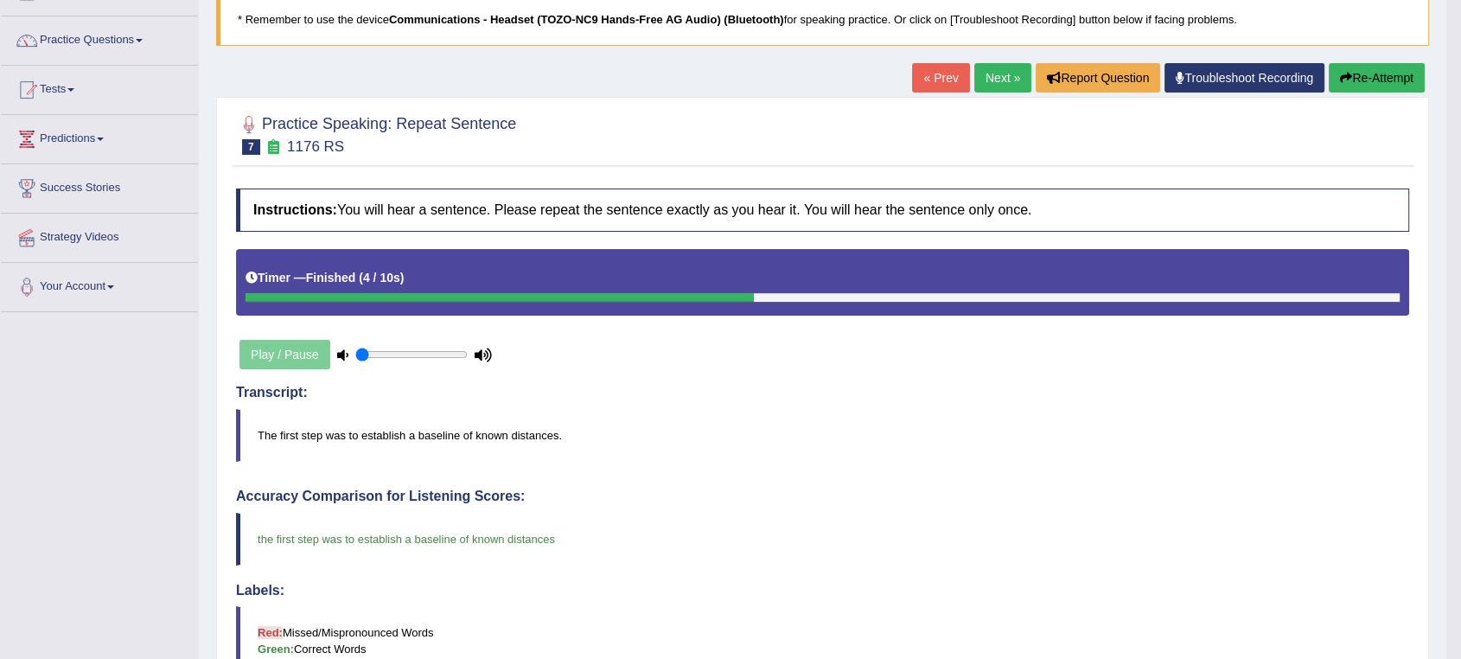
scroll to position [96, 0]
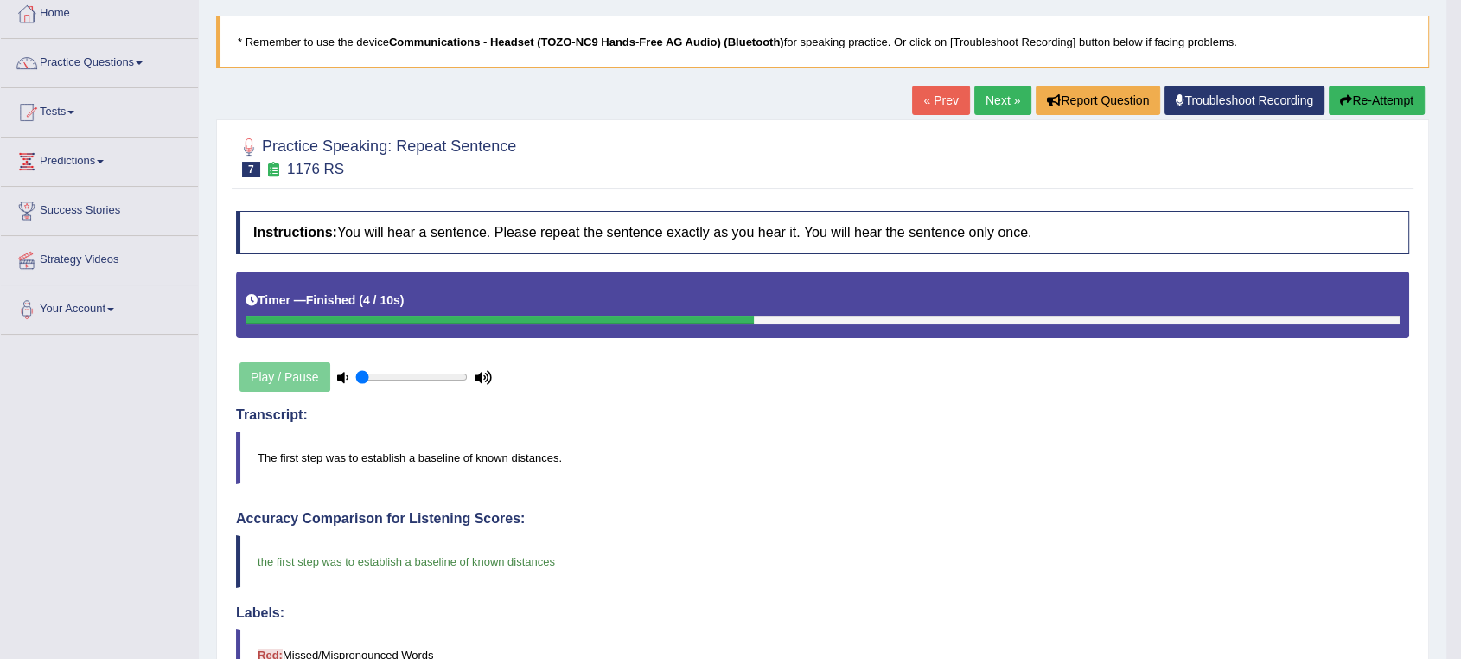
click at [995, 94] on link "Next »" at bounding box center [1002, 100] width 57 height 29
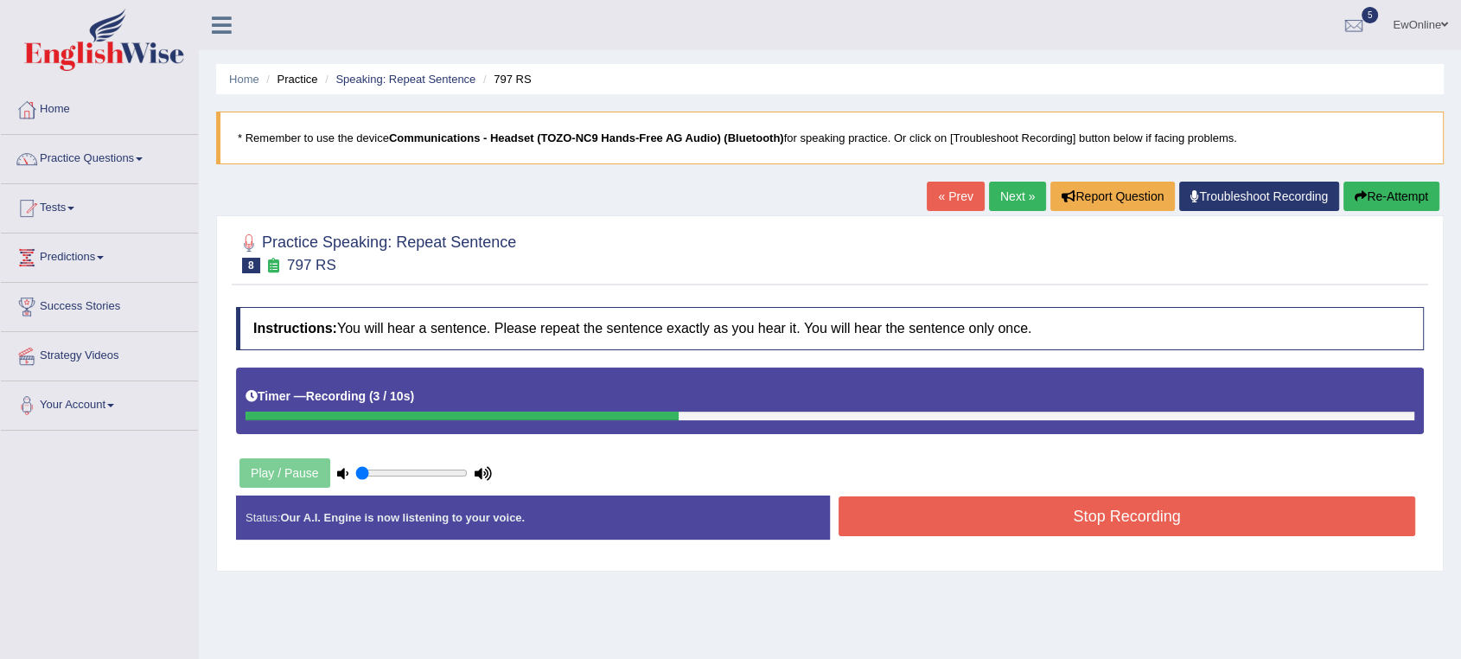
click at [1098, 507] on button "Stop Recording" at bounding box center [1127, 516] width 577 height 40
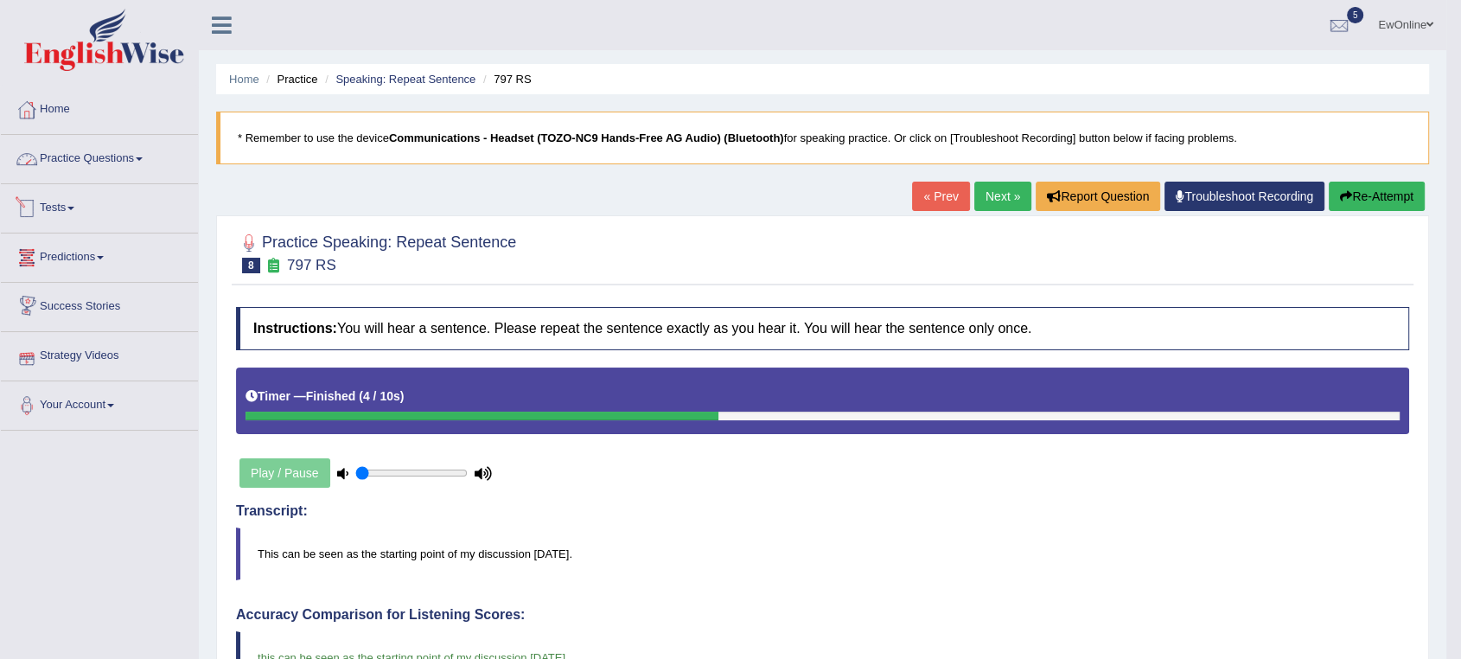
click at [91, 155] on link "Practice Questions" at bounding box center [99, 156] width 197 height 43
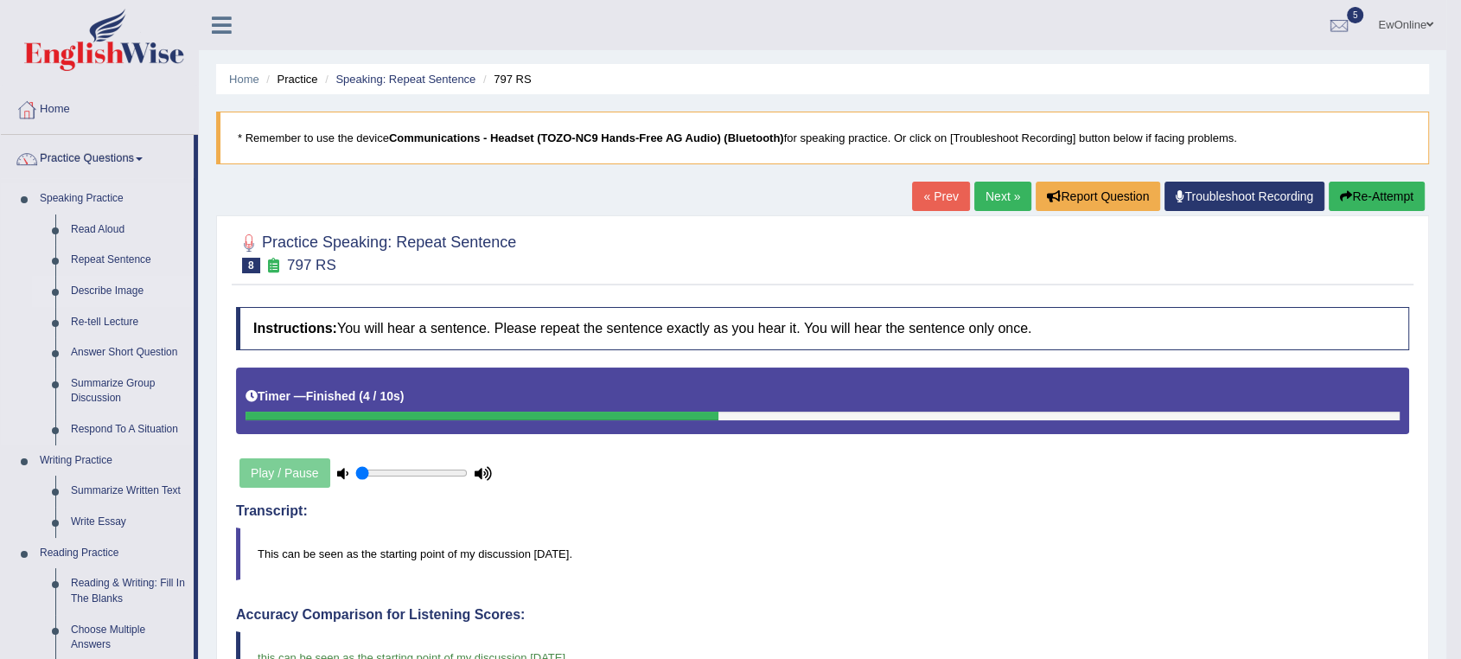
click at [91, 292] on link "Describe Image" at bounding box center [128, 291] width 131 height 31
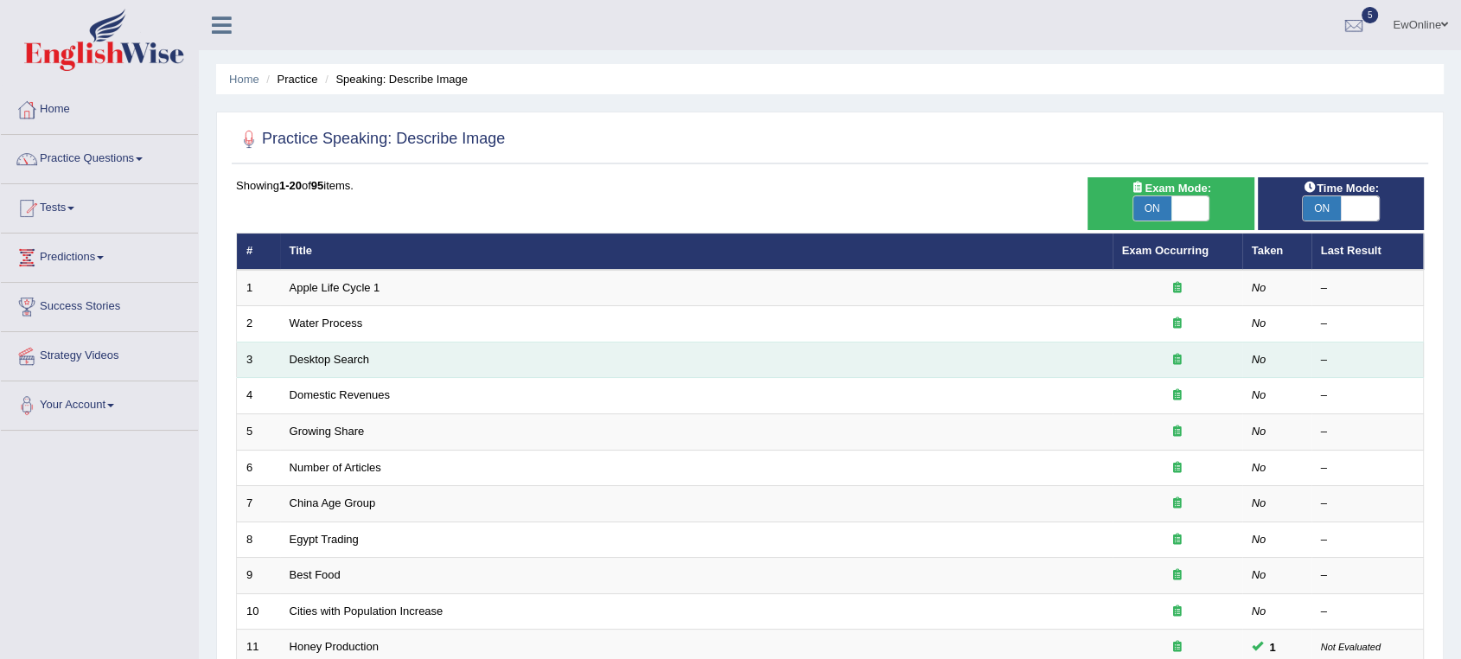
scroll to position [96, 0]
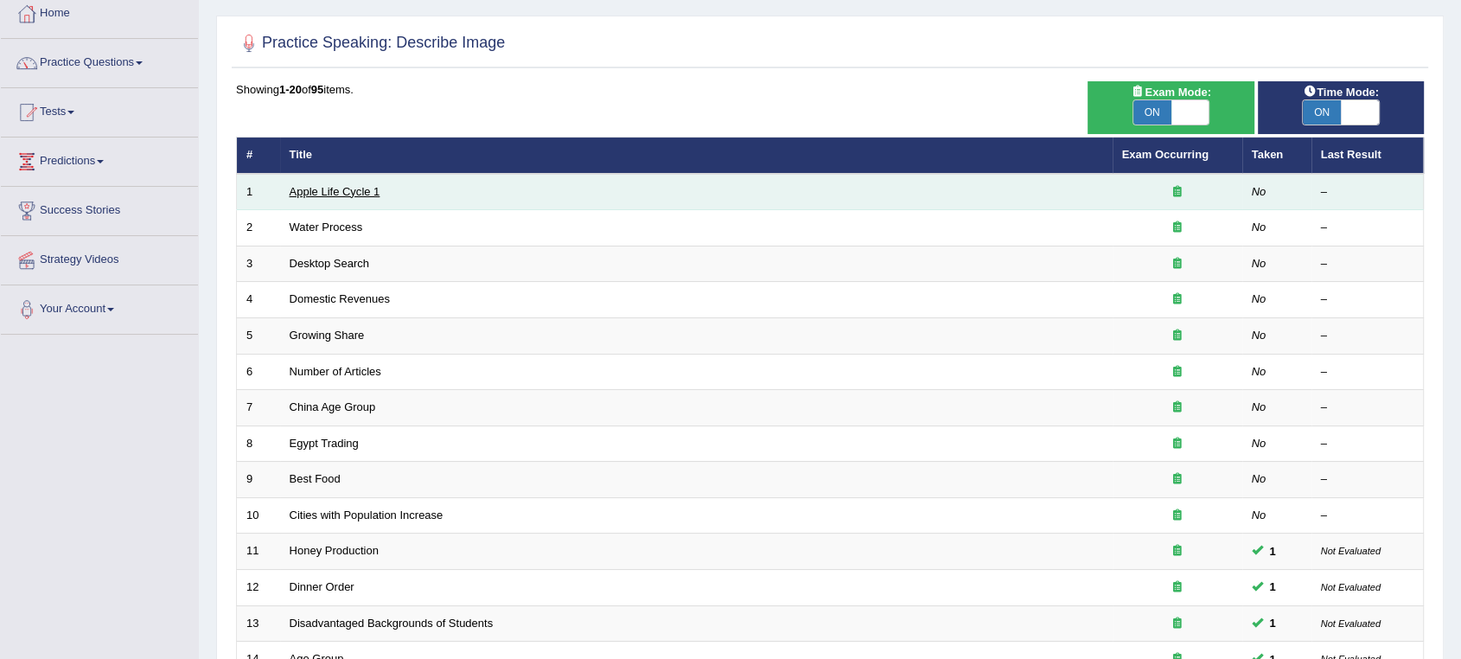
click at [327, 191] on link "Apple Life Cycle 1" at bounding box center [335, 191] width 91 height 13
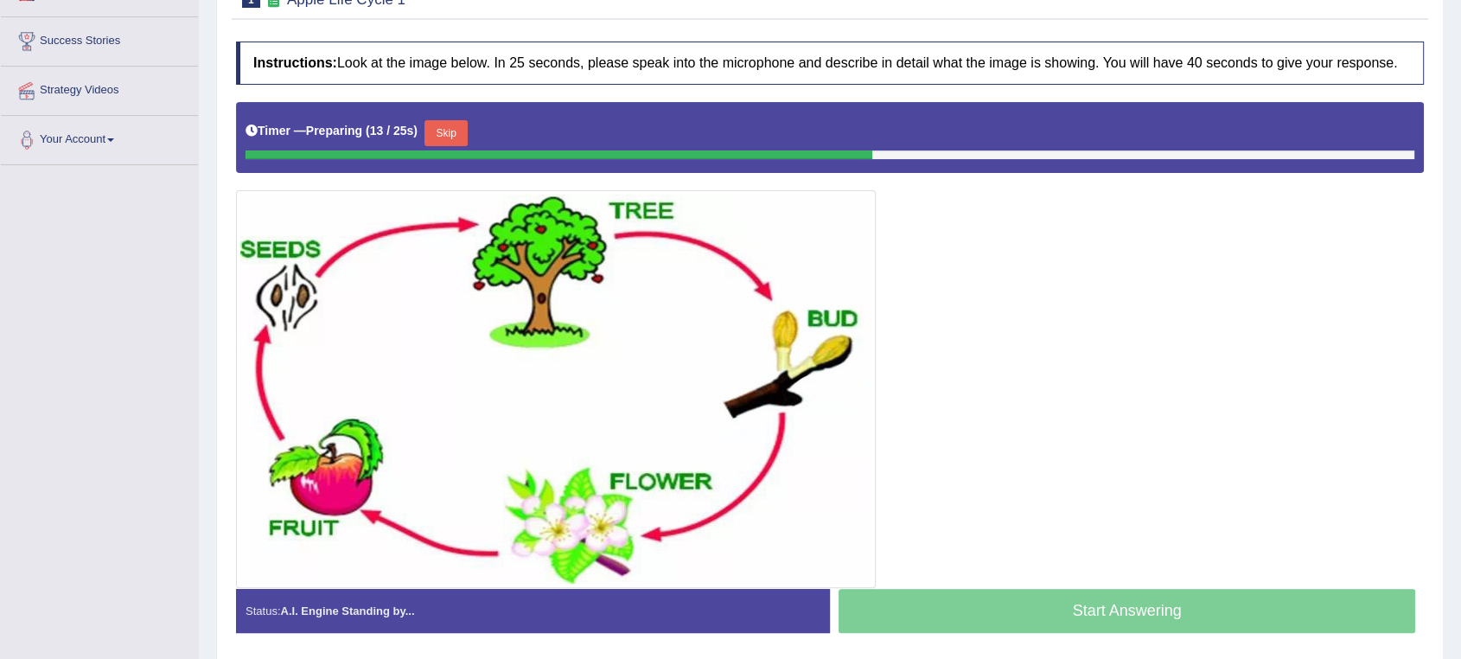
scroll to position [232, 0]
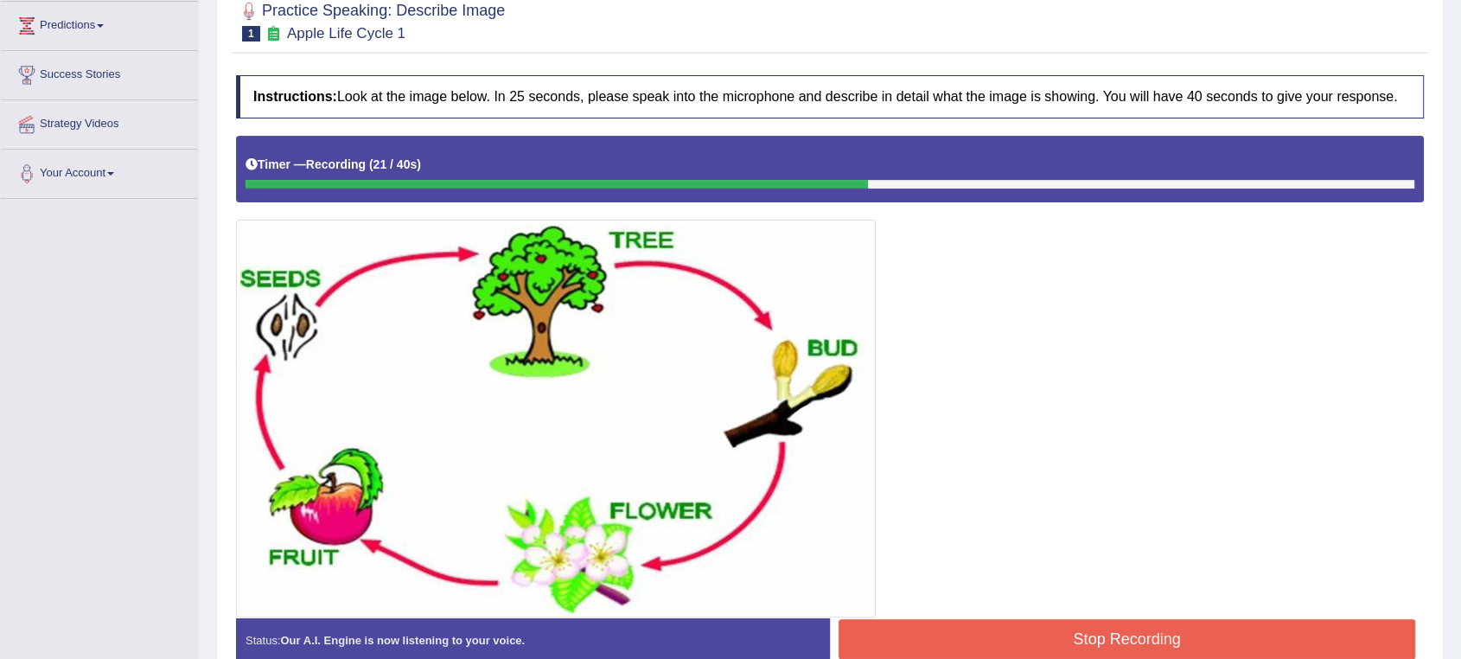
click at [1134, 635] on button "Stop Recording" at bounding box center [1127, 639] width 577 height 40
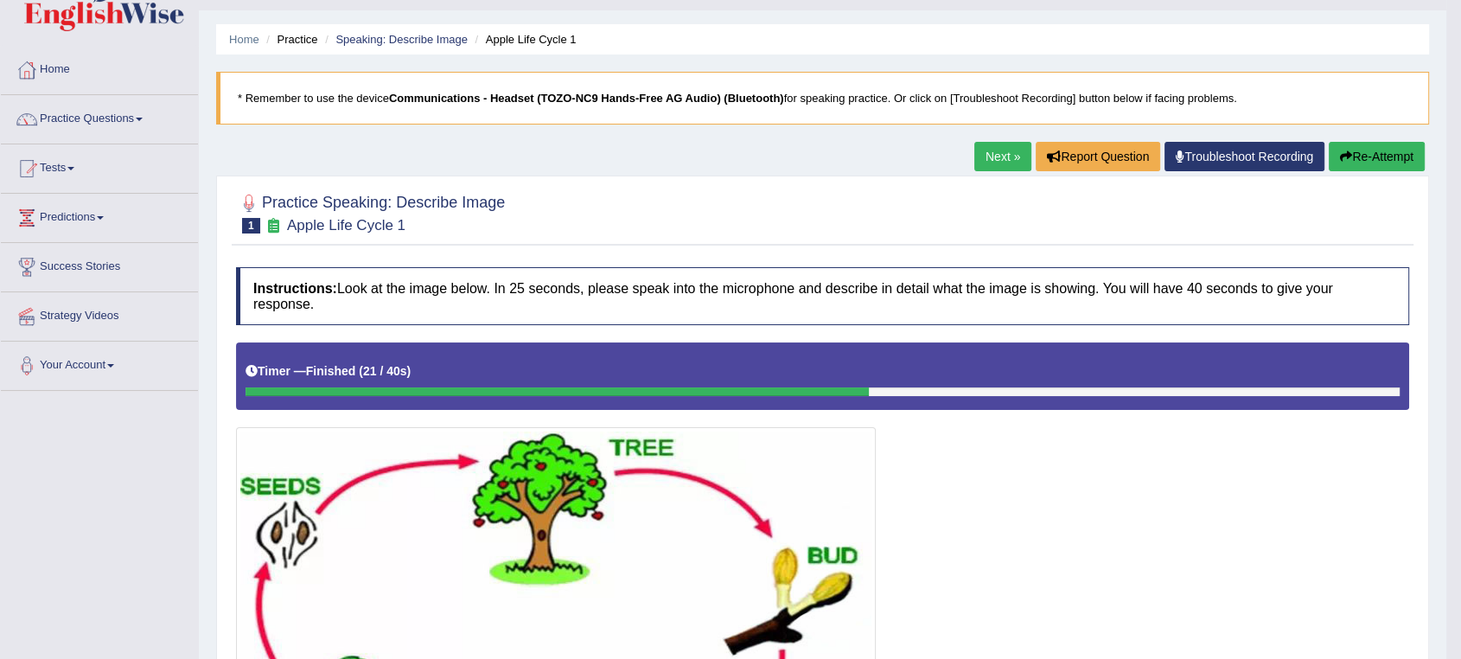
scroll to position [136, 0]
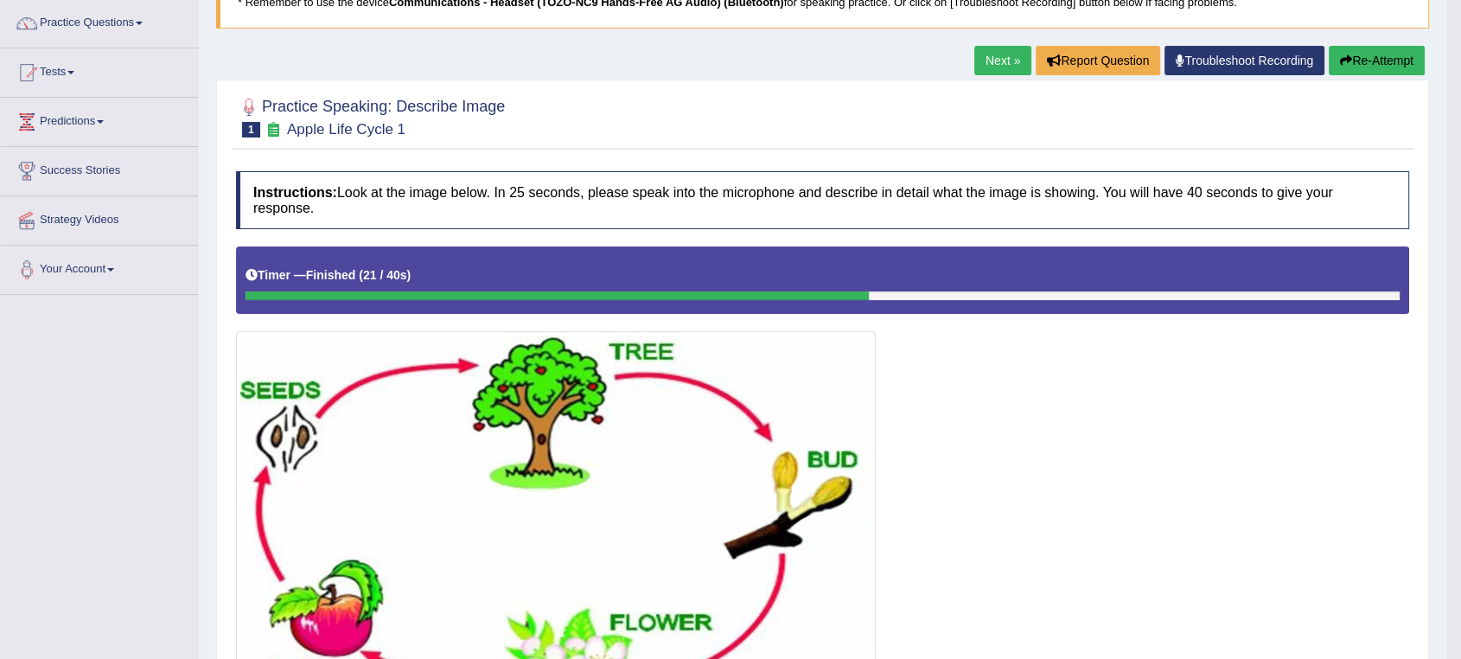
click at [1364, 65] on button "Re-Attempt" at bounding box center [1377, 60] width 96 height 29
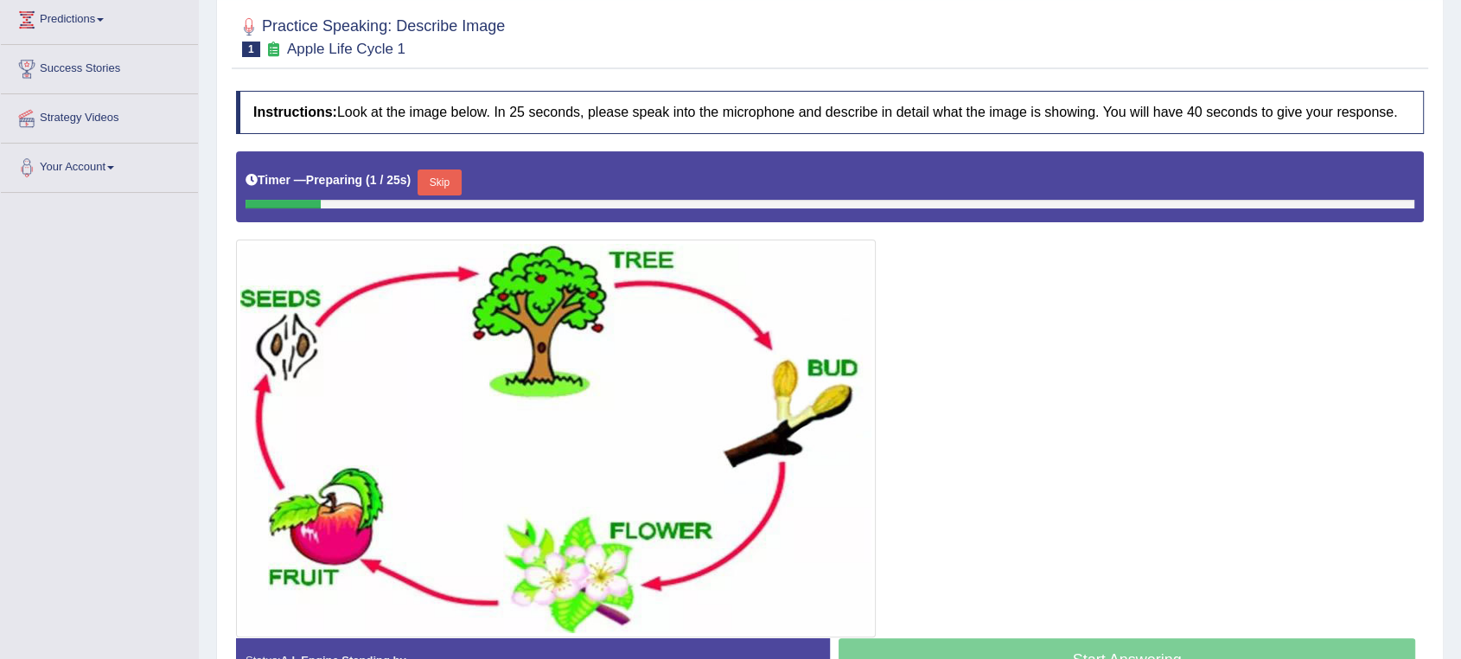
scroll to position [334, 0]
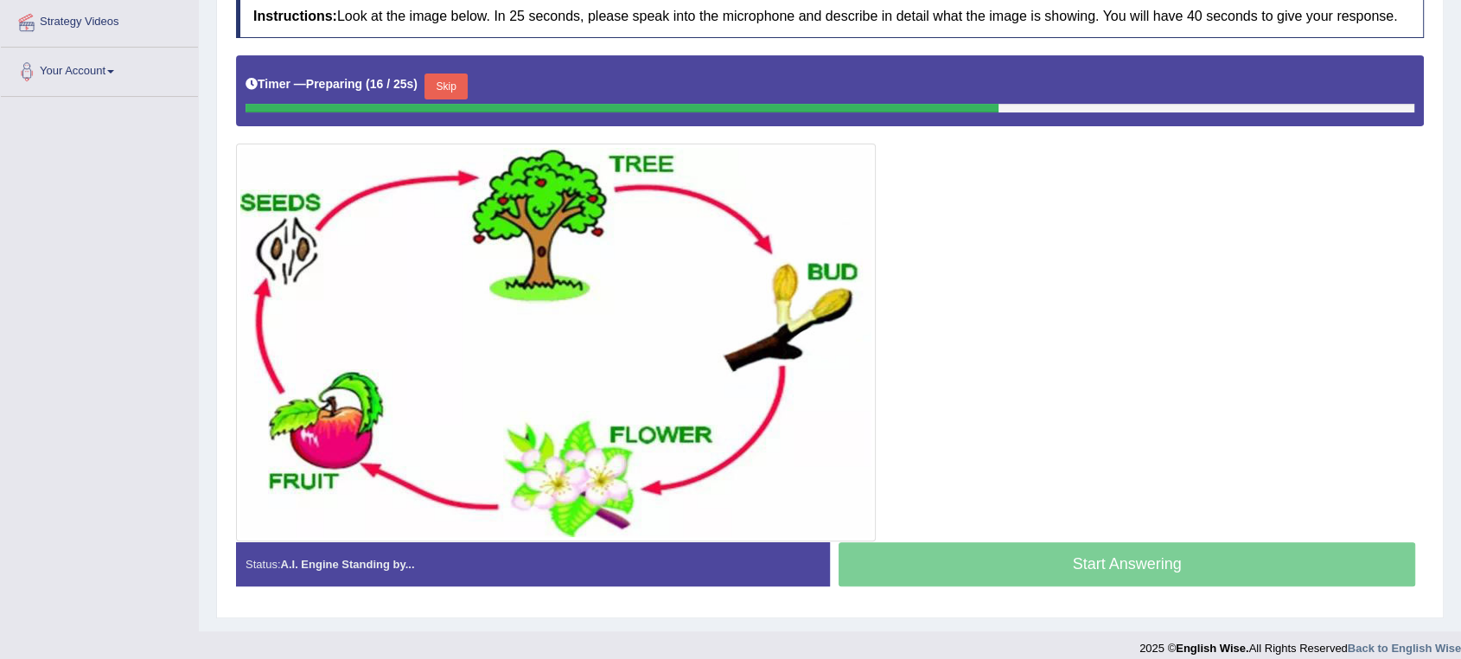
click at [452, 91] on button "Skip" at bounding box center [446, 86] width 43 height 26
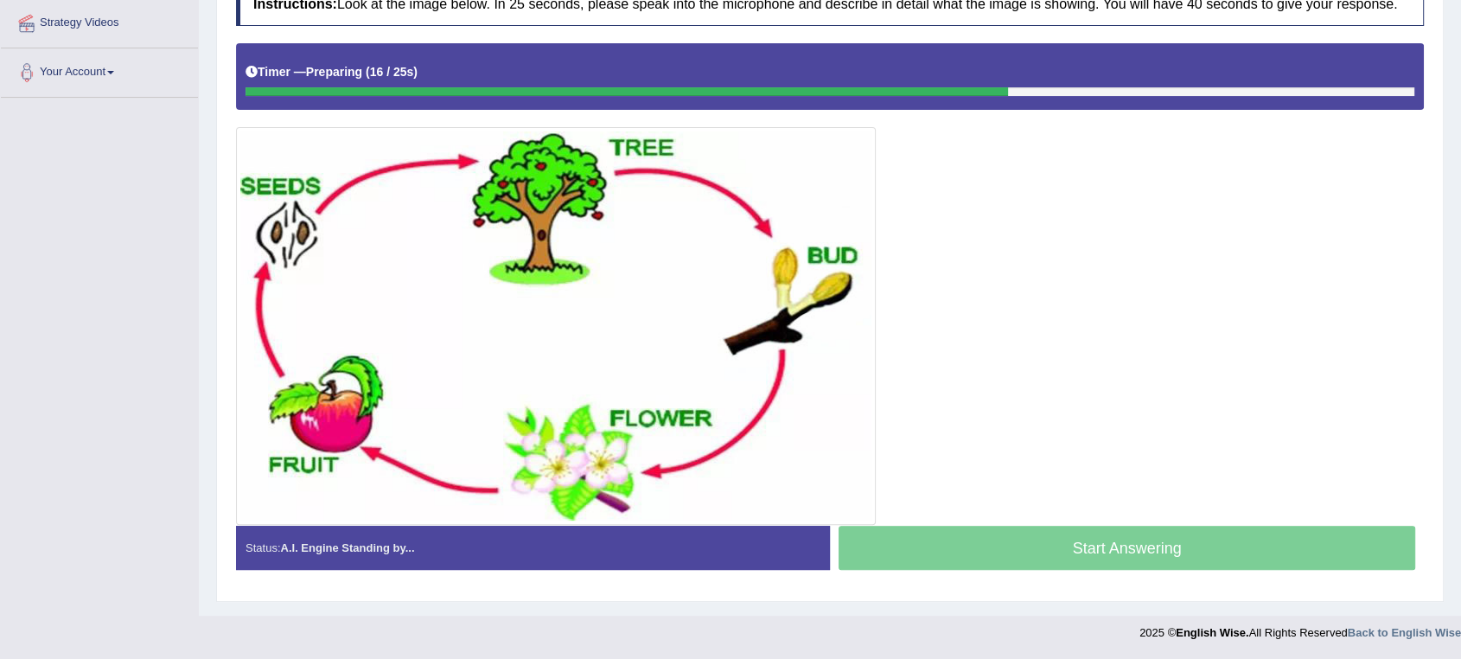
scroll to position [332, 0]
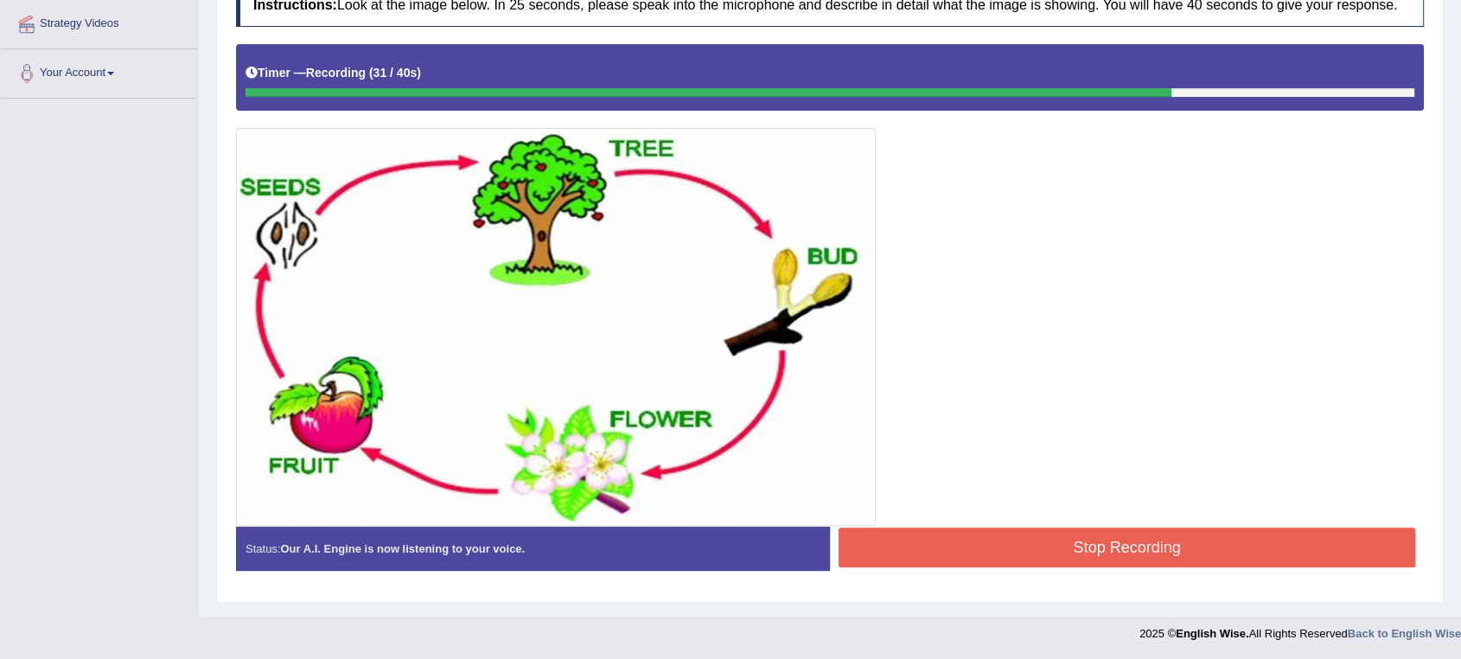
click at [1126, 545] on button "Stop Recording" at bounding box center [1127, 547] width 577 height 40
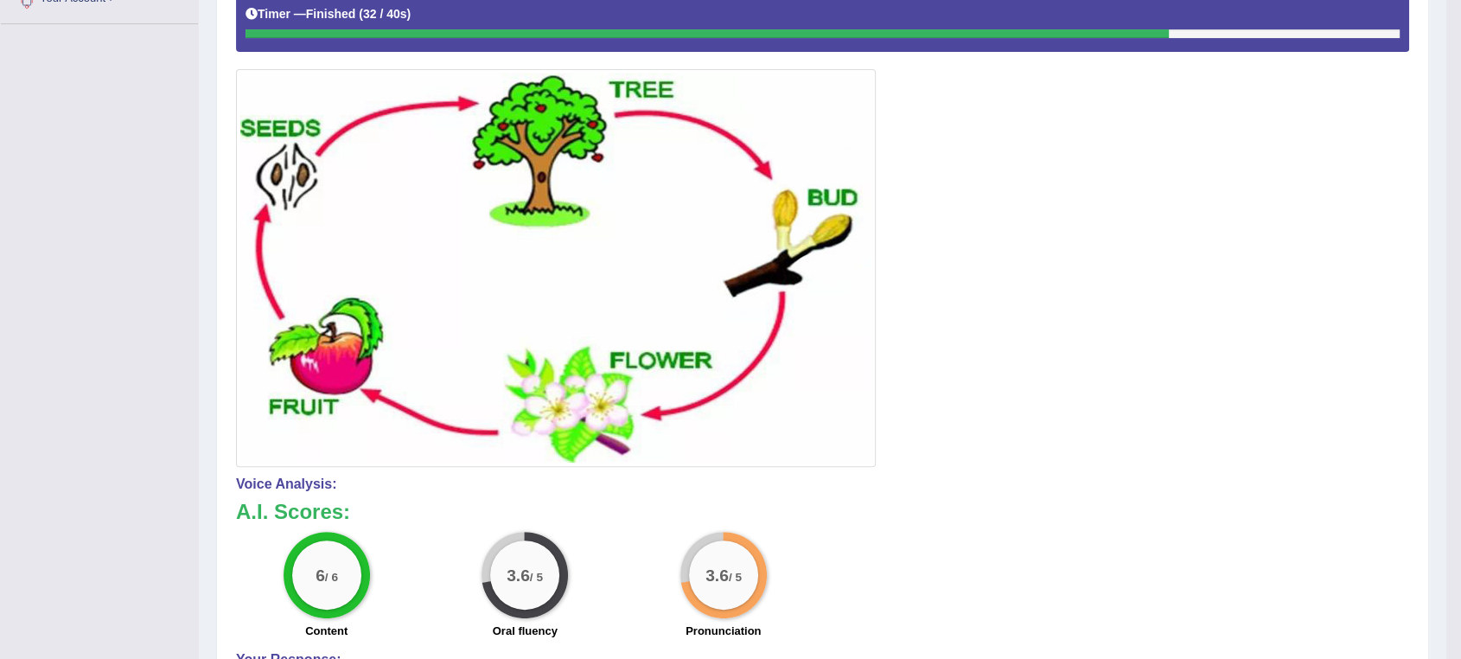
scroll to position [140, 0]
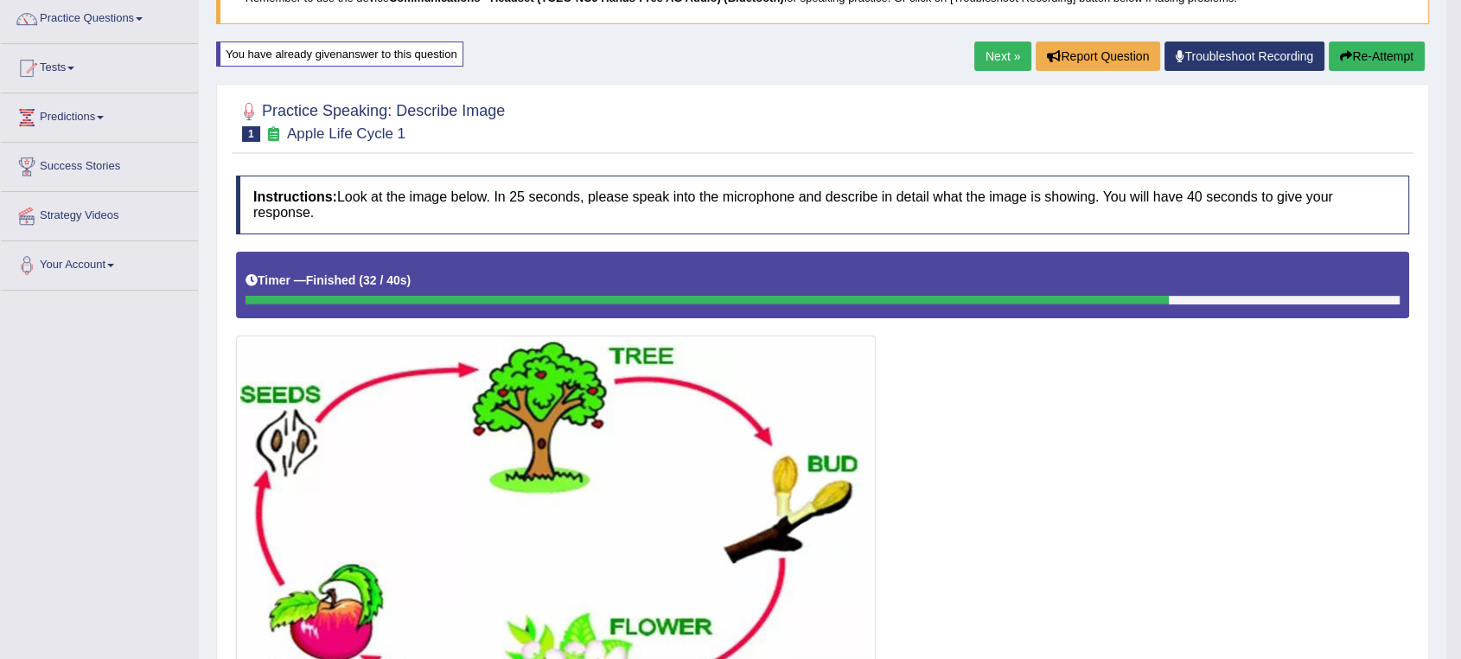
click at [984, 55] on link "Next »" at bounding box center [1002, 56] width 57 height 29
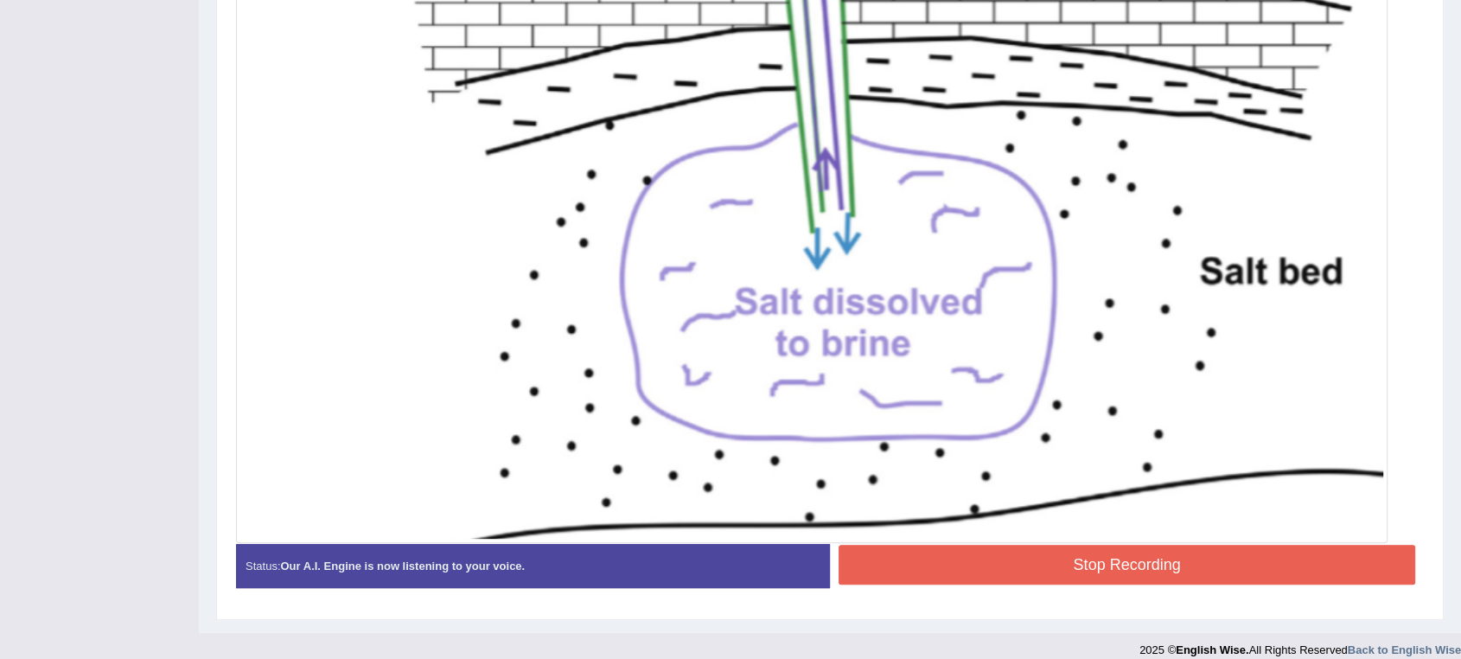
scroll to position [706, 0]
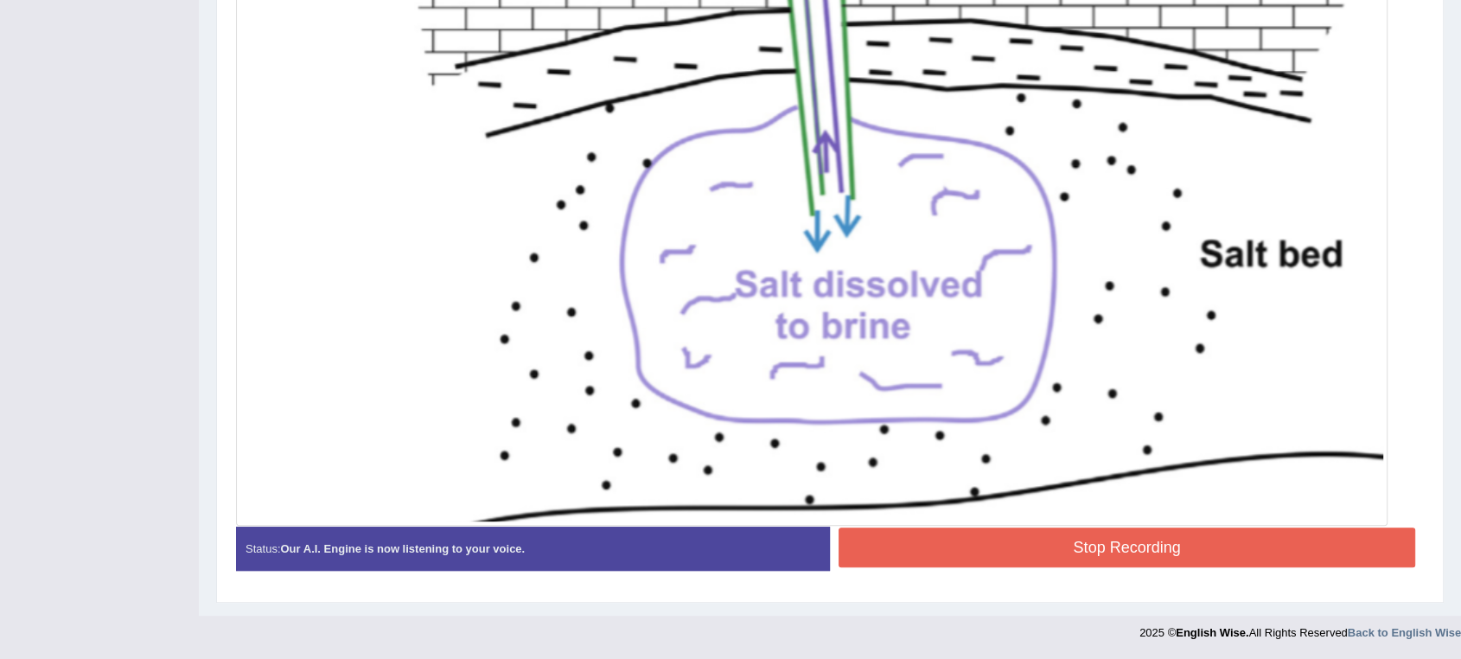
click at [1086, 544] on button "Stop Recording" at bounding box center [1127, 547] width 577 height 40
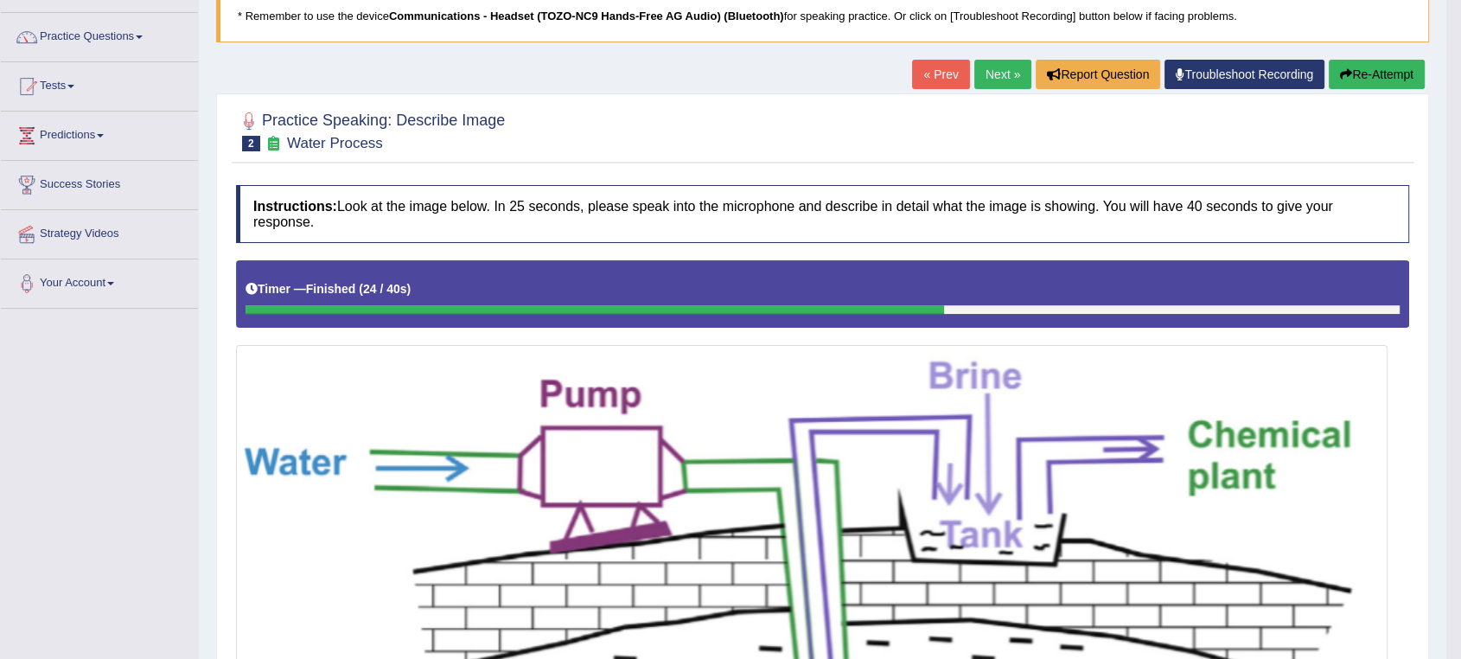
scroll to position [34, 0]
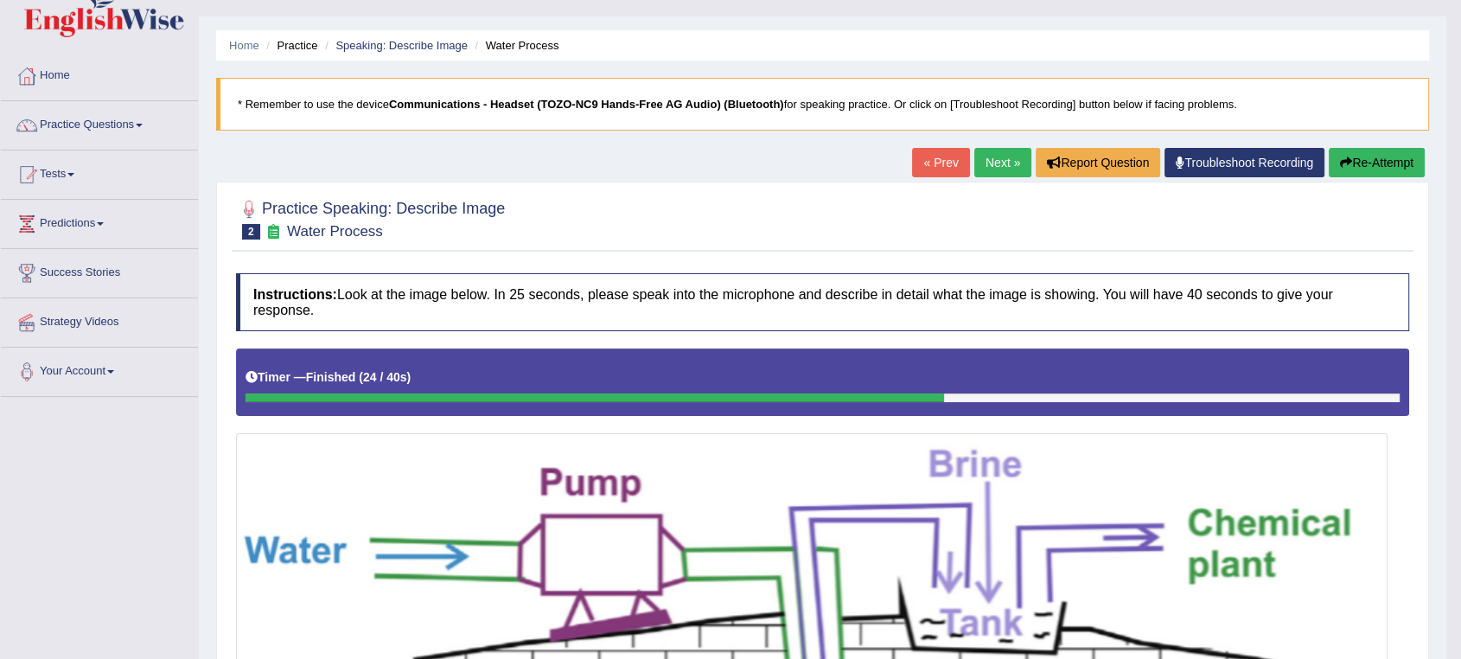
click at [1385, 164] on button "Re-Attempt" at bounding box center [1377, 162] width 96 height 29
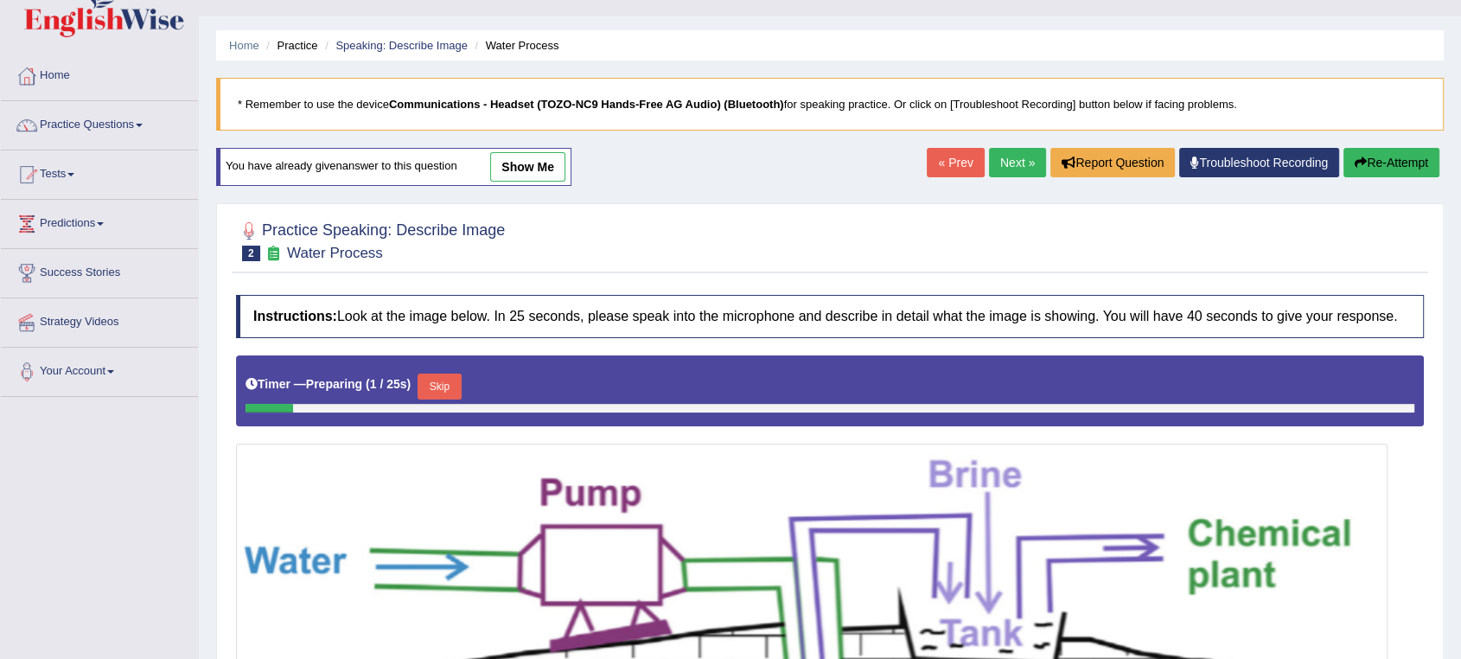
scroll to position [226, 0]
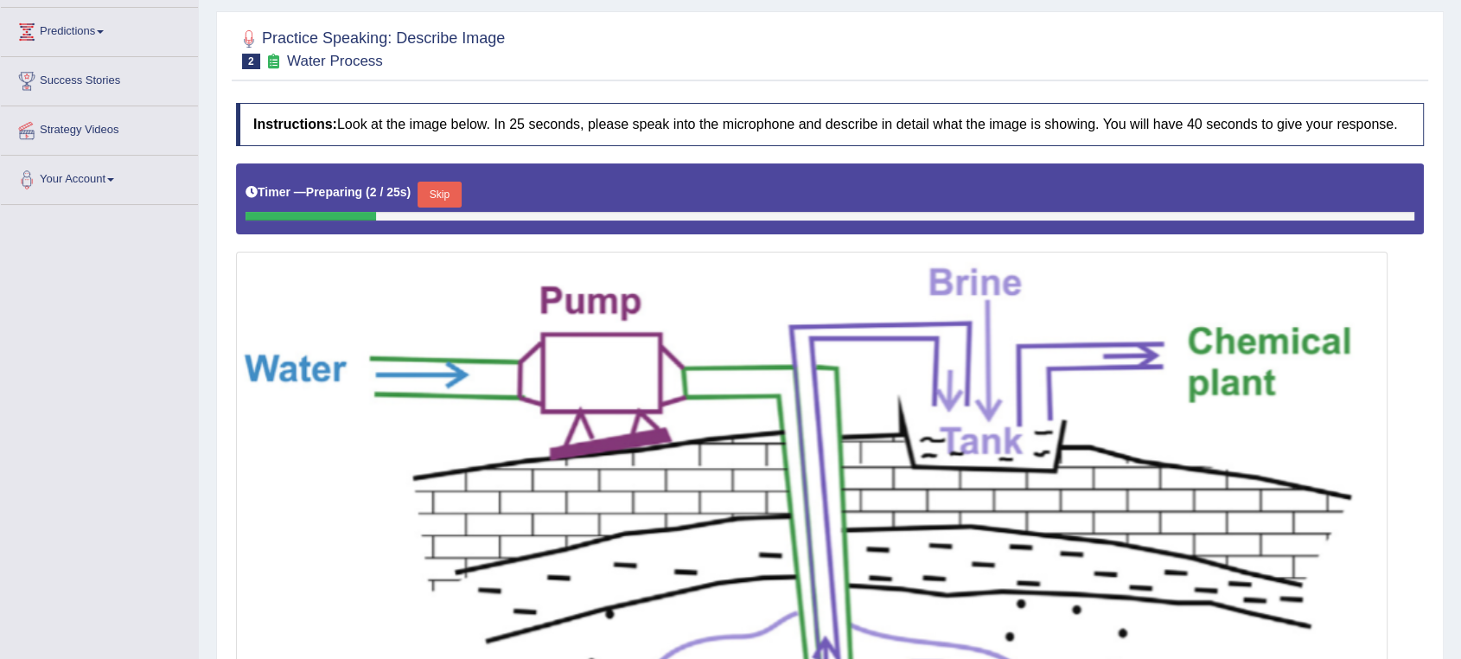
click at [451, 195] on button "Skip" at bounding box center [439, 195] width 43 height 26
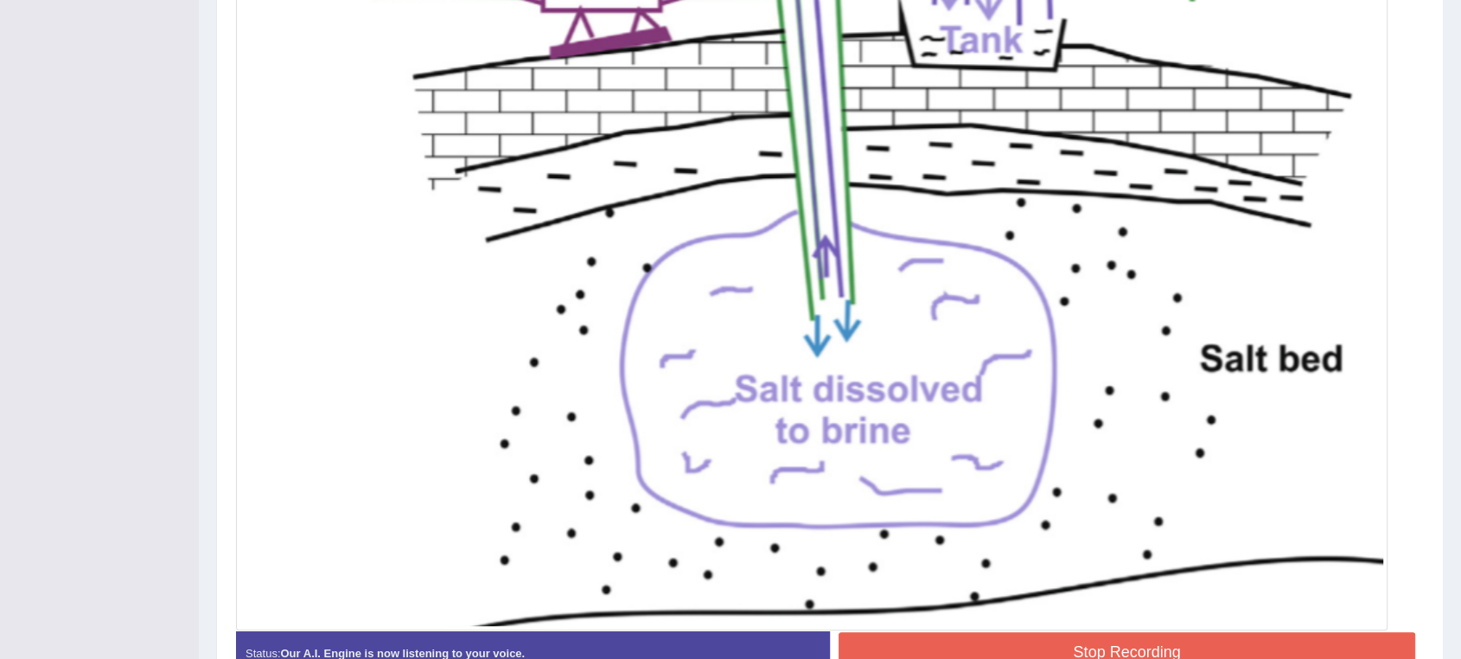
scroll to position [706, 0]
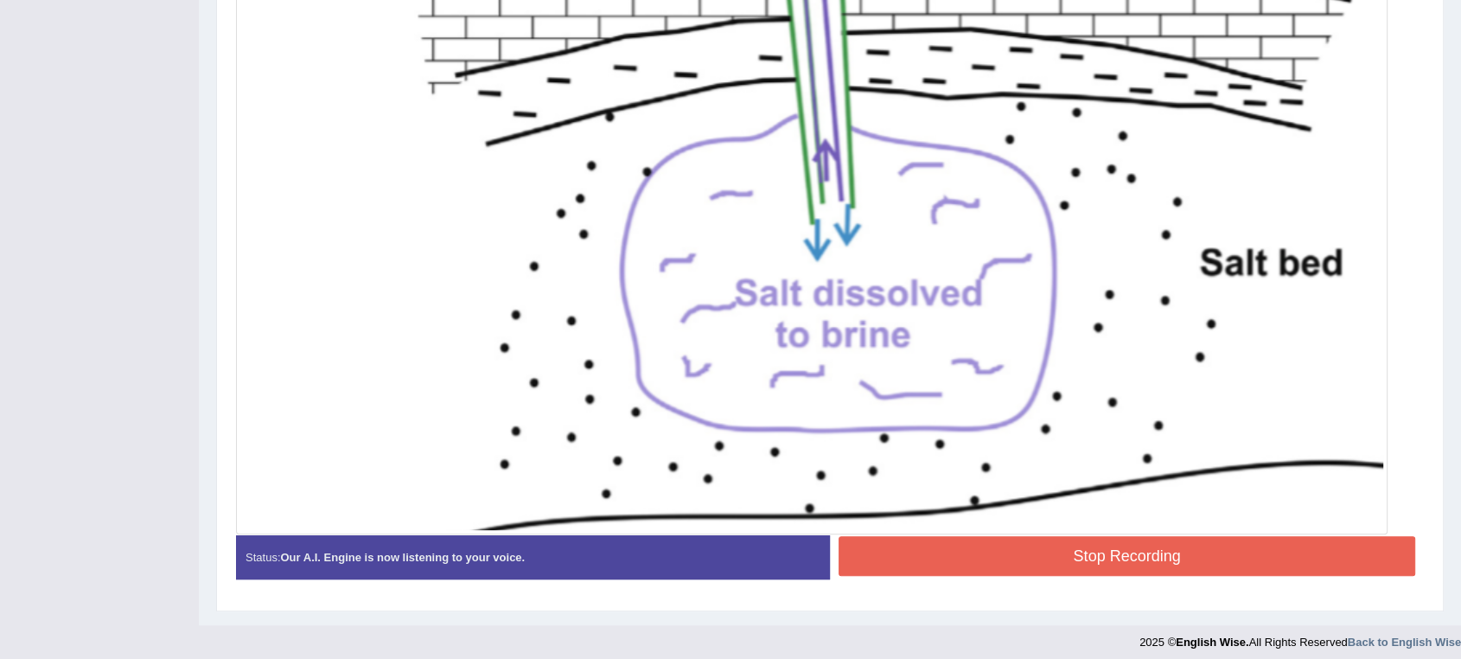
click at [1113, 543] on button "Stop Recording" at bounding box center [1127, 556] width 577 height 40
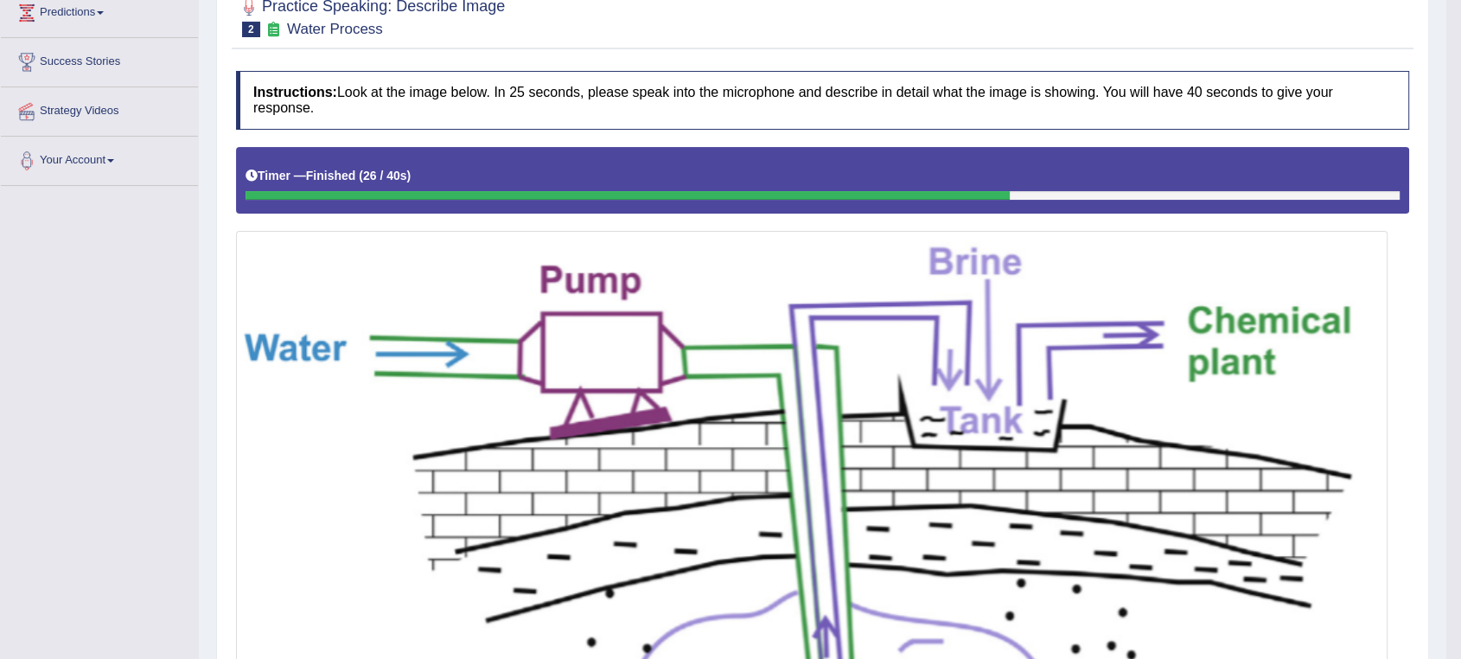
scroll to position [130, 0]
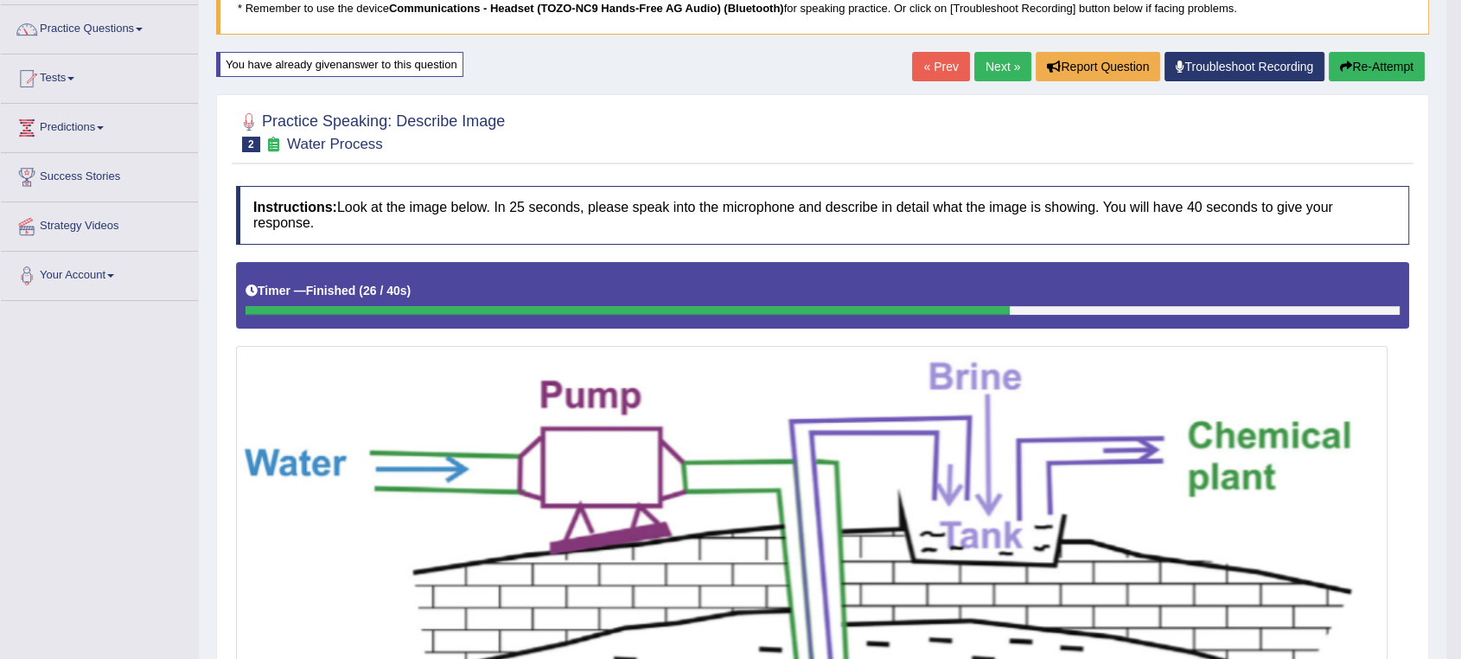
click at [988, 66] on link "Next »" at bounding box center [1002, 66] width 57 height 29
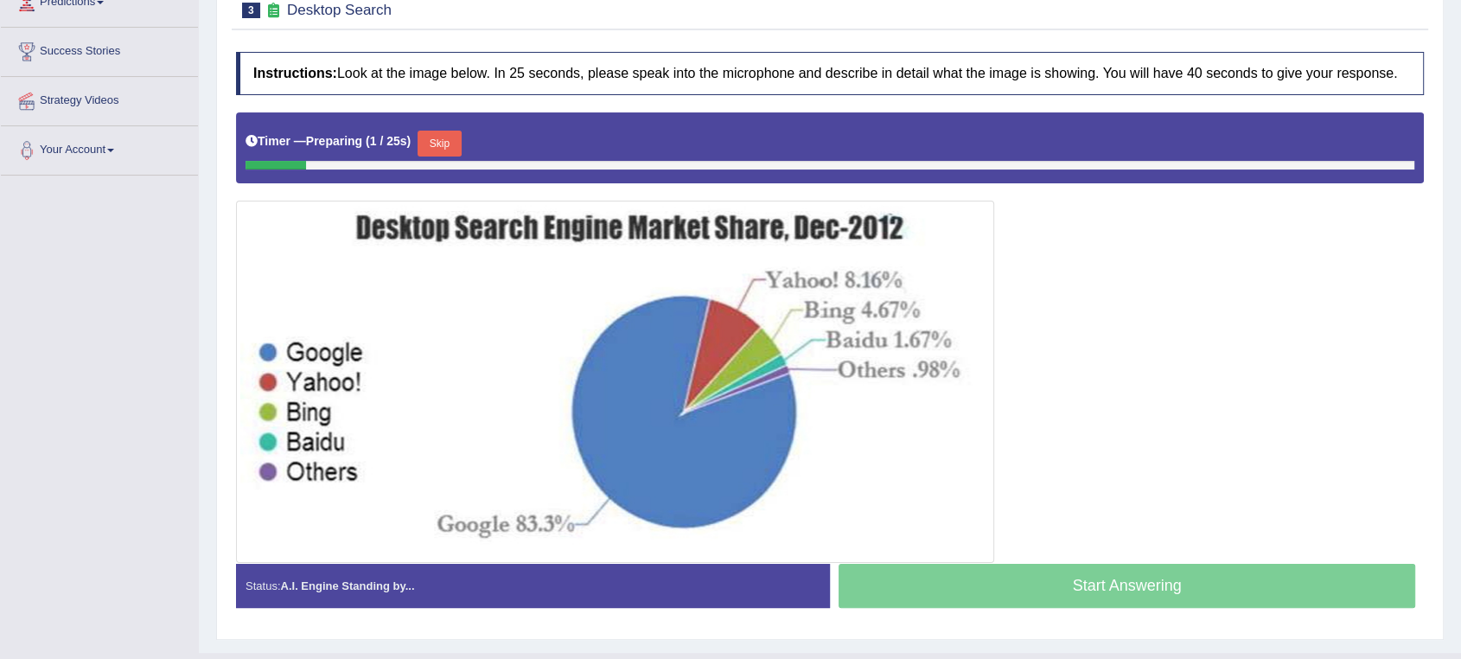
scroll to position [288, 0]
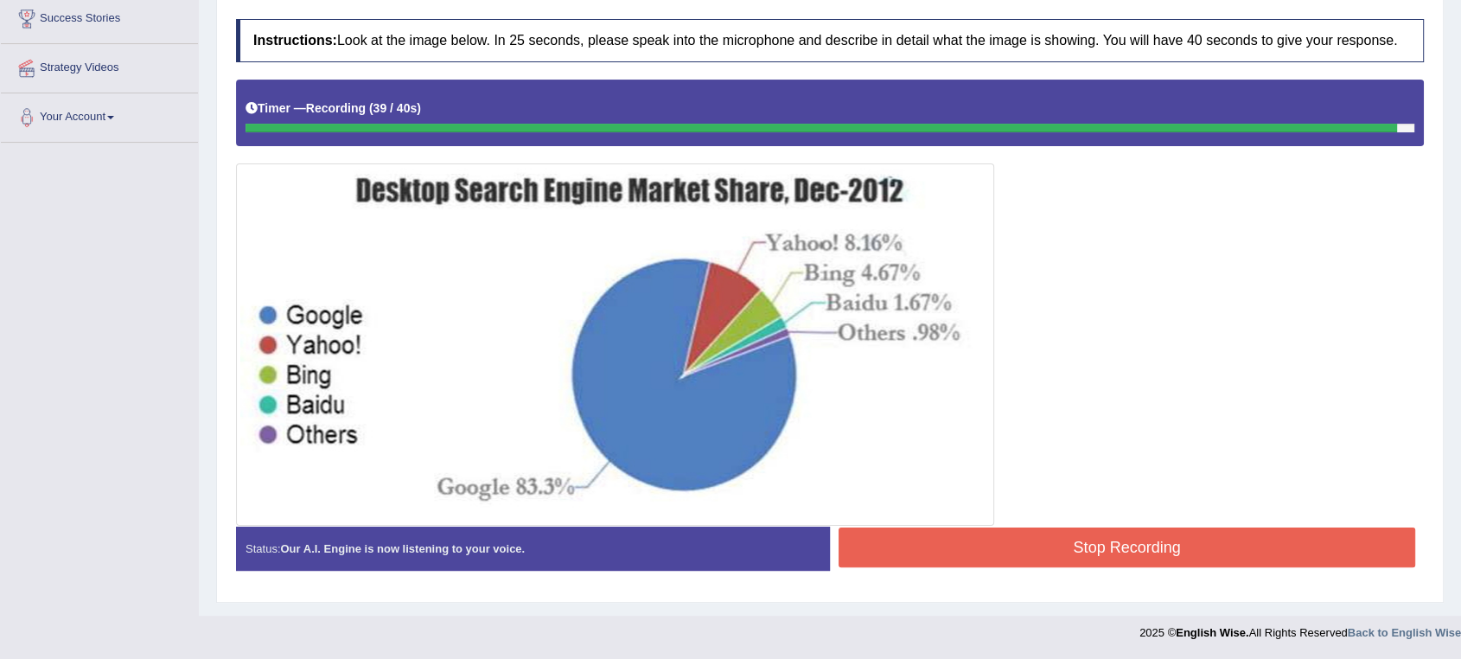
click at [1086, 549] on button "Stop Recording" at bounding box center [1127, 547] width 577 height 40
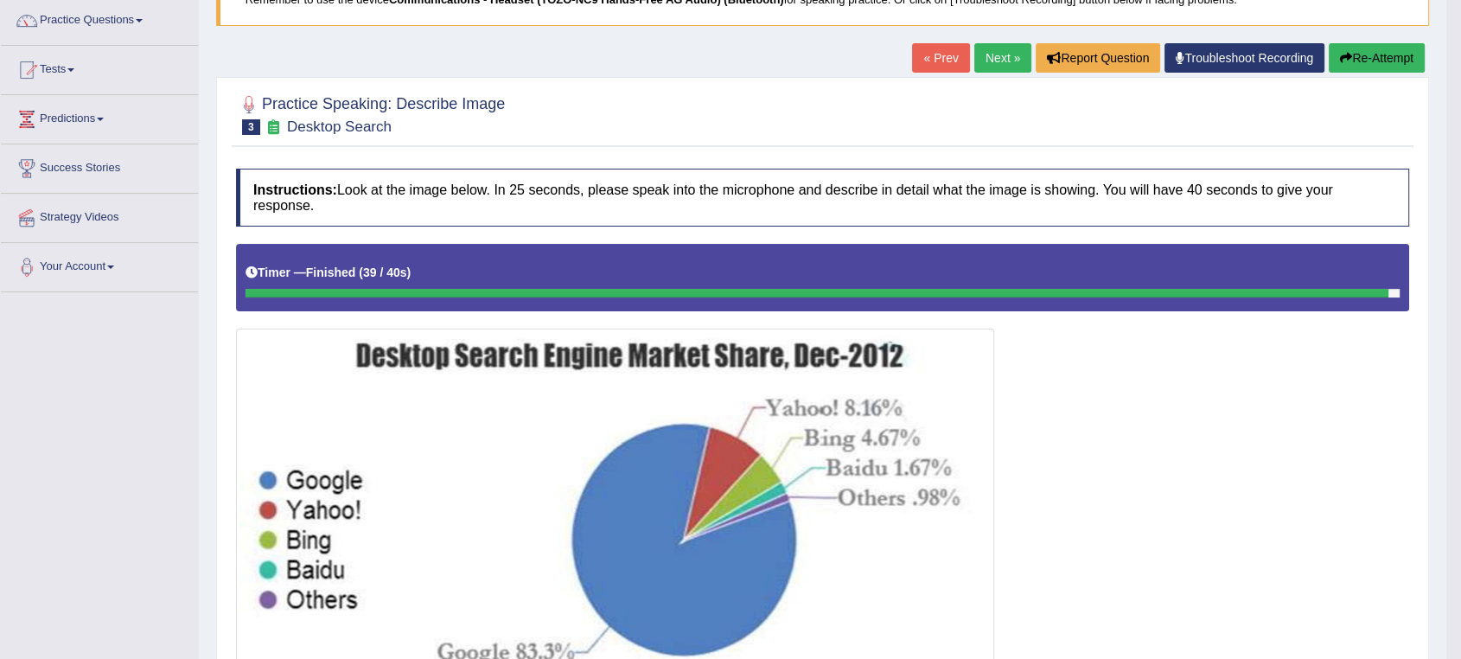
scroll to position [96, 0]
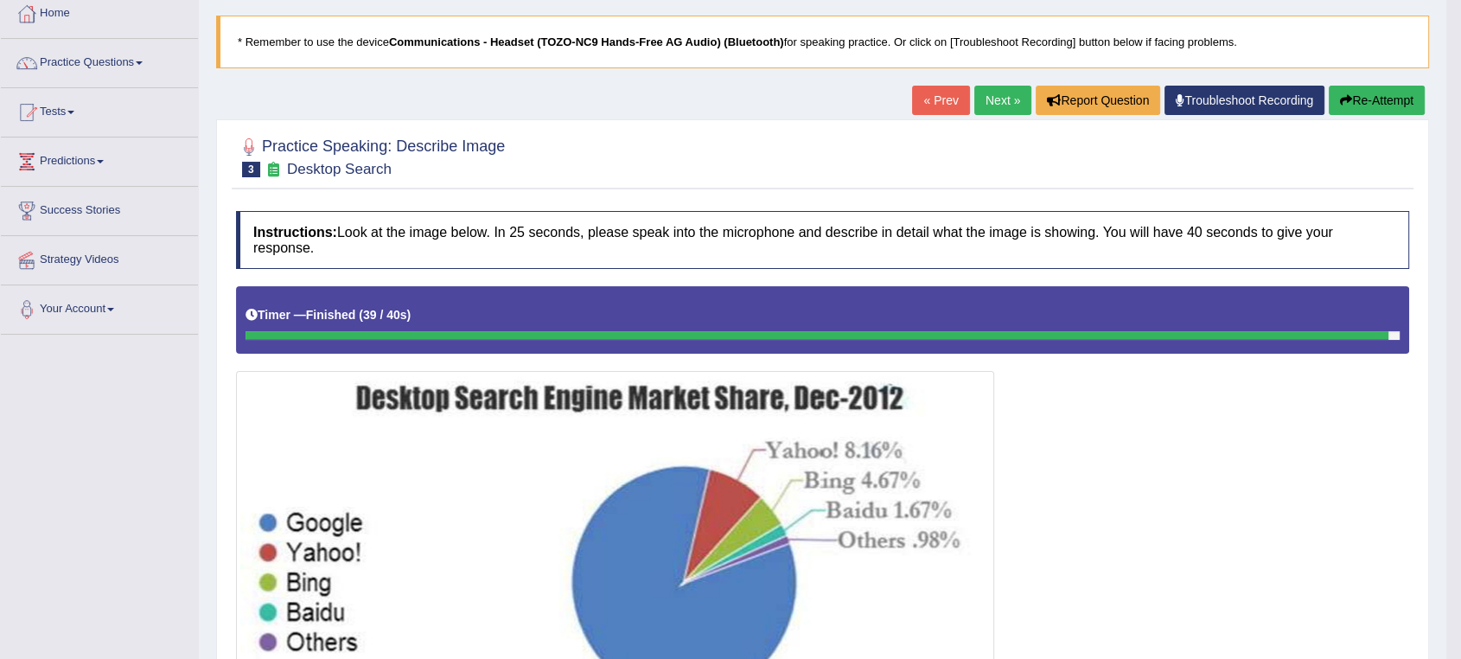
click at [1384, 95] on button "Re-Attempt" at bounding box center [1377, 100] width 96 height 29
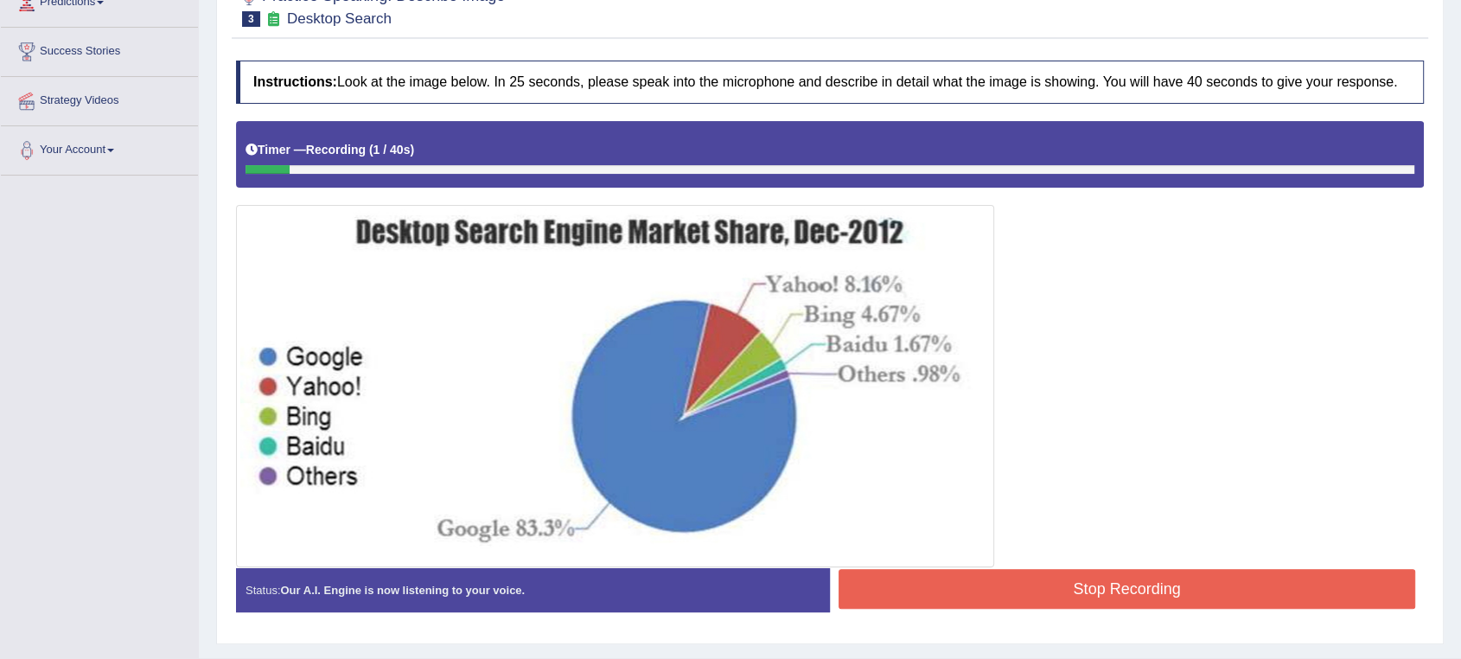
scroll to position [288, 0]
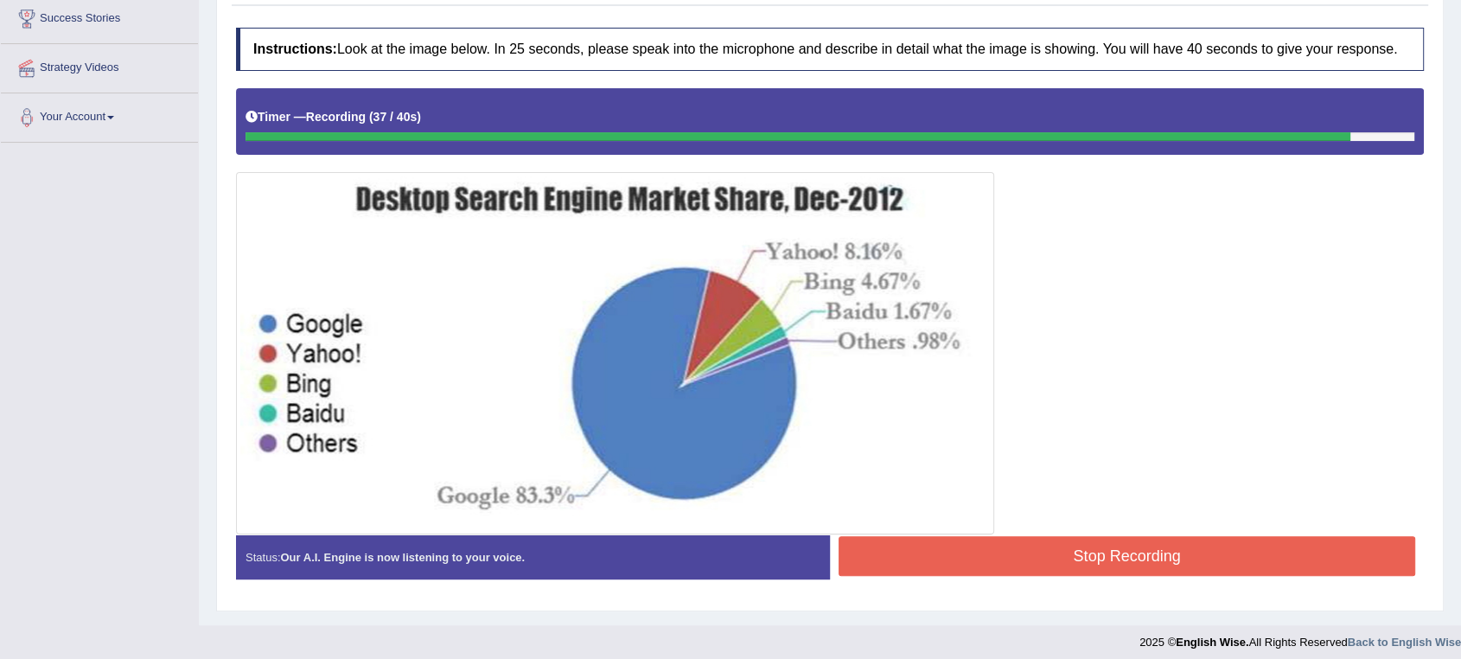
click at [1132, 561] on button "Stop Recording" at bounding box center [1127, 556] width 577 height 40
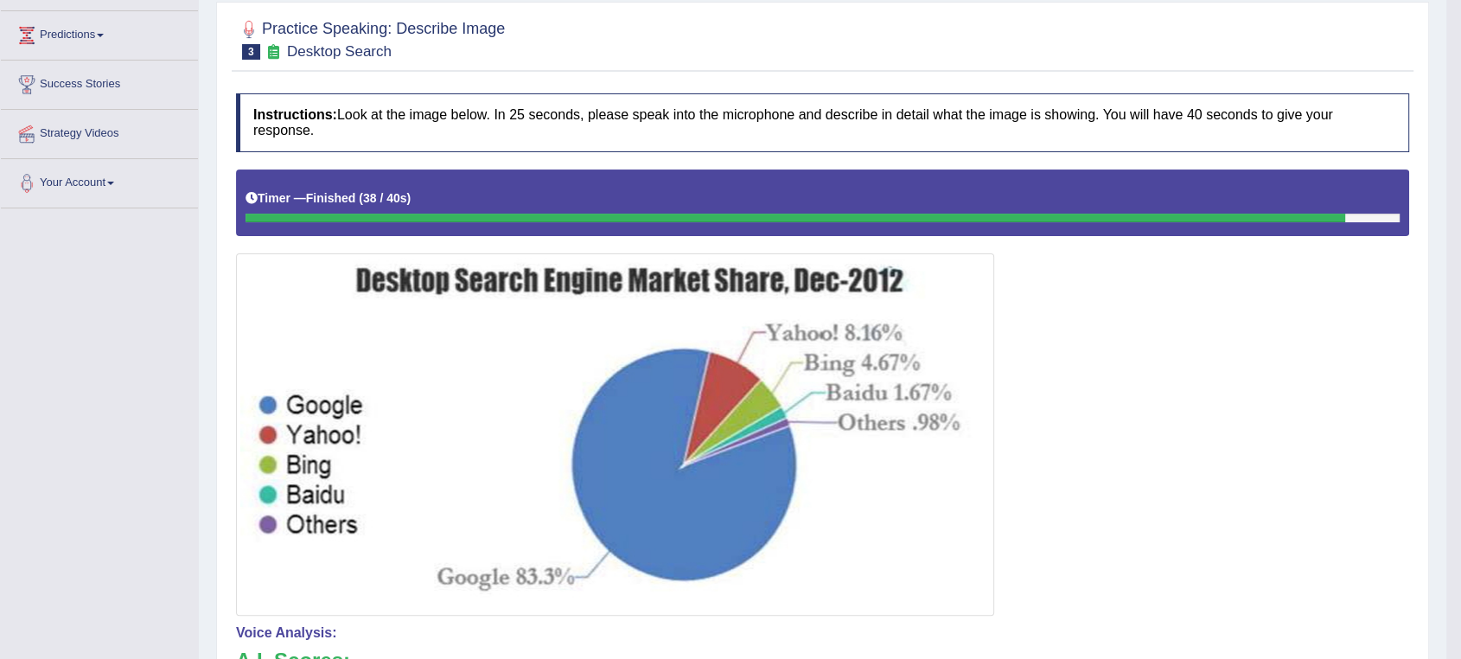
scroll to position [0, 0]
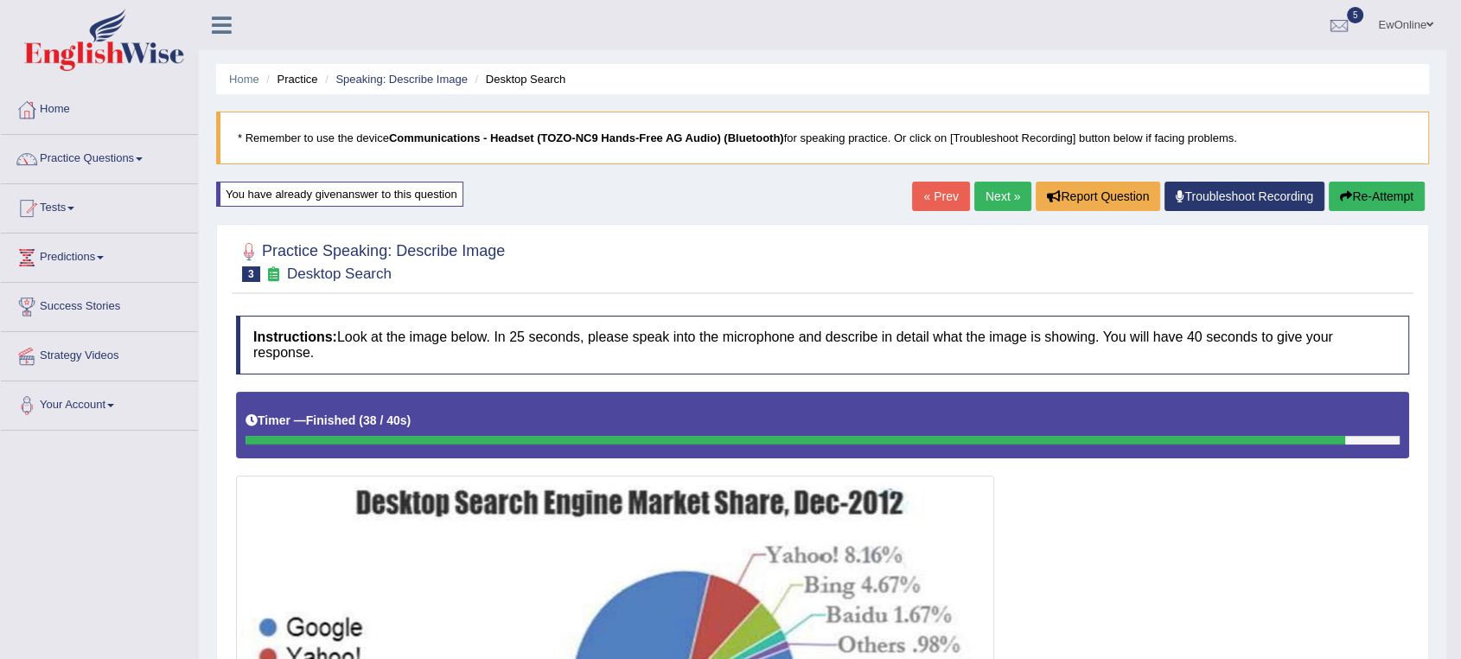
click at [997, 201] on link "Next »" at bounding box center [1002, 196] width 57 height 29
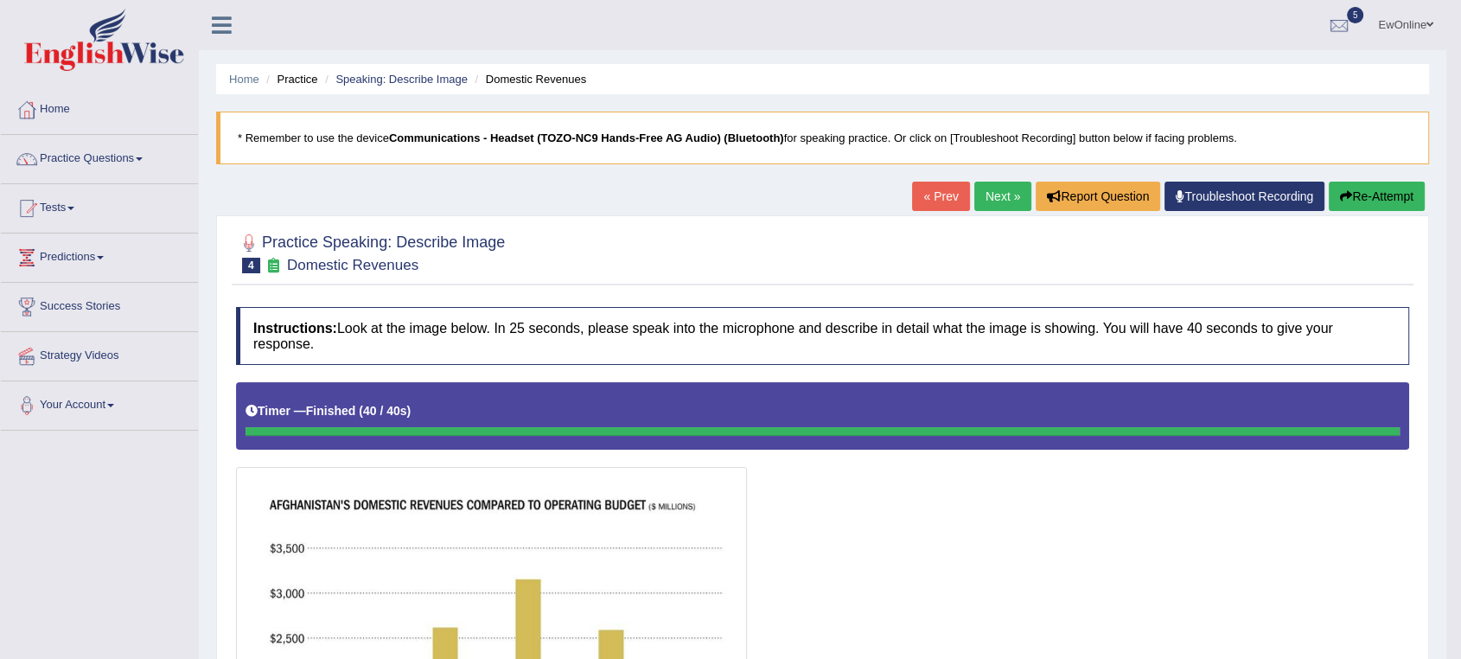
click at [1381, 194] on button "Re-Attempt" at bounding box center [1377, 196] width 96 height 29
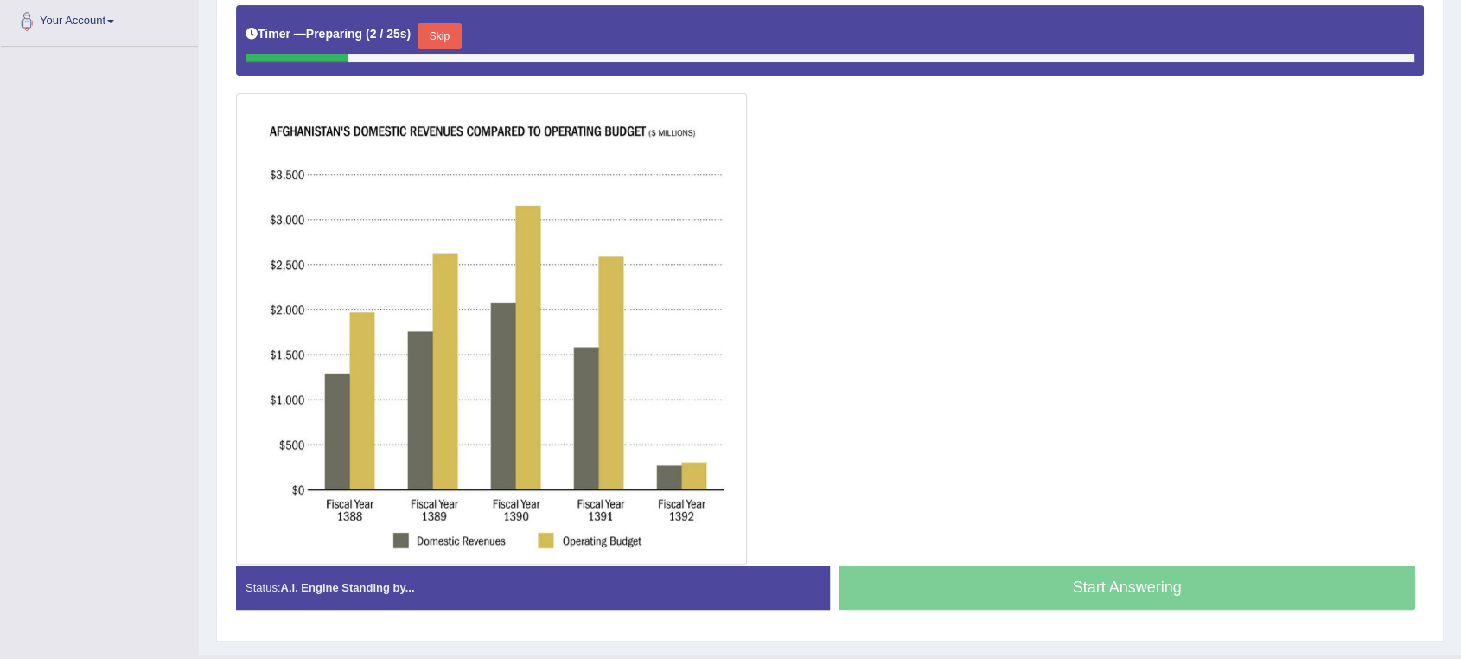
scroll to position [288, 0]
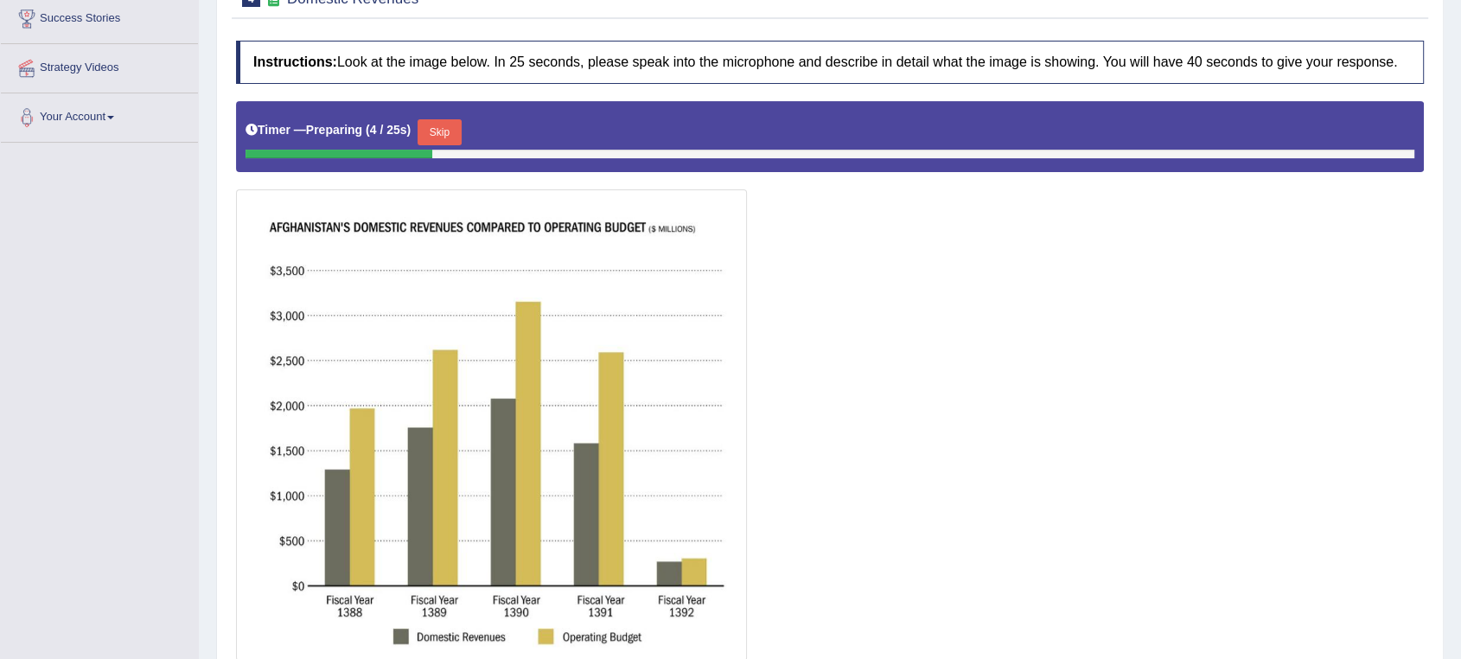
click at [450, 125] on button "Skip" at bounding box center [439, 132] width 43 height 26
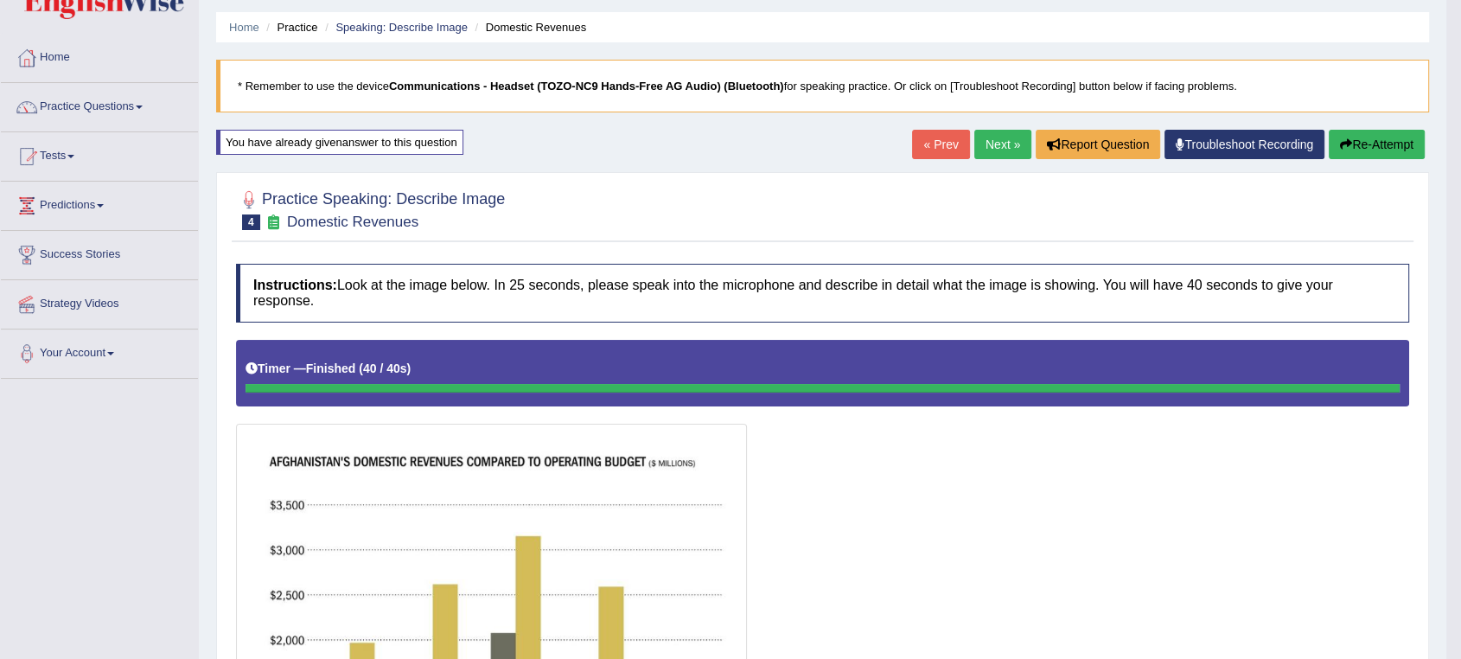
scroll to position [43, 0]
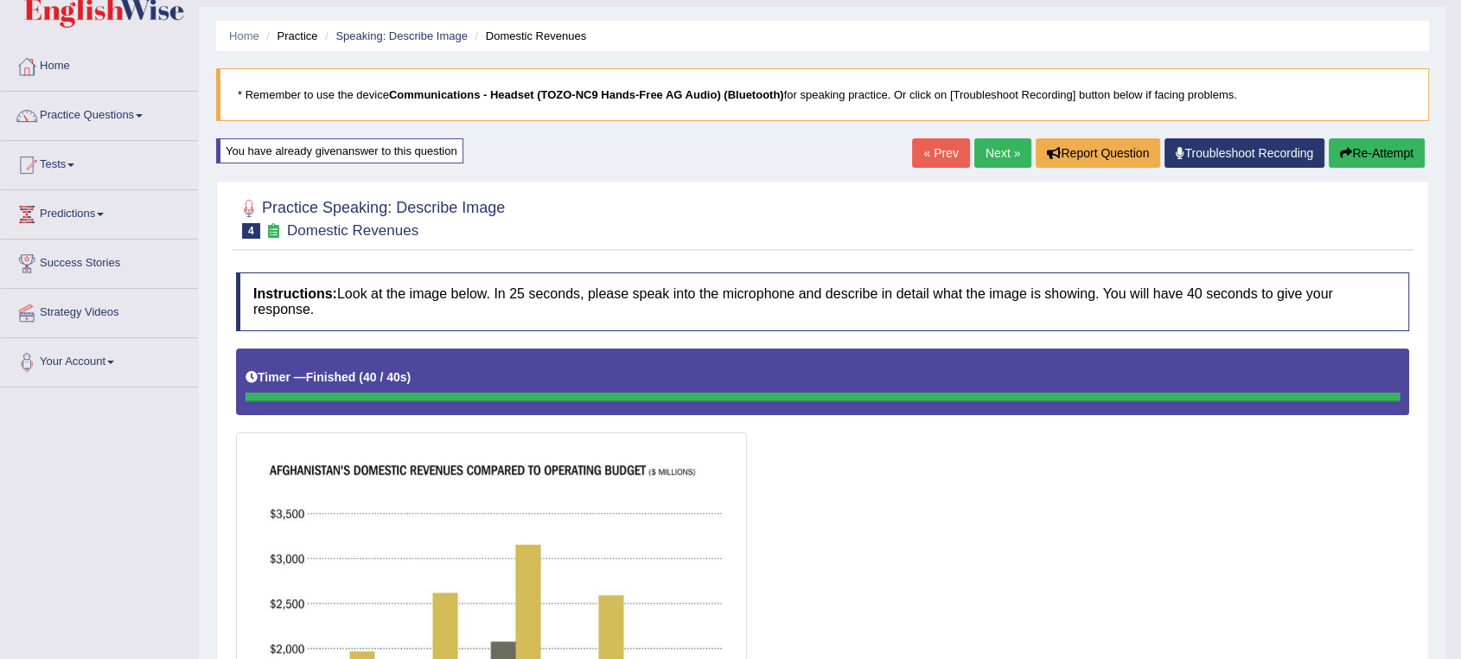
click at [1374, 148] on button "Re-Attempt" at bounding box center [1377, 152] width 96 height 29
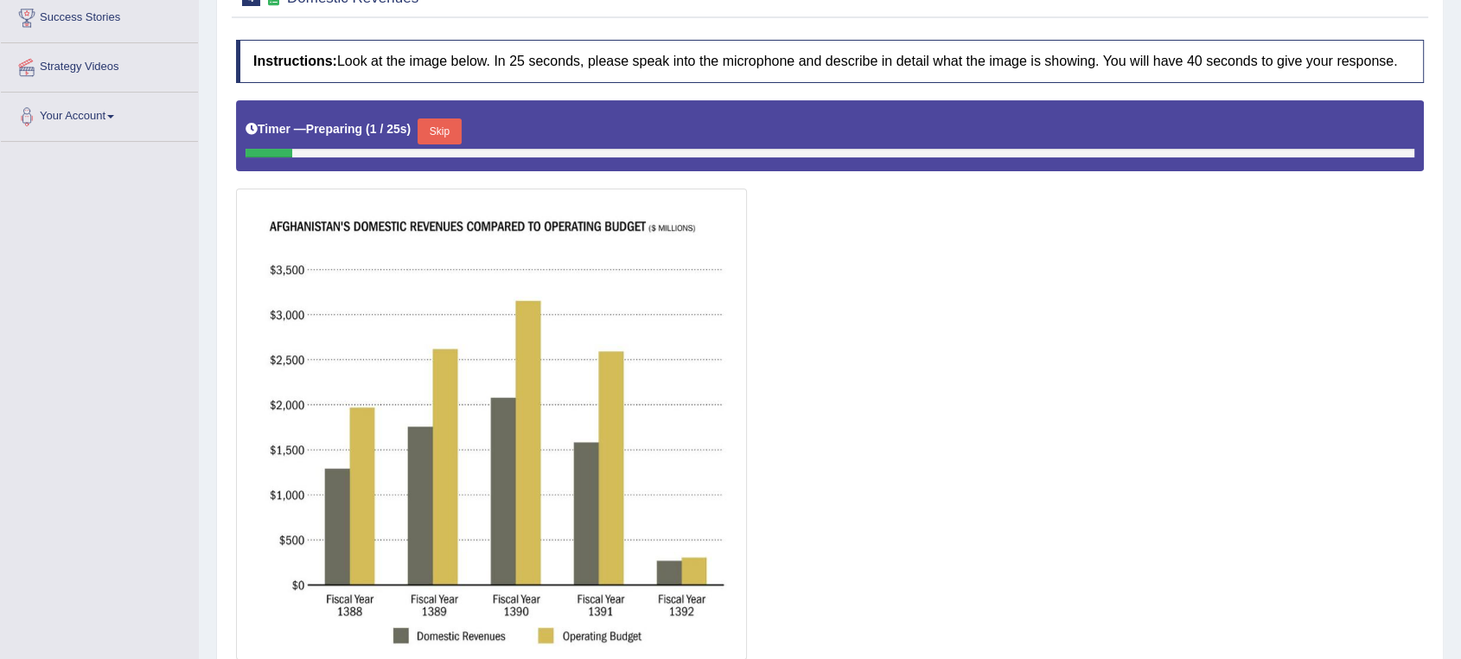
scroll to position [332, 0]
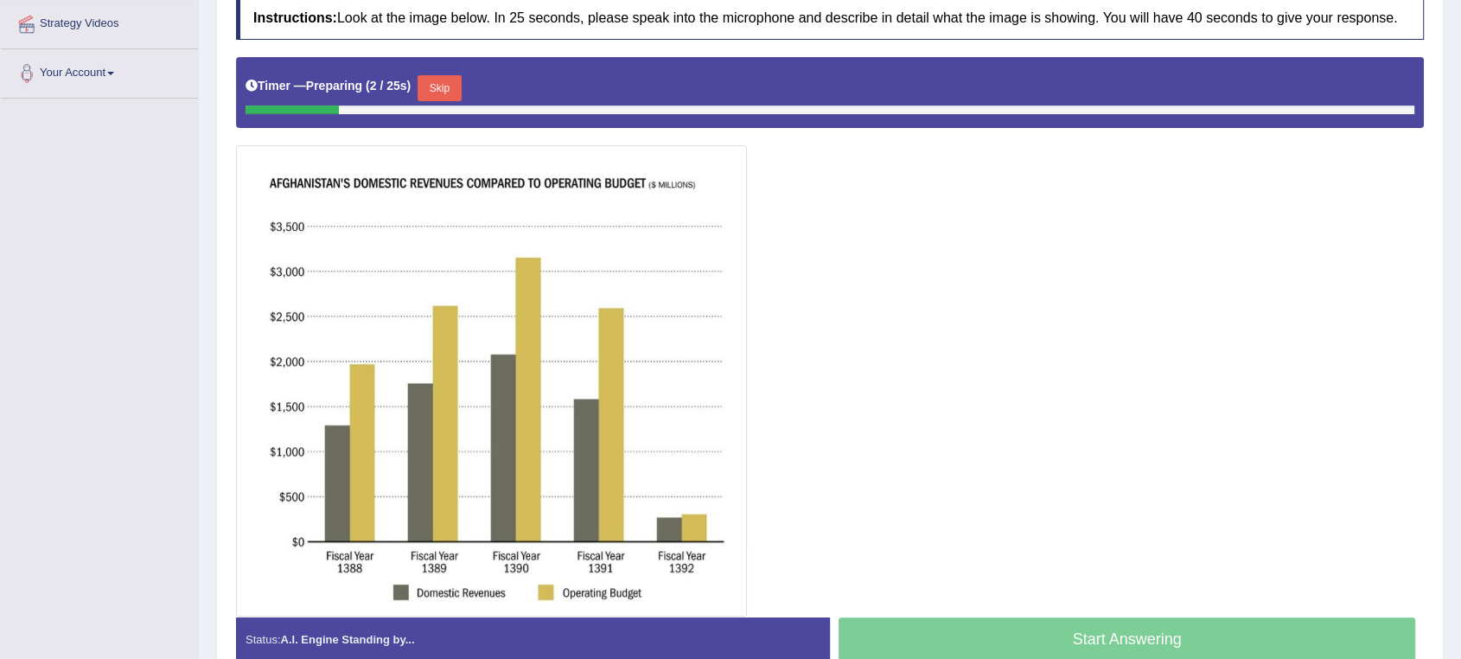
click at [452, 85] on button "Skip" at bounding box center [439, 88] width 43 height 26
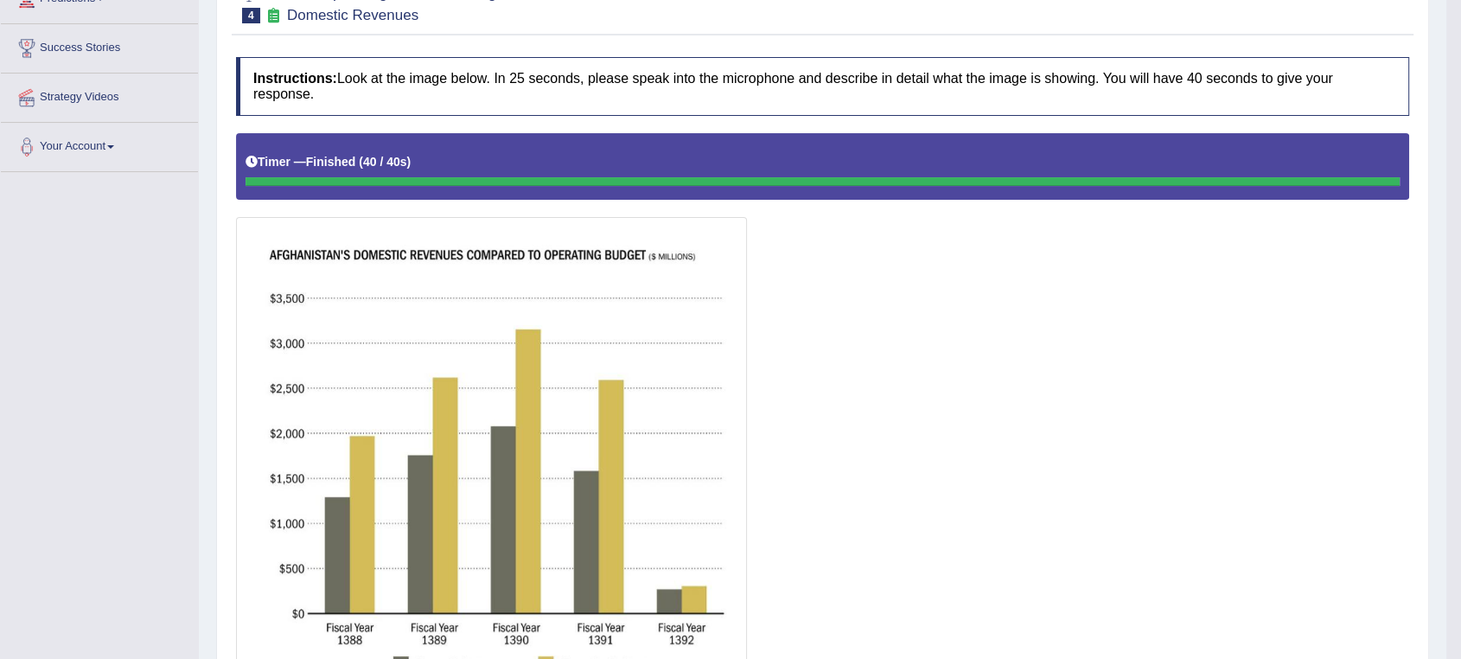
scroll to position [139, 0]
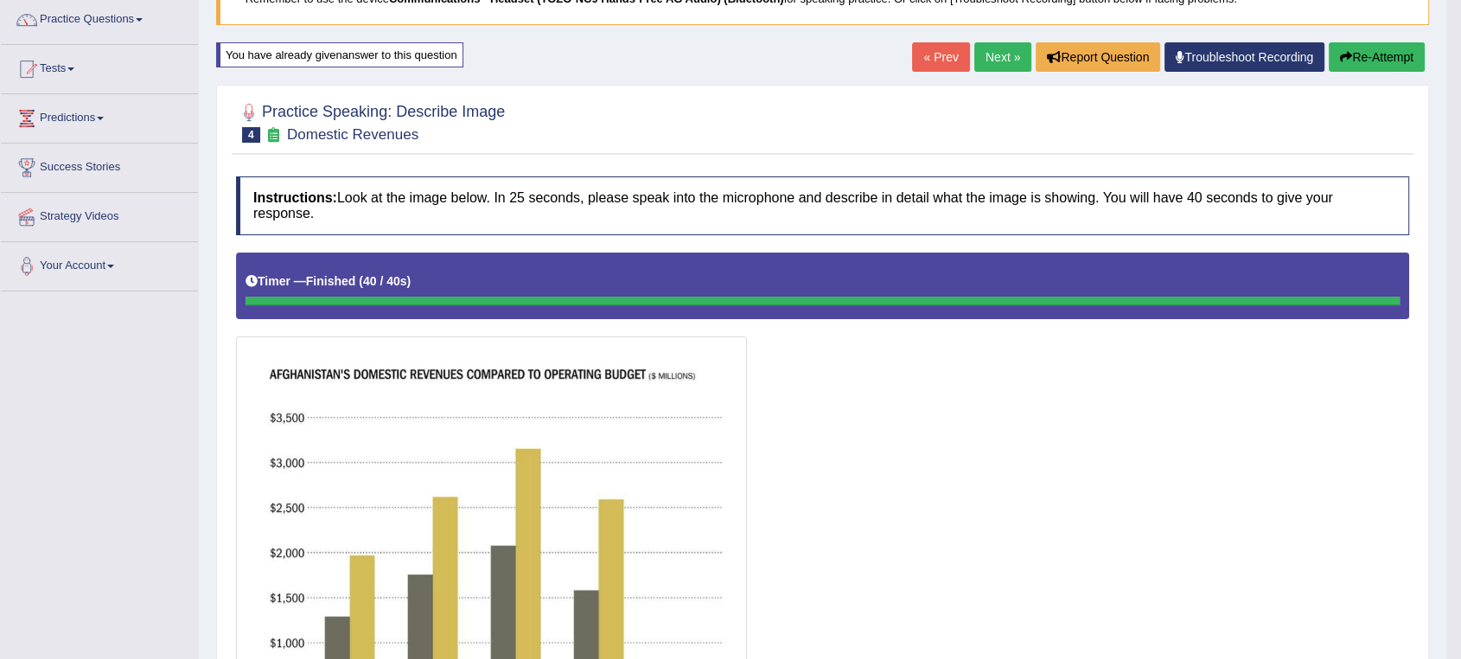
click at [992, 61] on link "Next »" at bounding box center [1002, 56] width 57 height 29
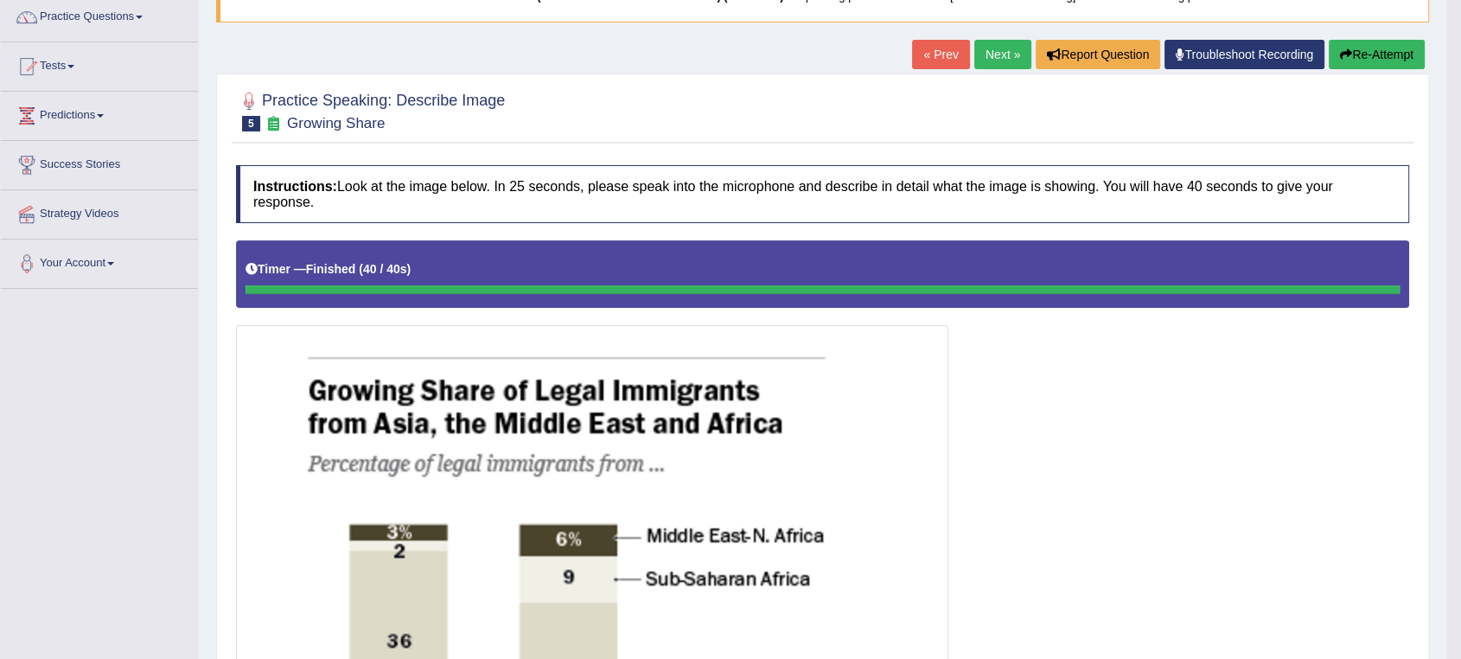
scroll to position [15, 0]
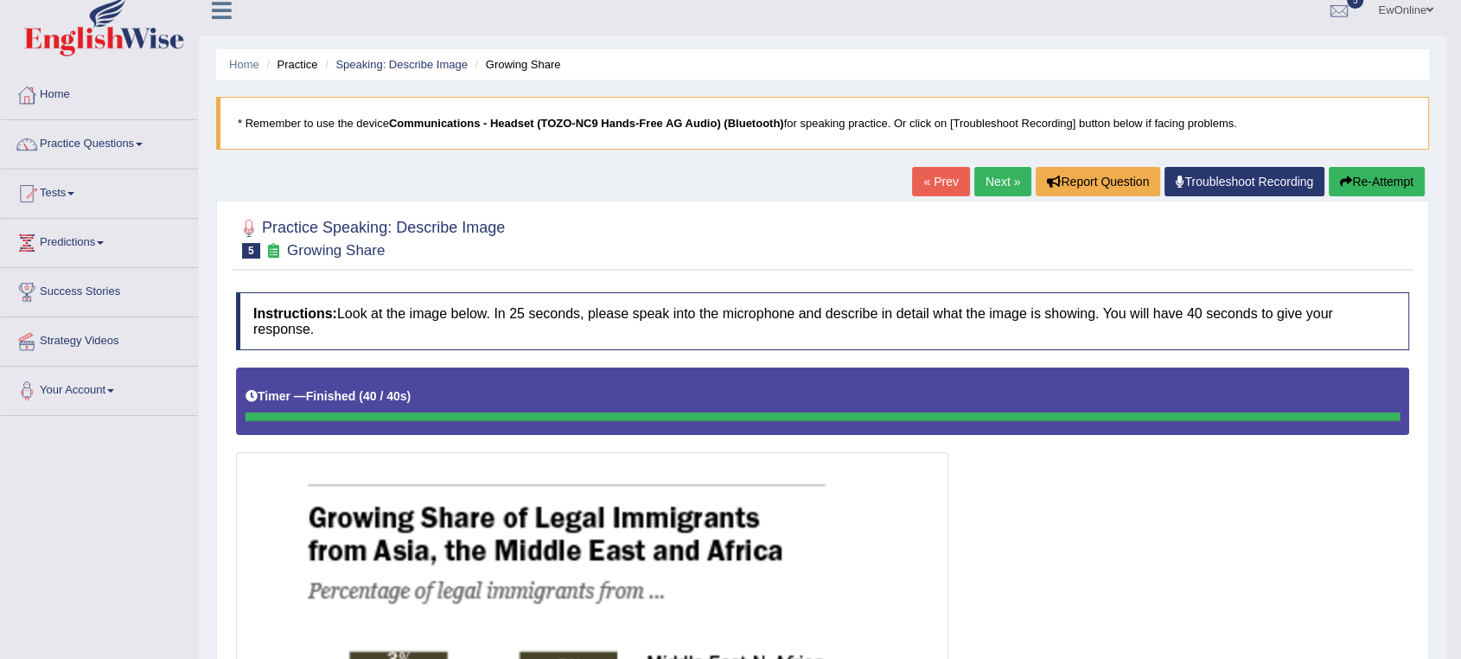
click at [1364, 188] on button "Re-Attempt" at bounding box center [1377, 181] width 96 height 29
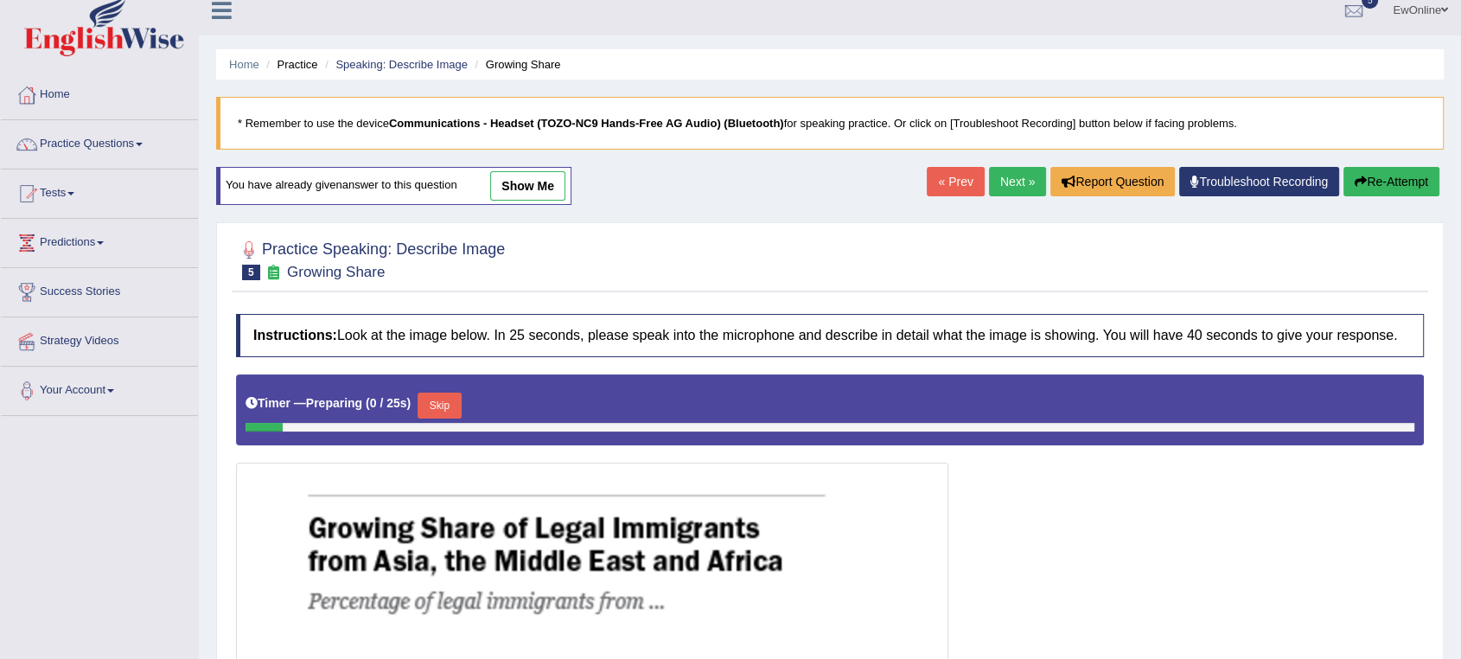
click at [447, 405] on button "Skip" at bounding box center [439, 406] width 43 height 26
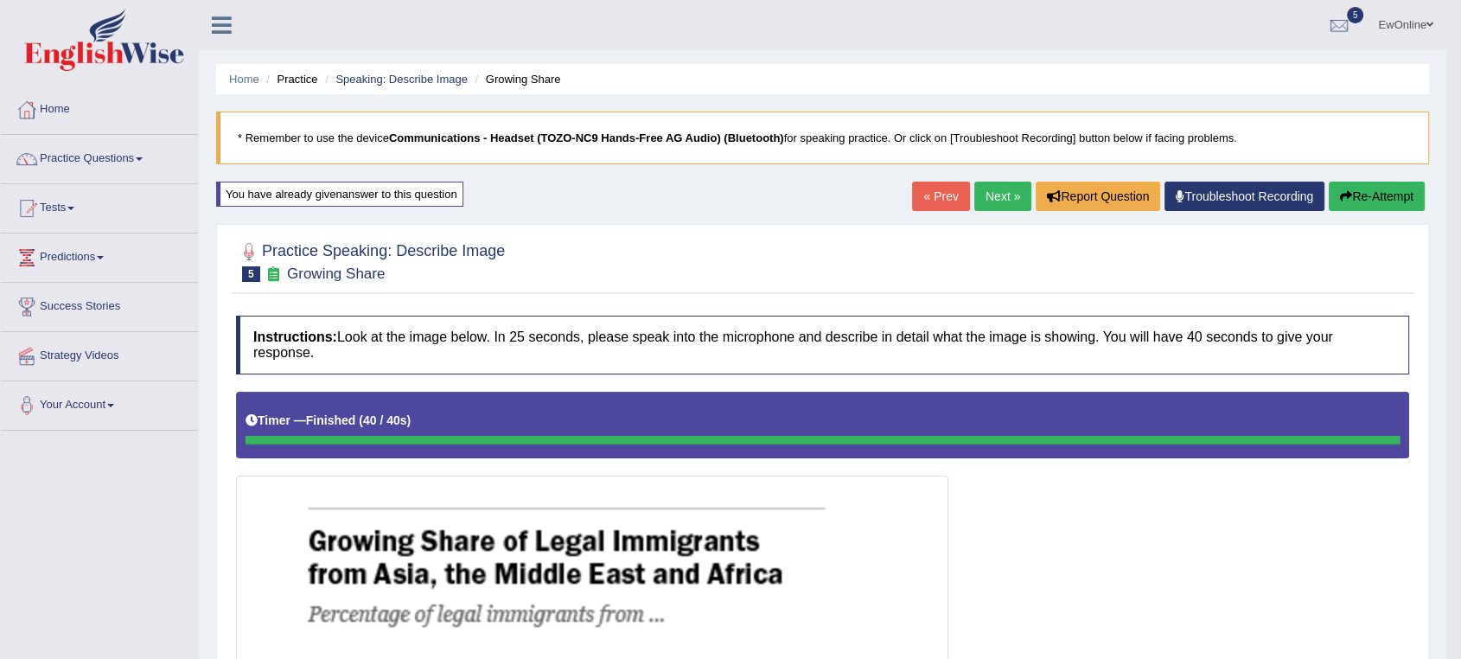
click at [994, 195] on link "Next »" at bounding box center [1002, 196] width 57 height 29
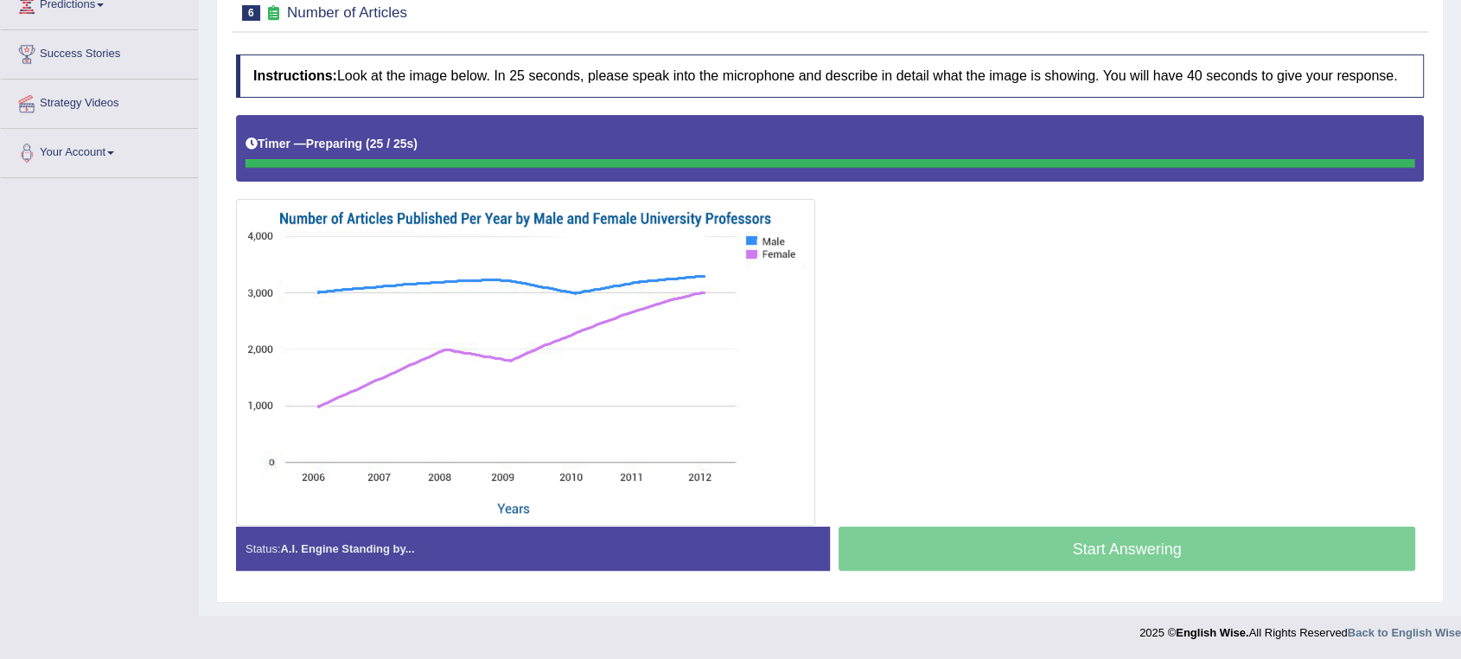
scroll to position [252, 0]
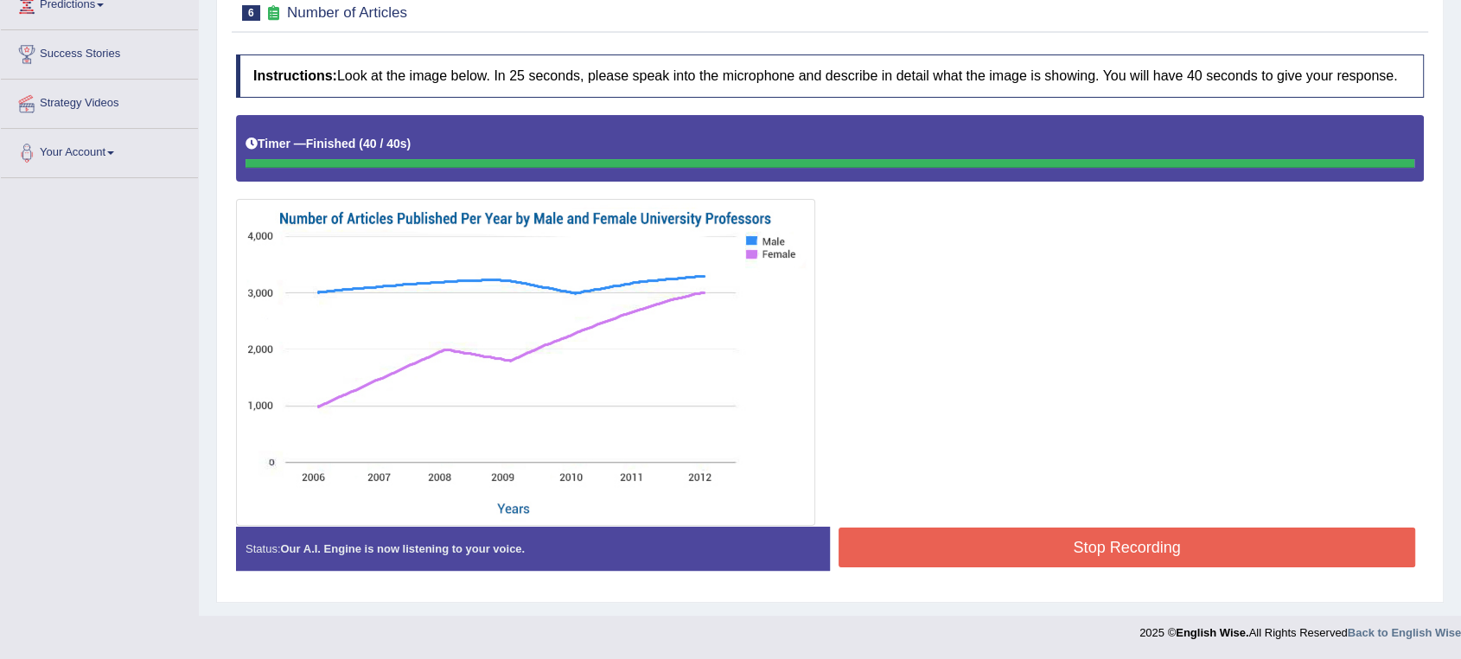
click at [1102, 542] on div "Instructions: Look at the image below. In 25 seconds, please speak into the mic…" at bounding box center [830, 319] width 1197 height 547
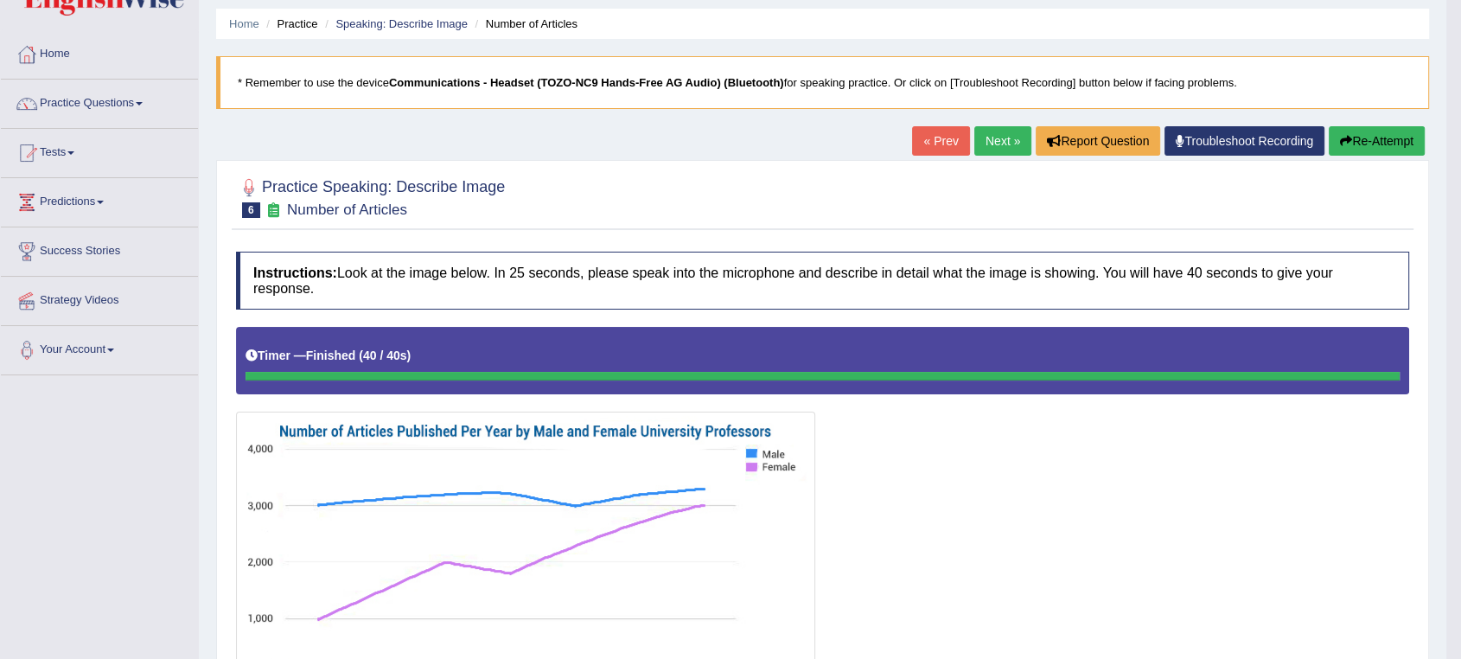
scroll to position [0, 0]
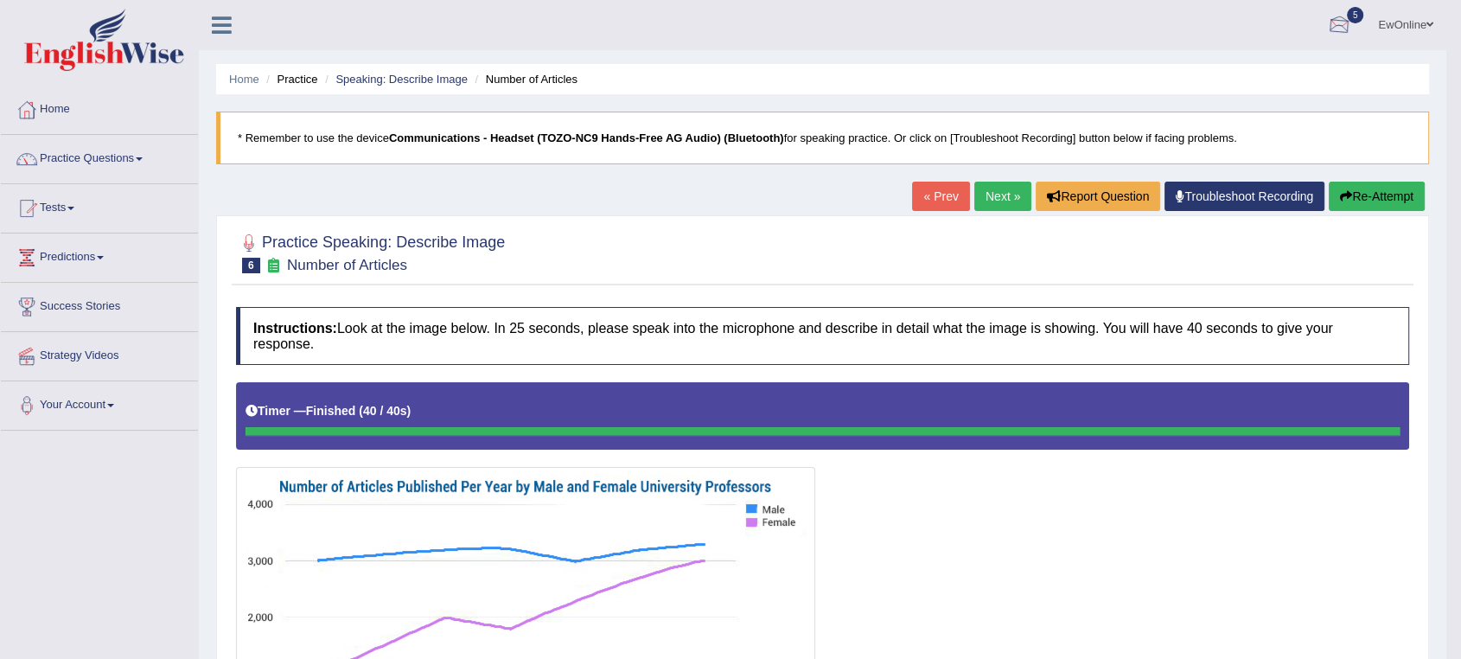
click at [1393, 22] on link "EwOnline" at bounding box center [1405, 22] width 81 height 45
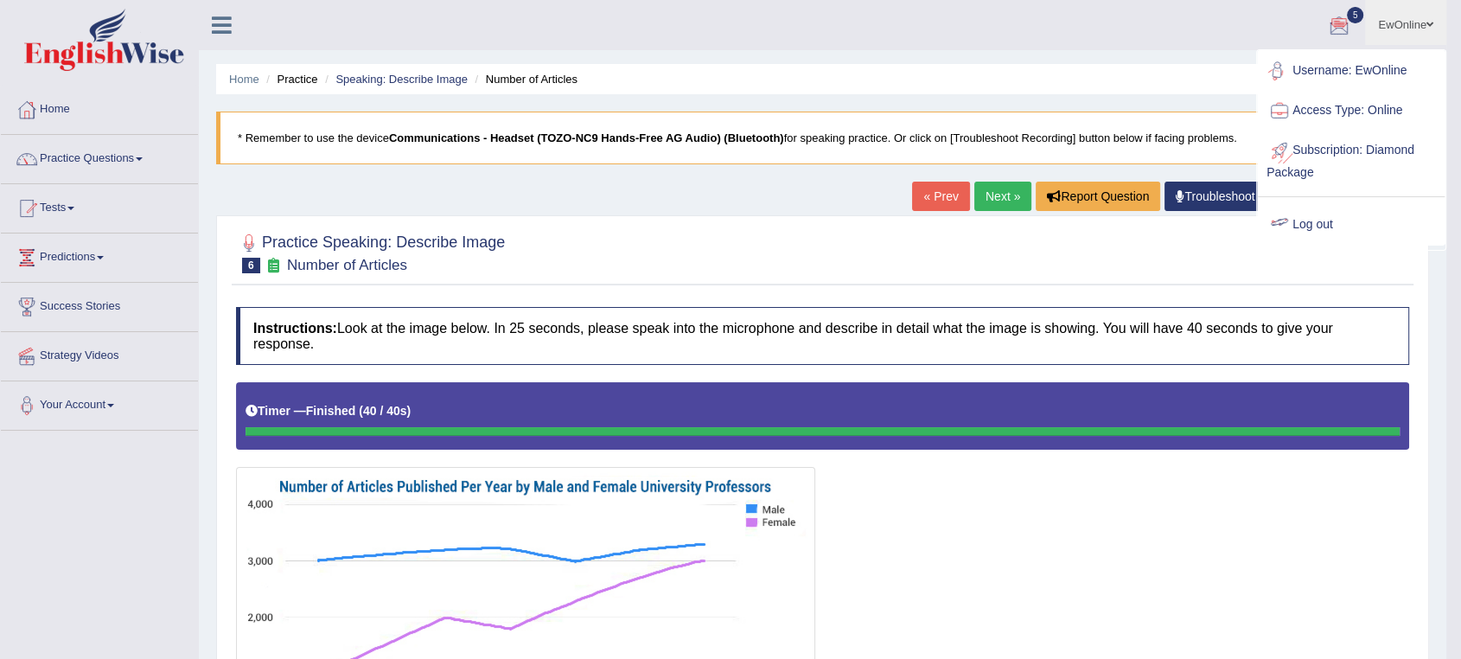
click at [1319, 225] on link "Log out" at bounding box center [1351, 225] width 187 height 40
